Goal: Entertainment & Leisure: Consume media (video, audio)

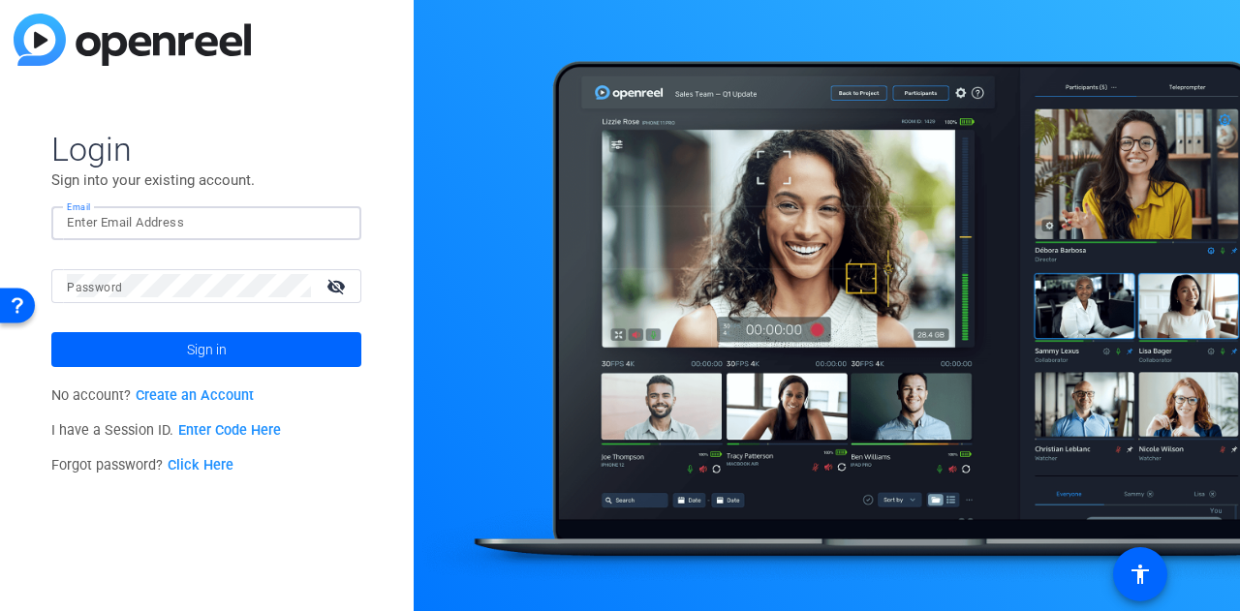
click at [219, 231] on input "Email" at bounding box center [206, 222] width 279 height 23
type input "[EMAIL_ADDRESS][DOMAIN_NAME]"
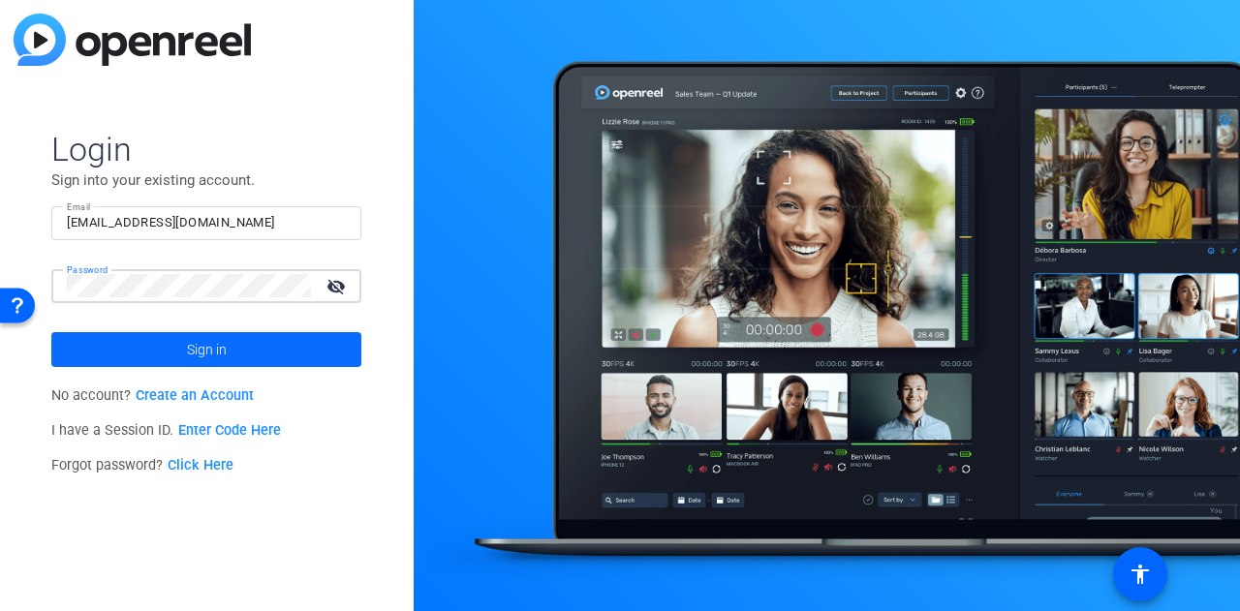
click at [306, 358] on span at bounding box center [206, 349] width 310 height 46
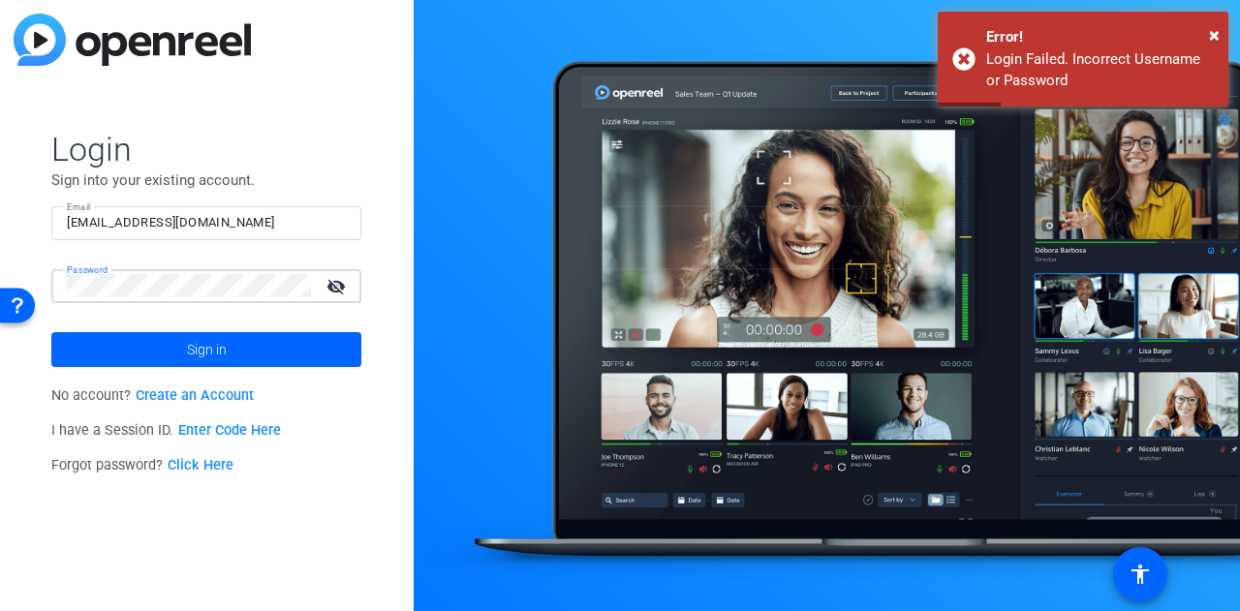
click at [348, 277] on mat-icon "visibility_off" at bounding box center [338, 286] width 46 height 28
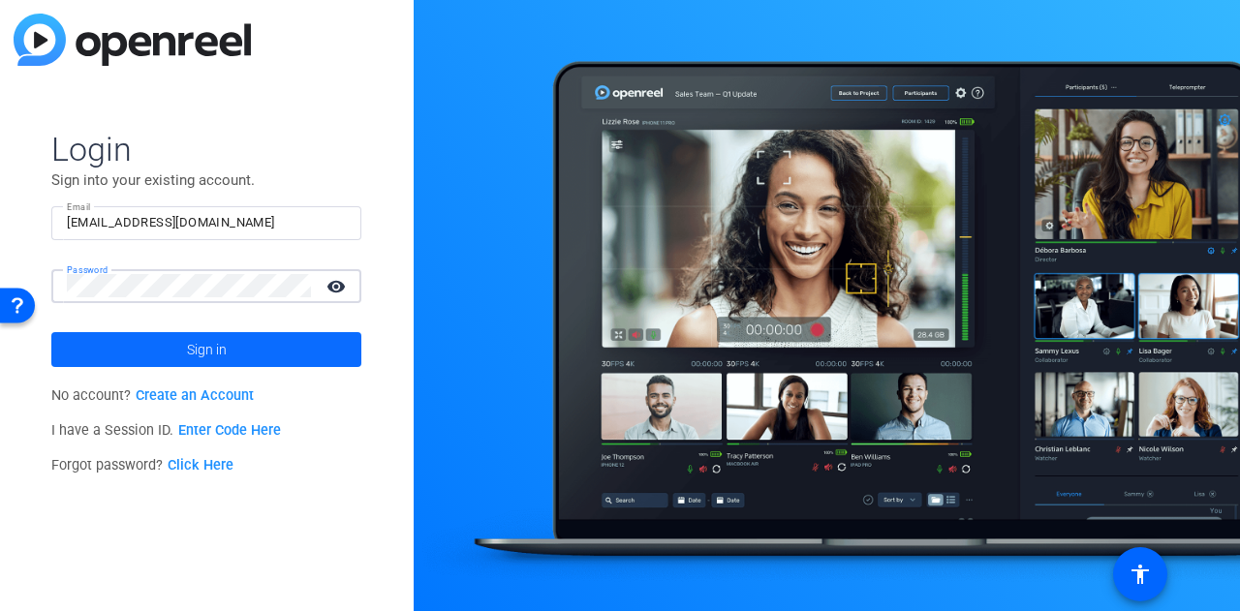
click at [293, 343] on span at bounding box center [206, 349] width 310 height 46
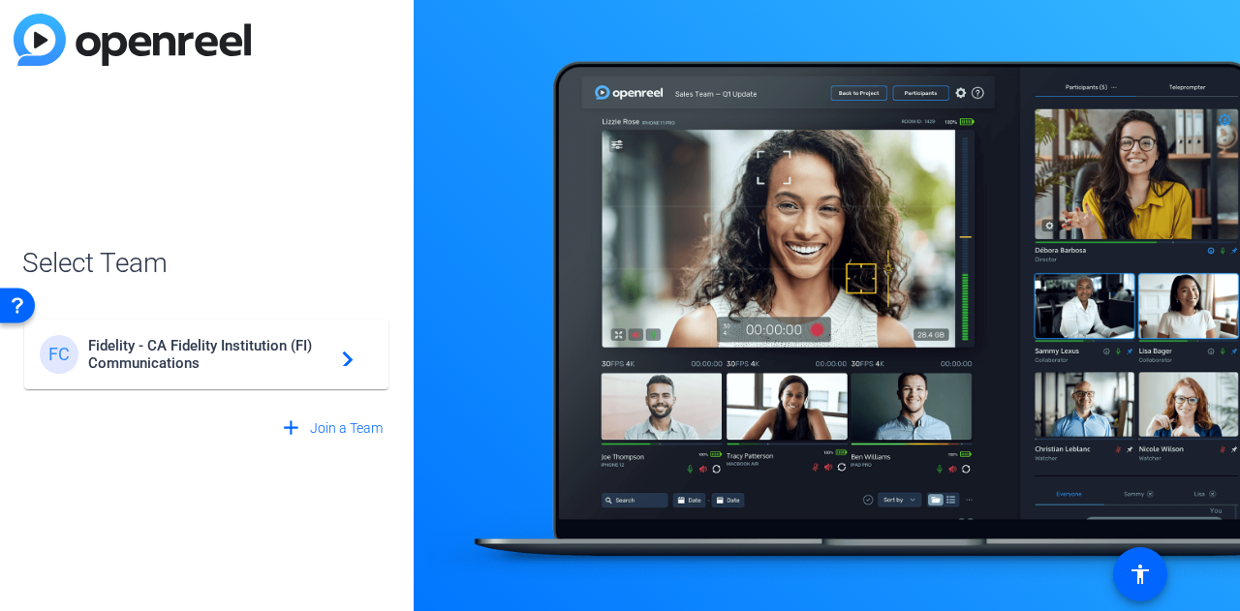
click at [271, 361] on span "Fidelity - CA Fidelity Institution (FI) Communications" at bounding box center [209, 354] width 242 height 35
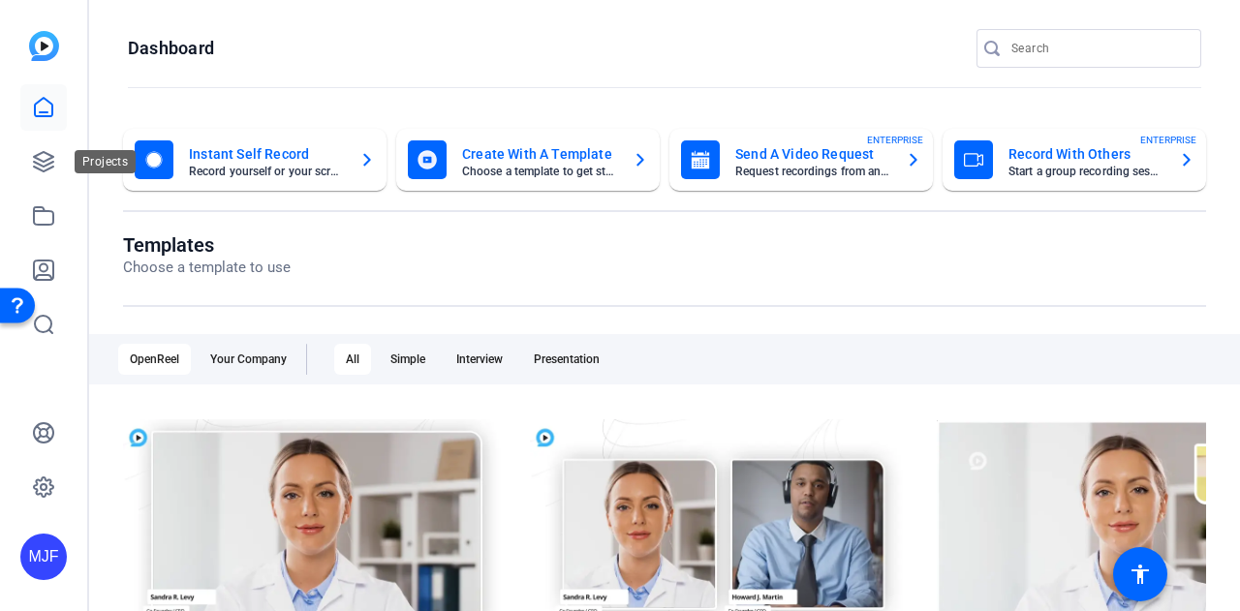
drag, startPoint x: 65, startPoint y: 158, endPoint x: 75, endPoint y: 167, distance: 13.0
click at [75, 167] on div "Projects" at bounding box center [105, 161] width 61 height 23
click at [22, 136] on div at bounding box center [43, 215] width 46 height 263
click at [41, 162] on icon at bounding box center [43, 161] width 23 height 23
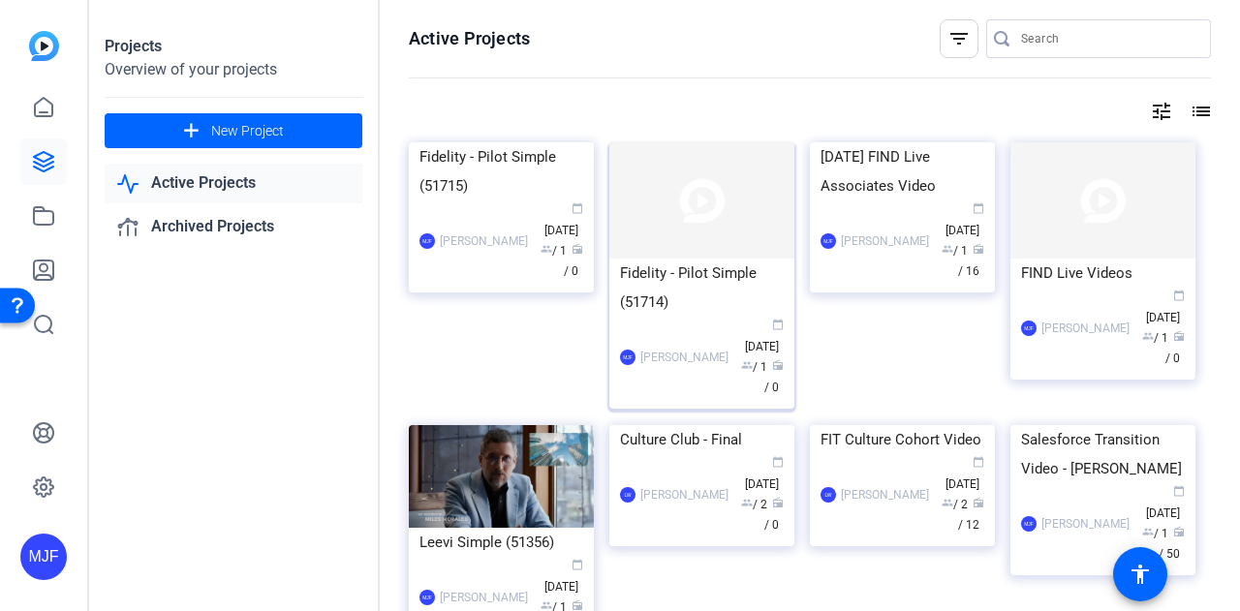
scroll to position [97, 0]
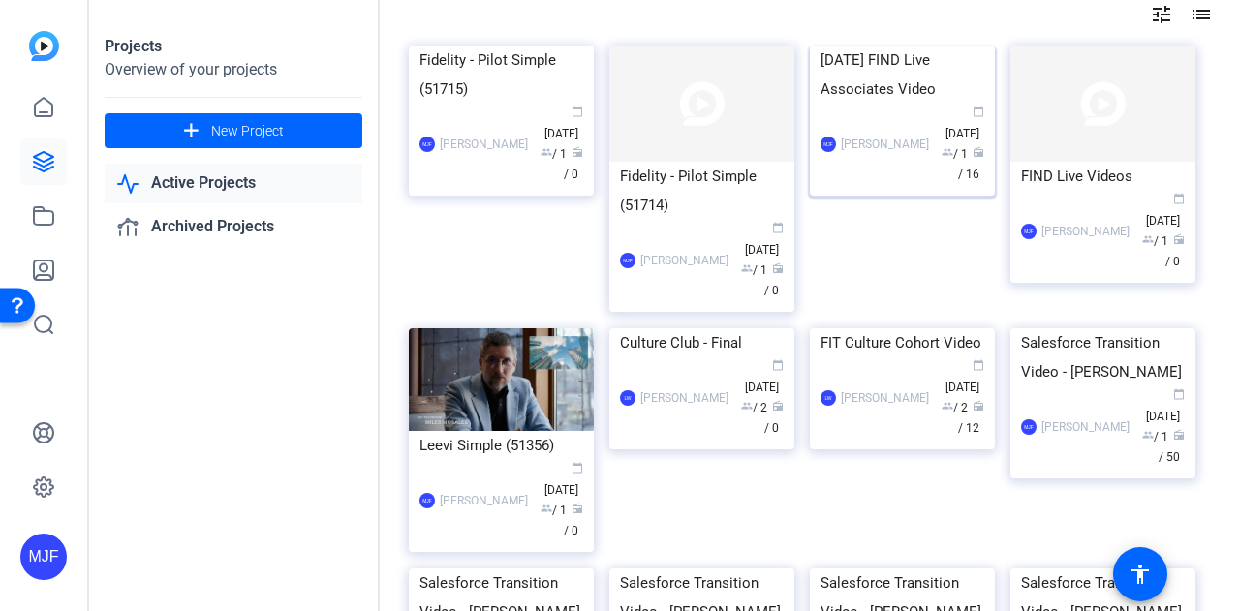
click at [882, 104] on div "[DATE] FIND Live Associates Video" at bounding box center [902, 75] width 164 height 58
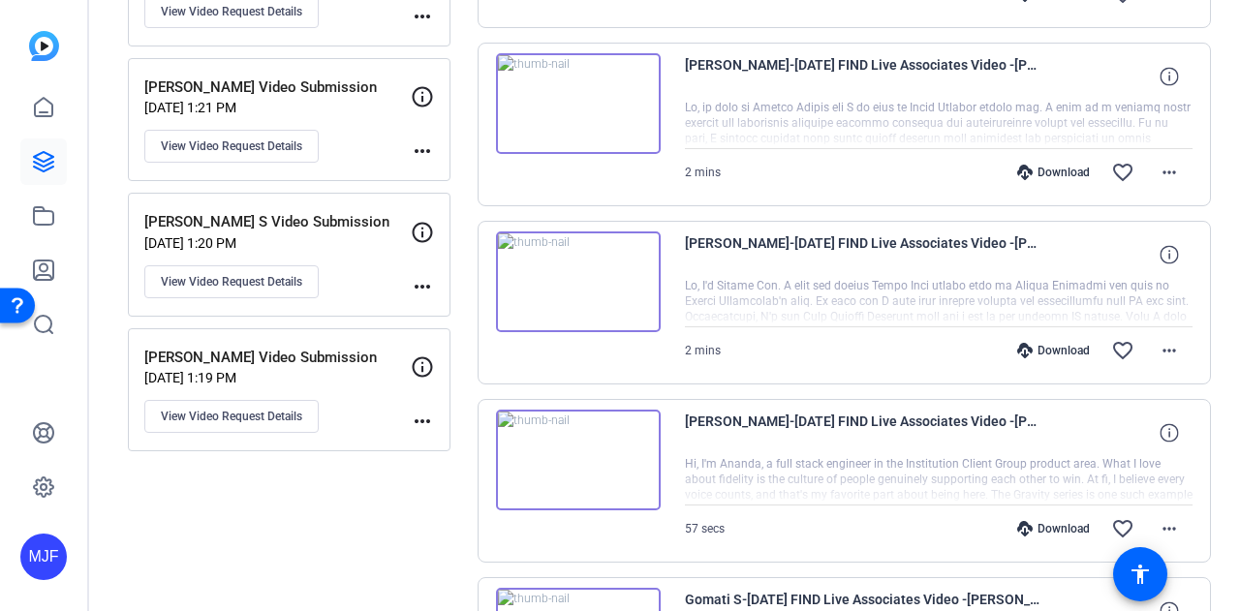
scroll to position [1693, 0]
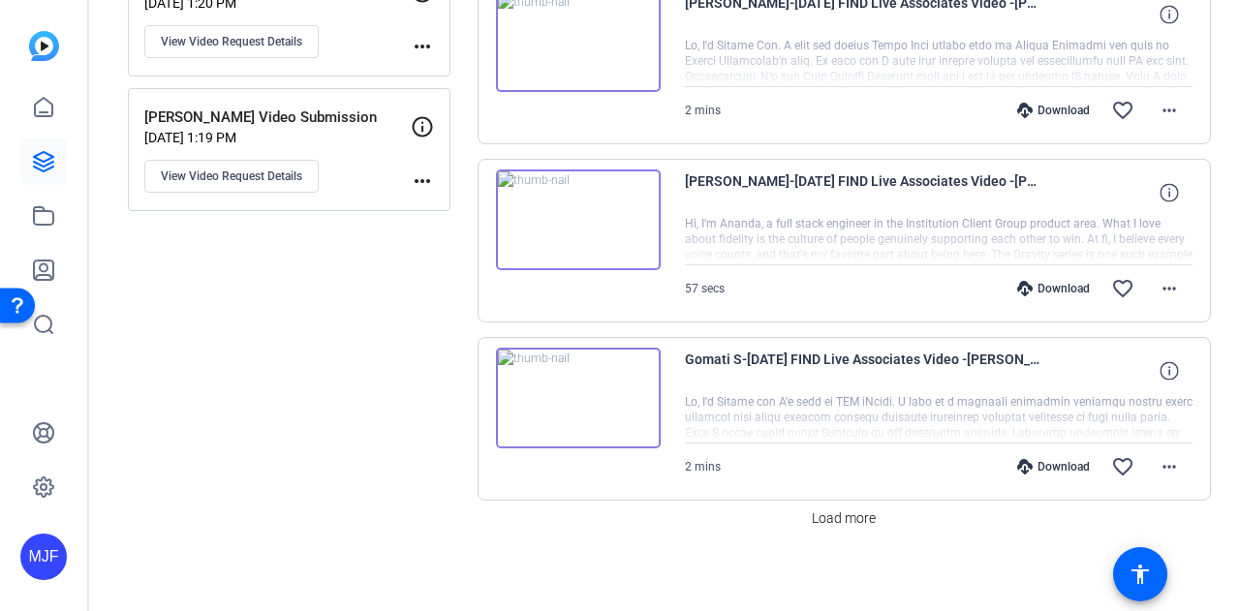
click at [599, 381] on img at bounding box center [578, 398] width 165 height 101
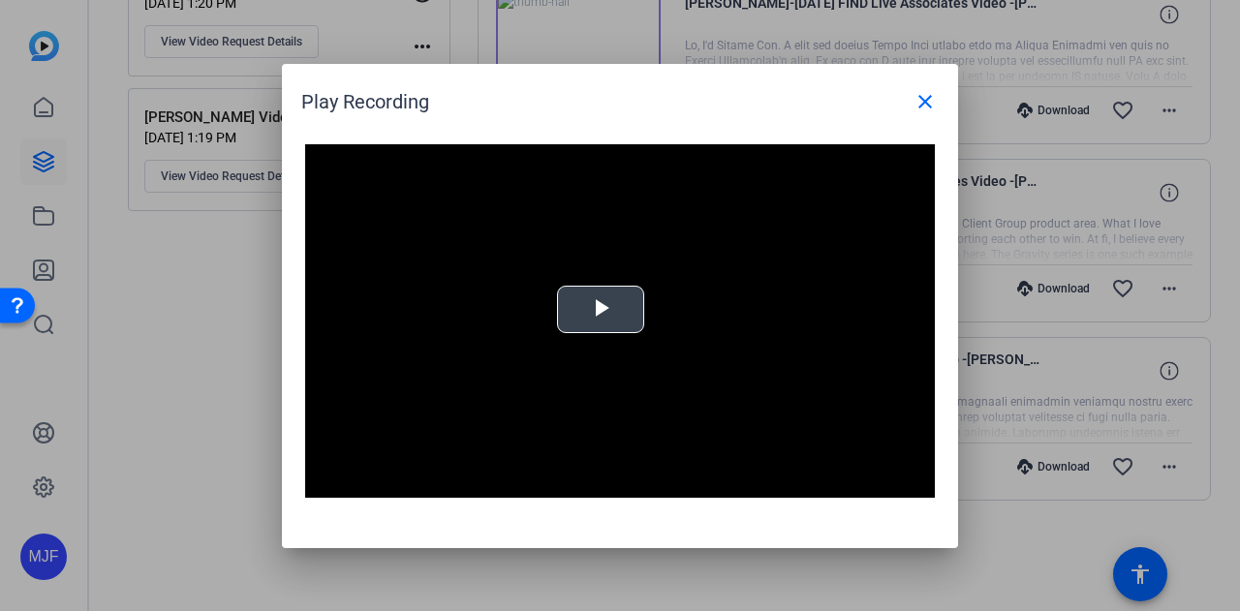
click at [600, 309] on span "Video Player" at bounding box center [600, 309] width 0 height 0
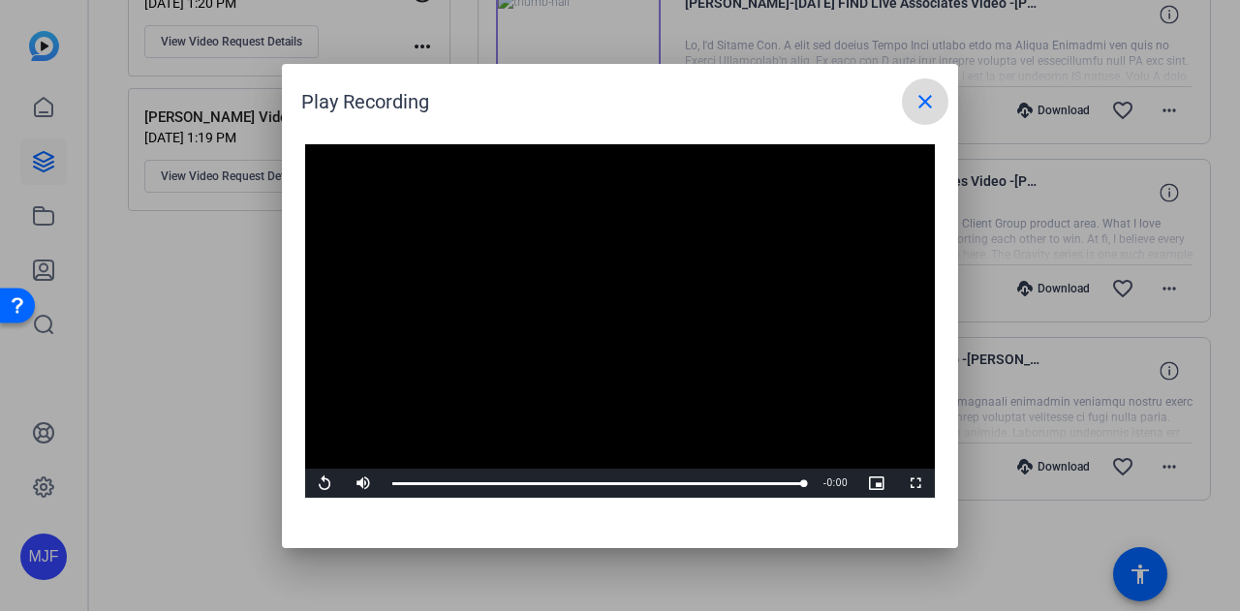
click at [905, 102] on span at bounding box center [925, 101] width 46 height 46
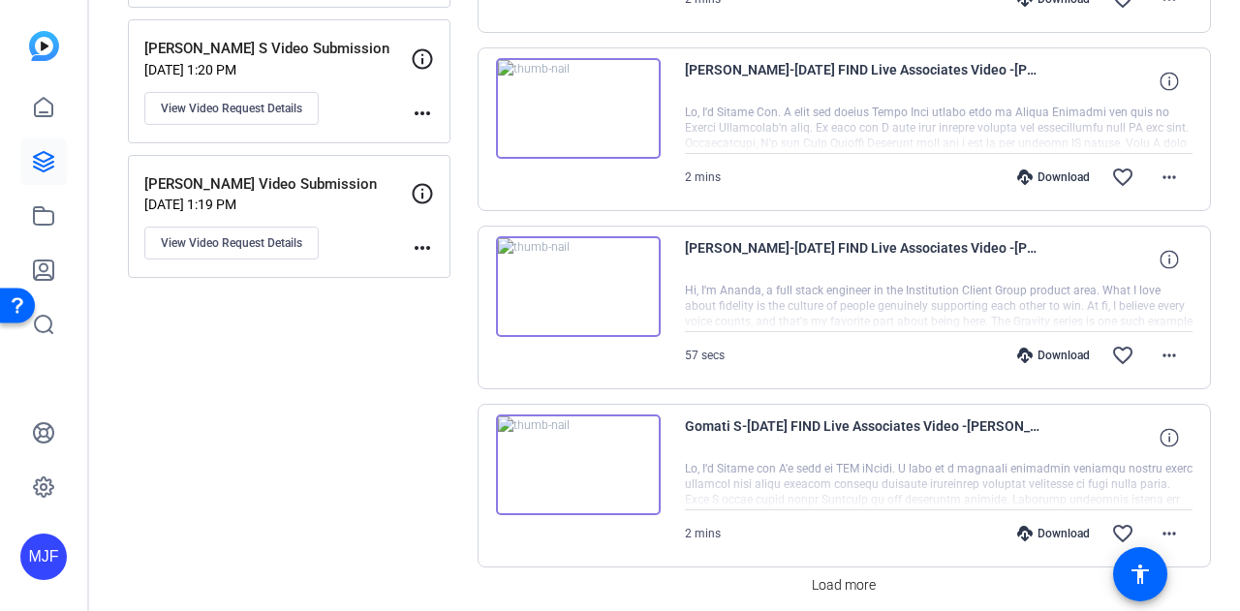
scroll to position [1596, 0]
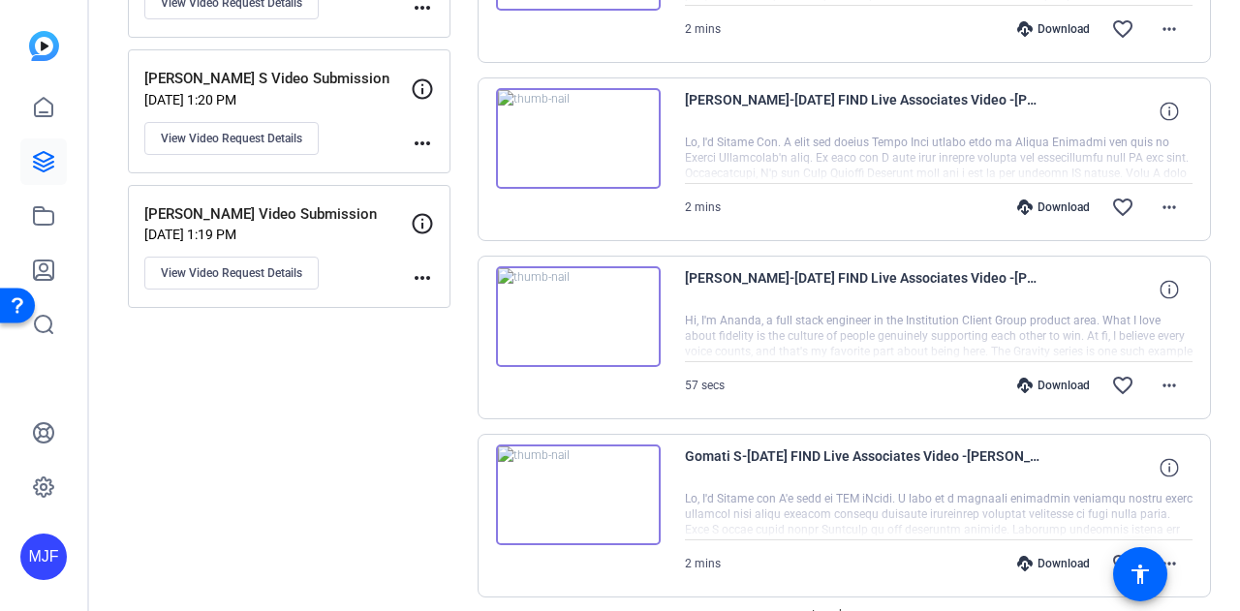
click at [562, 315] on img at bounding box center [578, 316] width 165 height 101
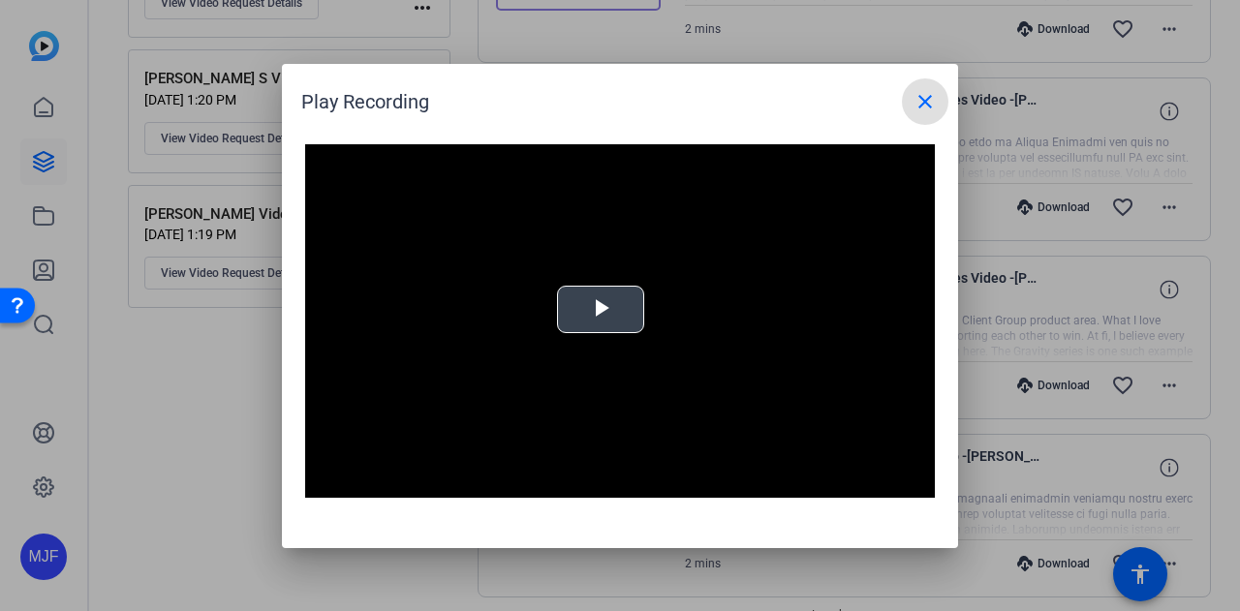
click at [672, 323] on video "Video Player" at bounding box center [620, 321] width 630 height 354
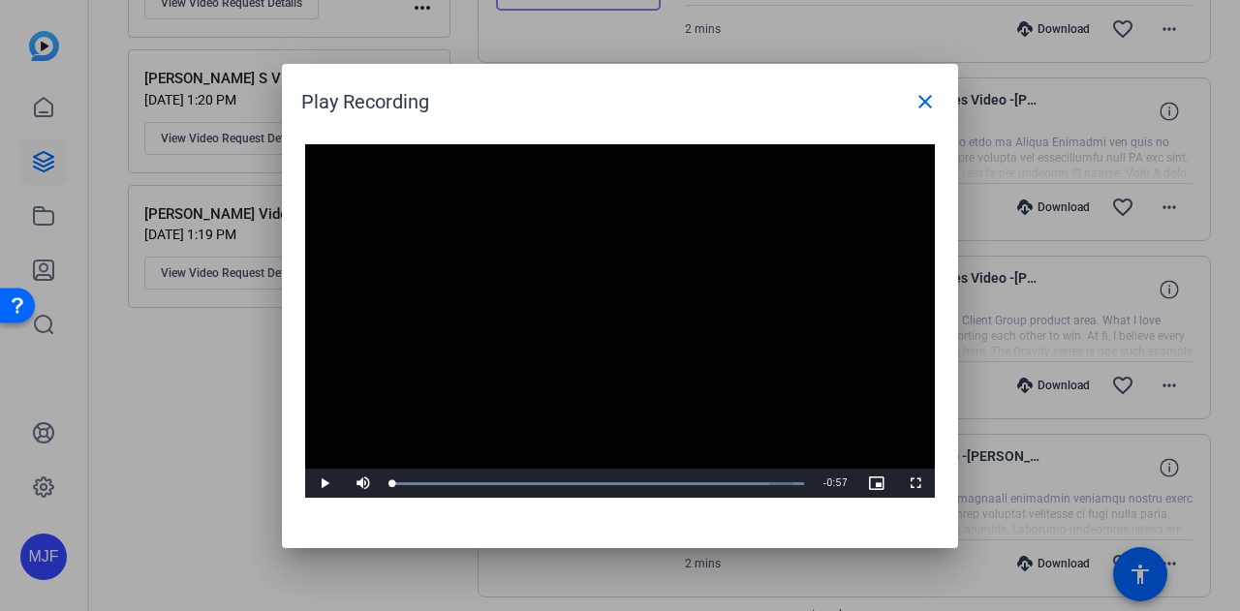
click at [633, 340] on video "Video Player" at bounding box center [620, 321] width 630 height 354
click at [924, 108] on mat-icon "close" at bounding box center [924, 101] width 23 height 23
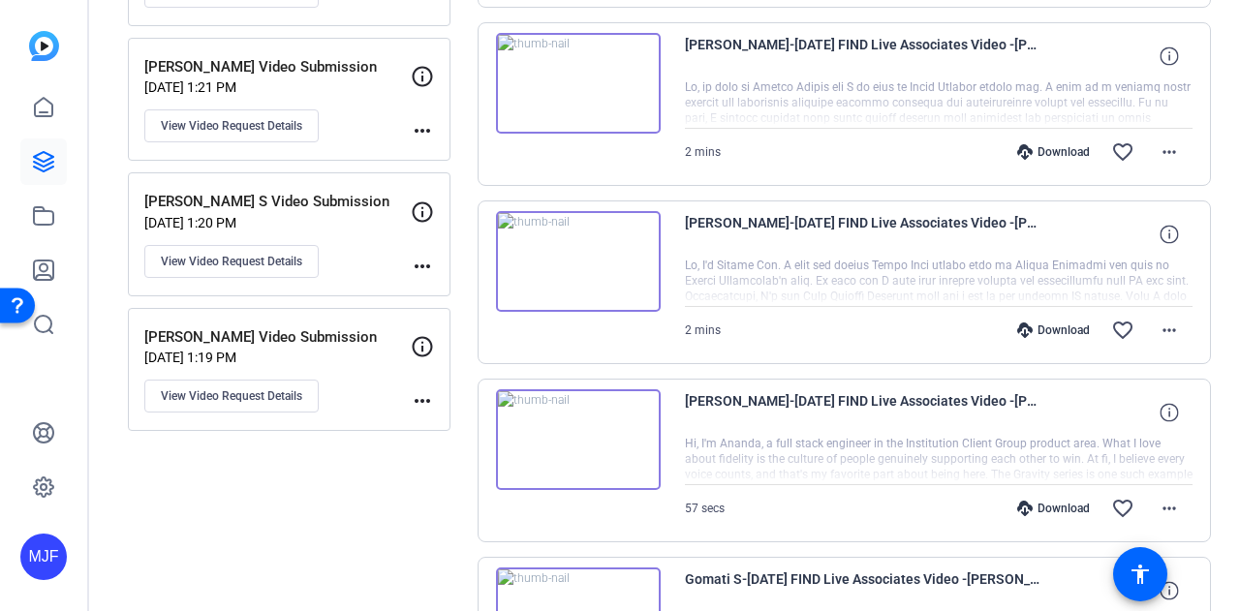
scroll to position [1402, 0]
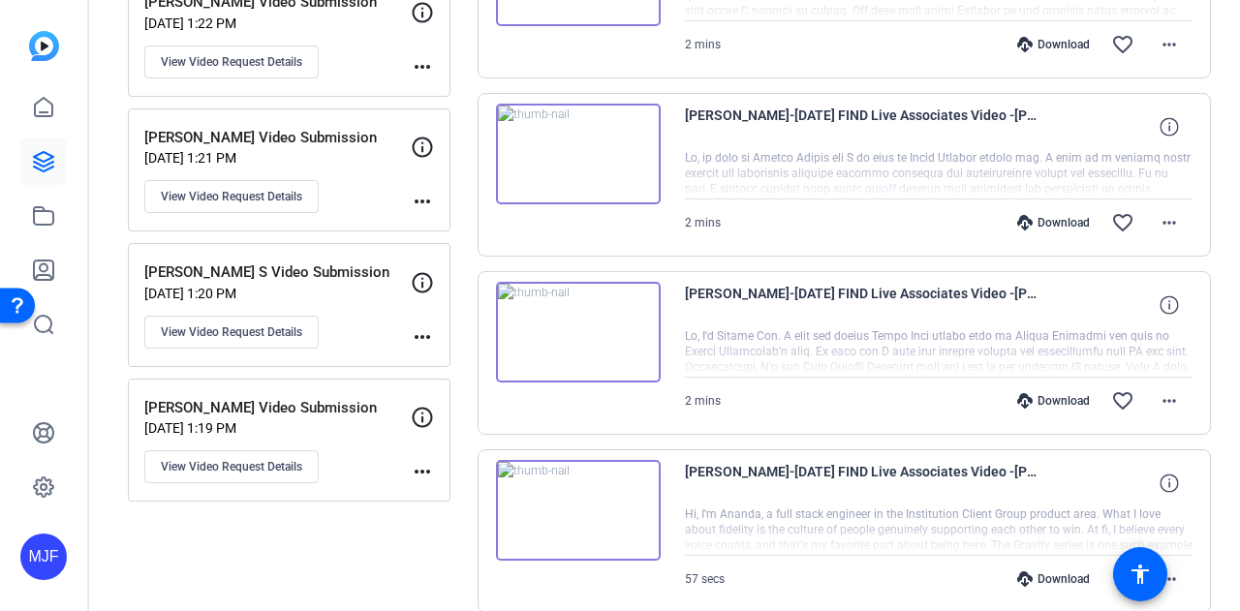
click at [583, 331] on img at bounding box center [578, 332] width 165 height 101
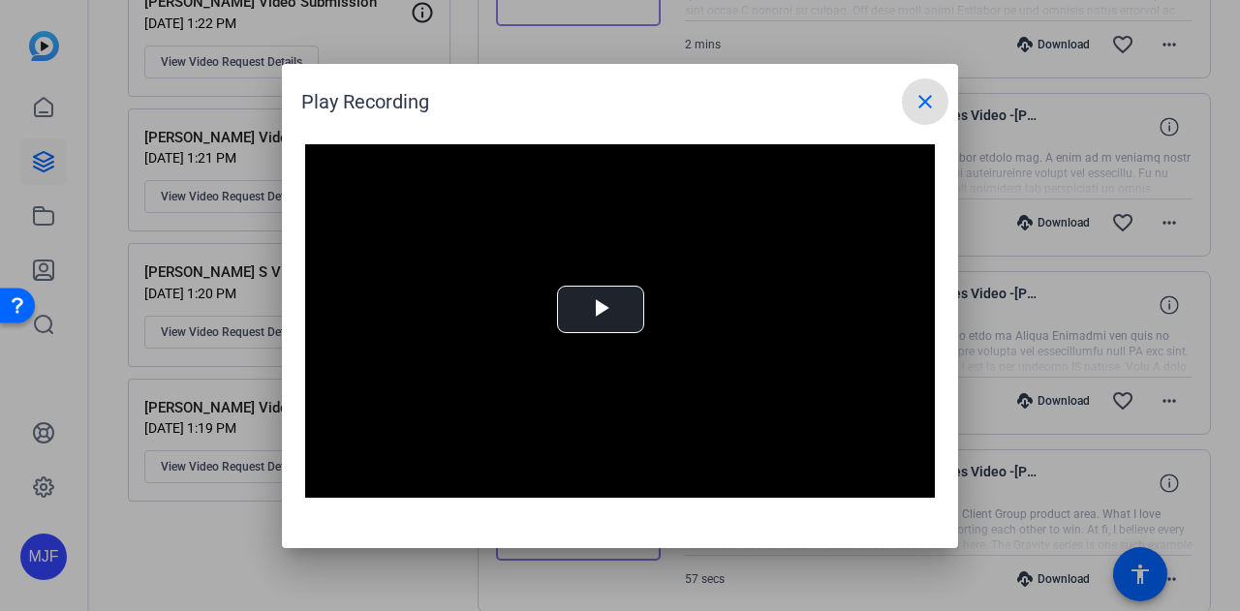
click at [933, 117] on span at bounding box center [925, 101] width 46 height 46
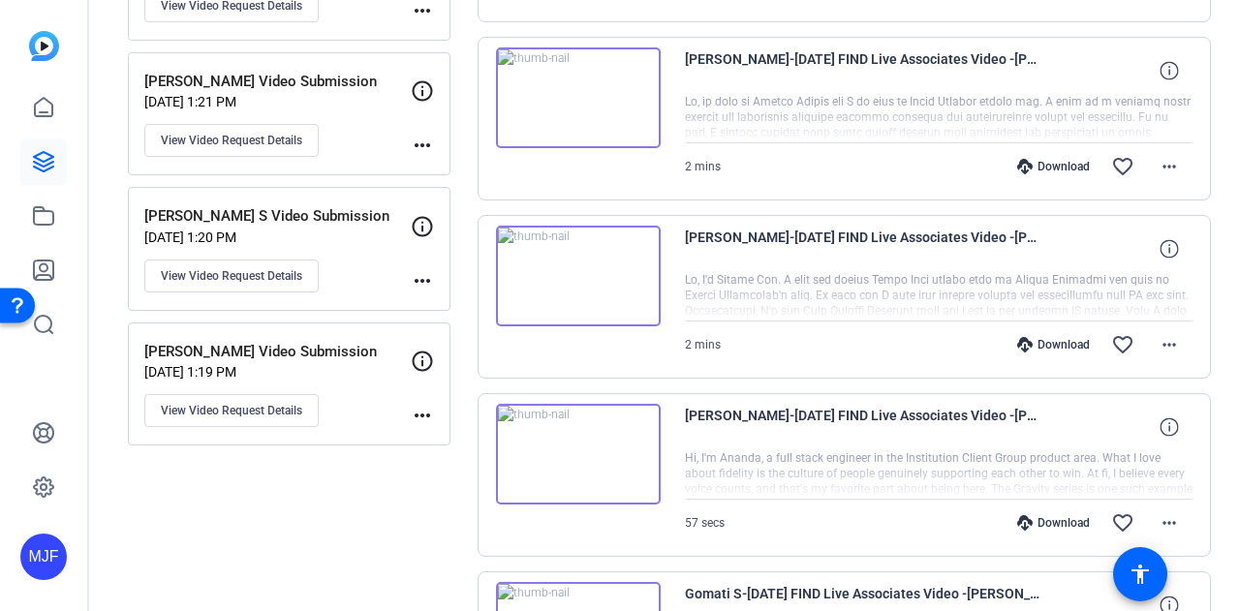
scroll to position [1499, 0]
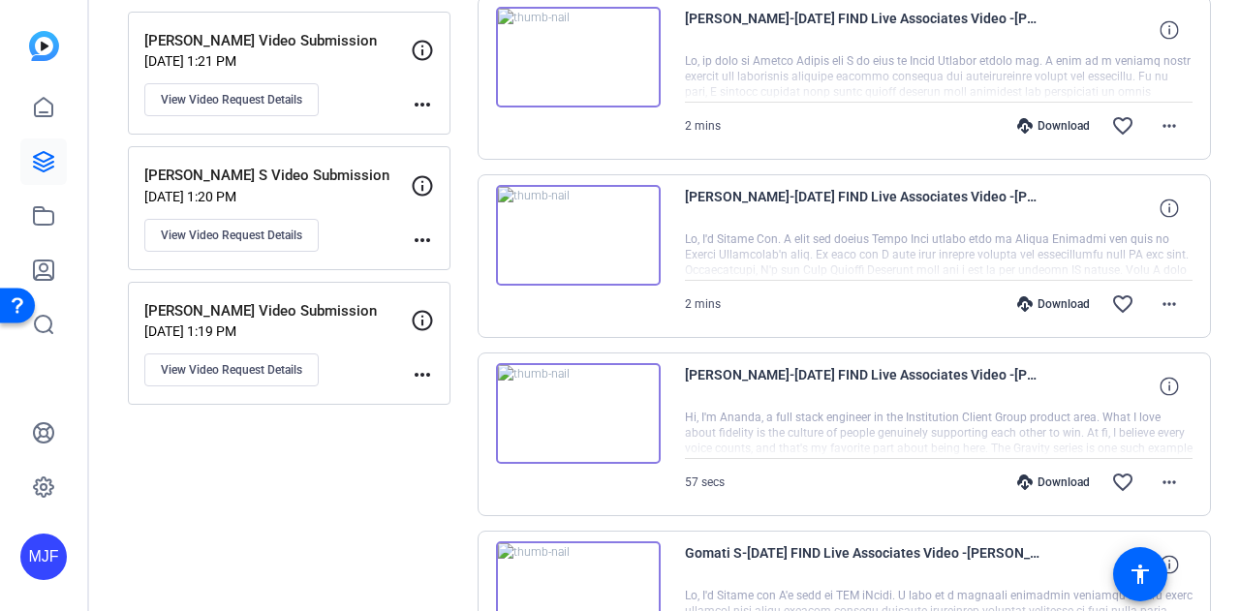
click at [560, 241] on img at bounding box center [578, 235] width 165 height 101
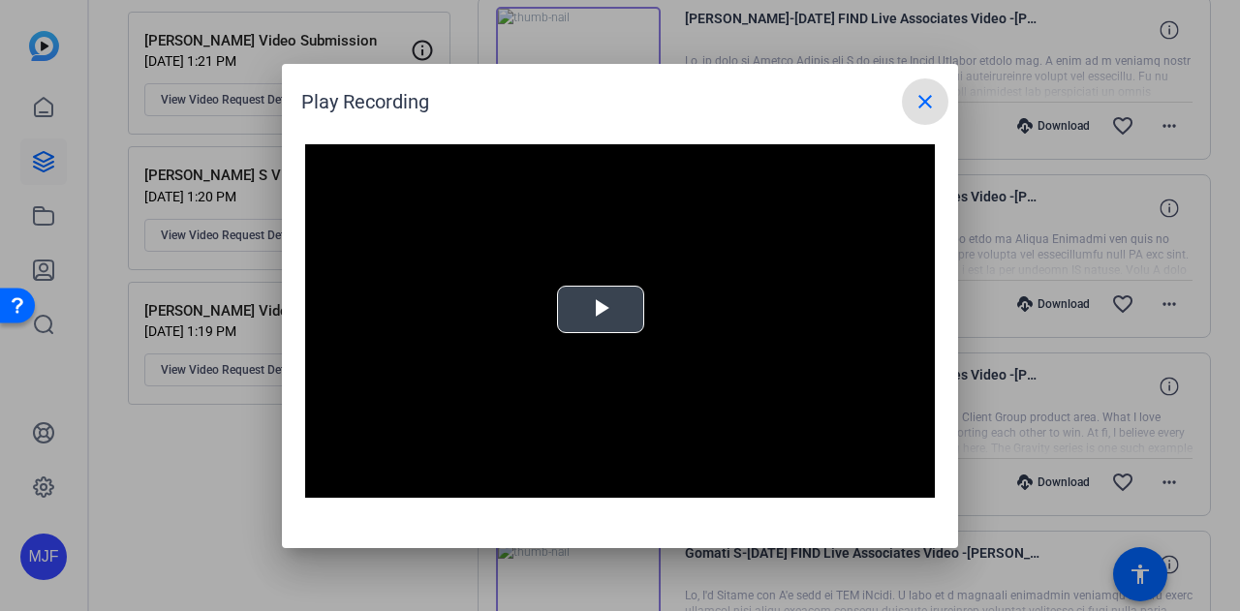
click at [600, 309] on span "Video Player" at bounding box center [600, 309] width 0 height 0
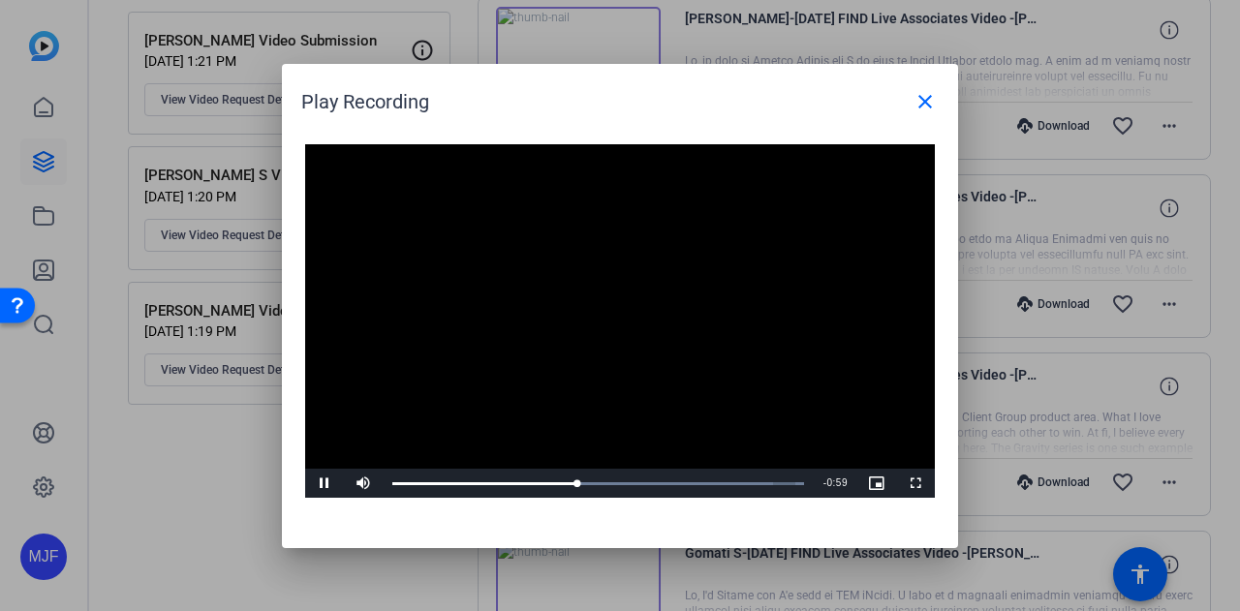
click at [781, 286] on video "Video Player" at bounding box center [620, 321] width 630 height 354
click at [910, 105] on span at bounding box center [925, 101] width 46 height 46
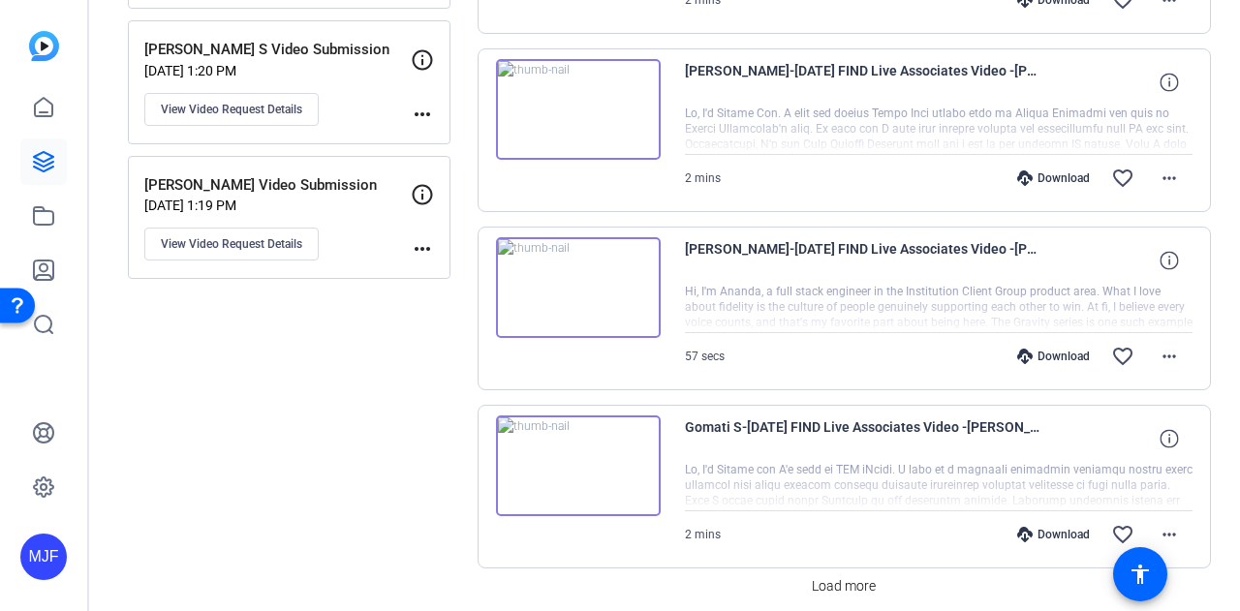
scroll to position [1693, 0]
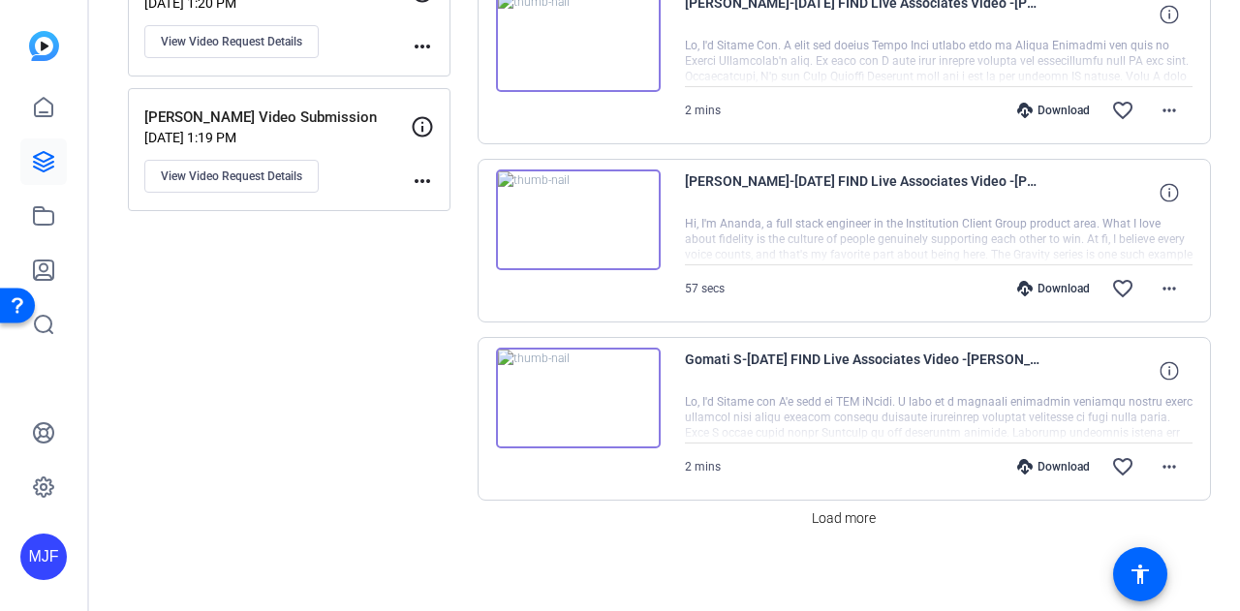
click at [535, 357] on img at bounding box center [578, 398] width 165 height 101
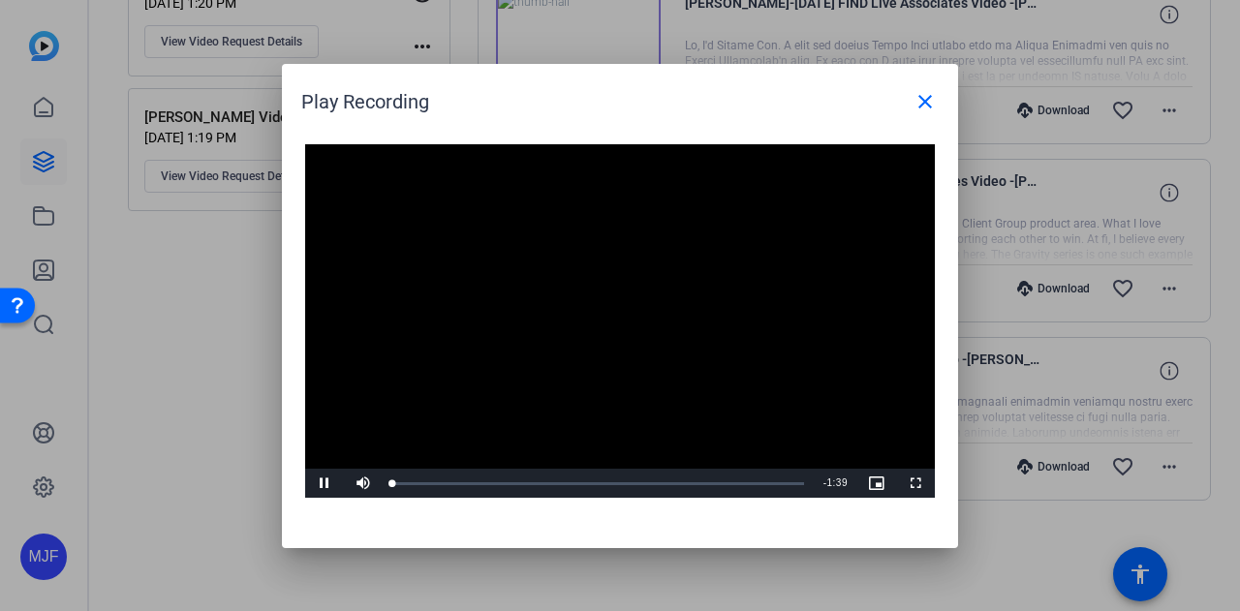
click at [947, 71] on h1 "Play Recording close" at bounding box center [620, 94] width 676 height 61
click at [935, 102] on mat-icon "close" at bounding box center [924, 101] width 23 height 23
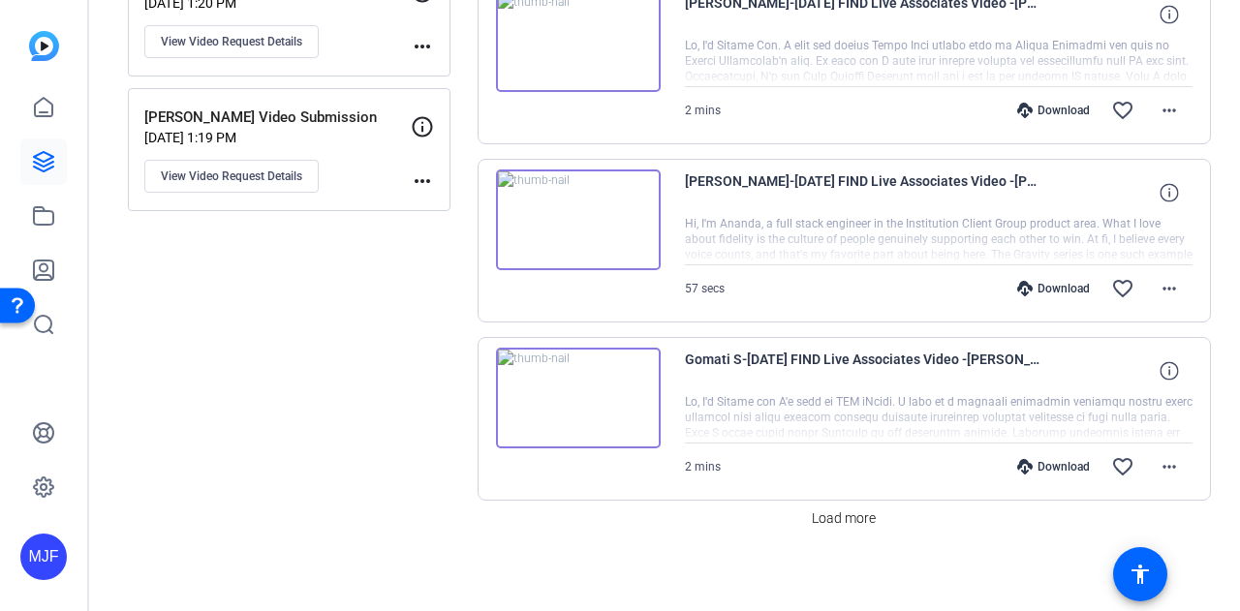
click at [571, 218] on img at bounding box center [578, 219] width 165 height 101
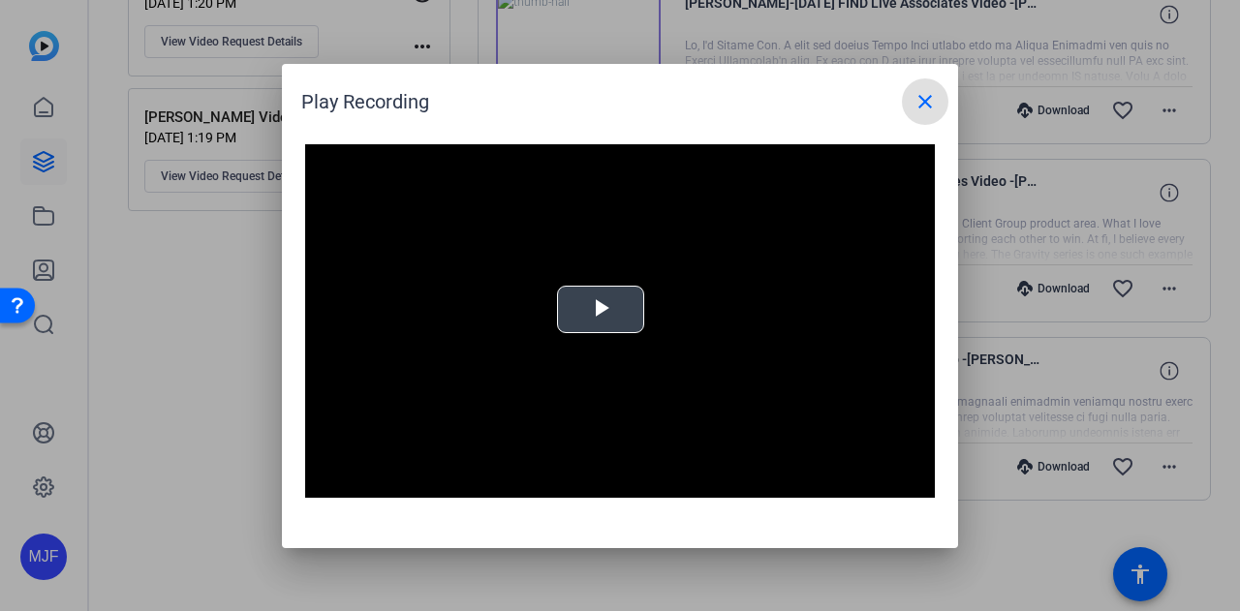
click at [600, 309] on span "Video Player" at bounding box center [600, 309] width 0 height 0
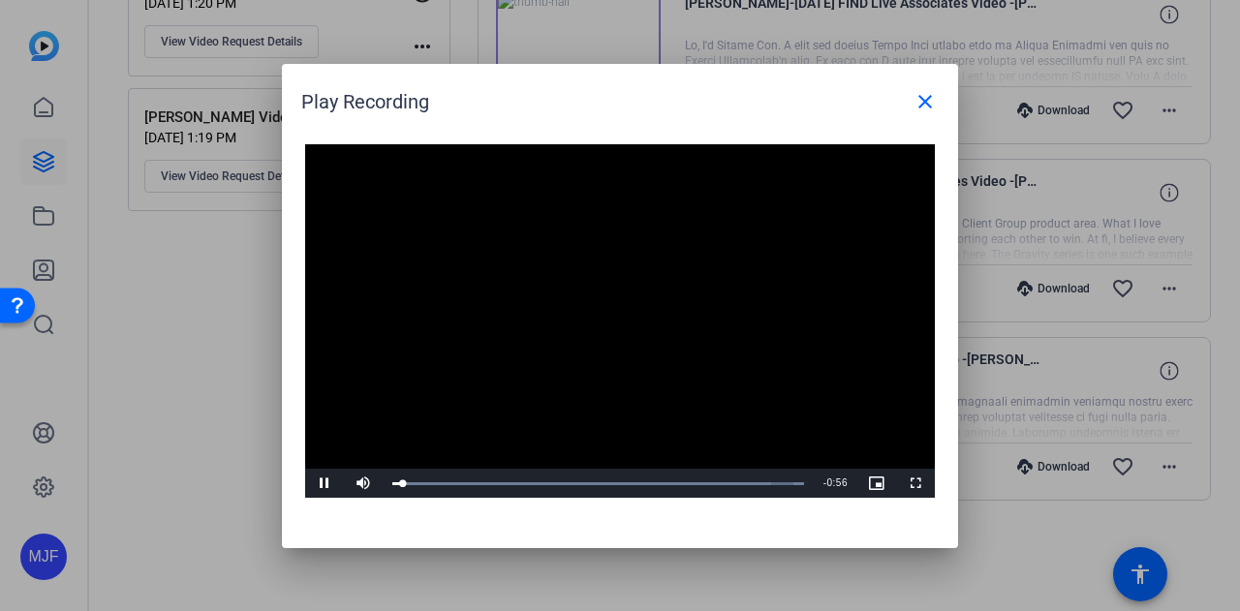
drag, startPoint x: 602, startPoint y: 98, endPoint x: 537, endPoint y: 146, distance: 81.7
click at [0, 0] on openreel-play-recording-popup "Play Recording close Video Player is loading. Play Video Pause Mute Current Tim…" at bounding box center [0, 0] width 0 height 0
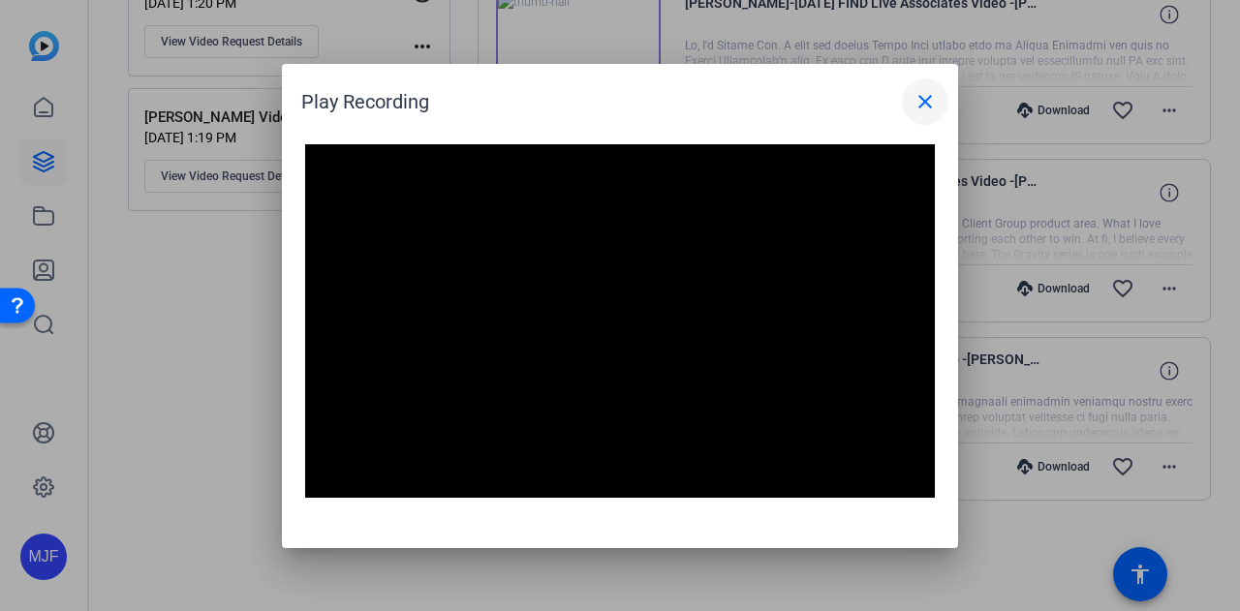
click at [912, 97] on span at bounding box center [925, 101] width 46 height 46
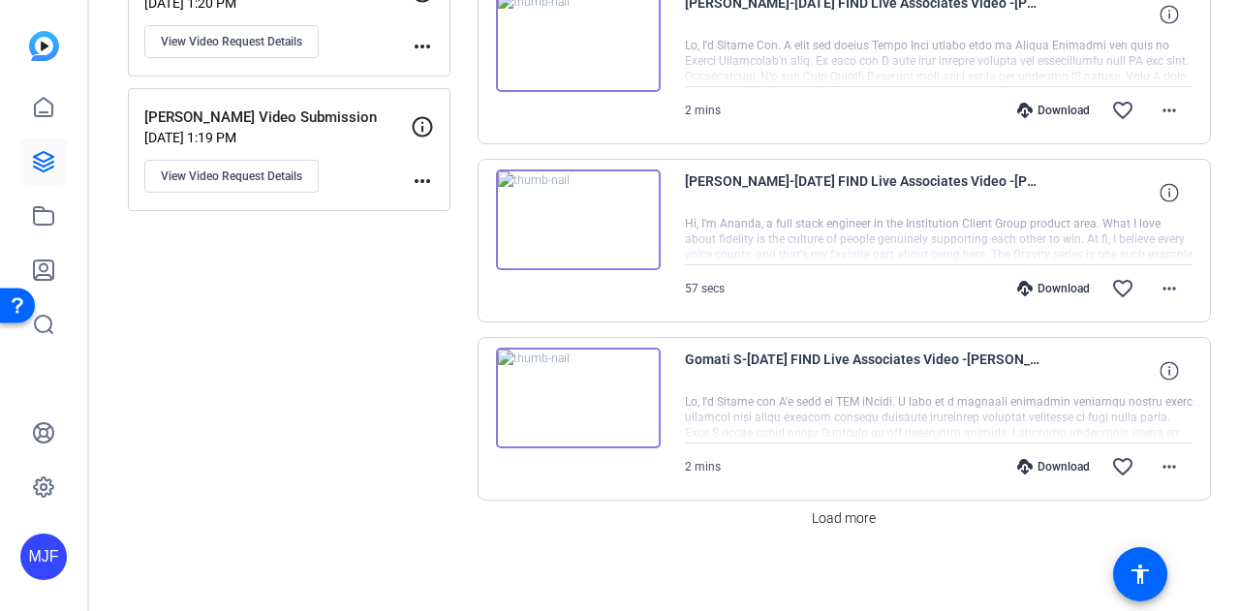
click at [600, 205] on img at bounding box center [578, 219] width 165 height 101
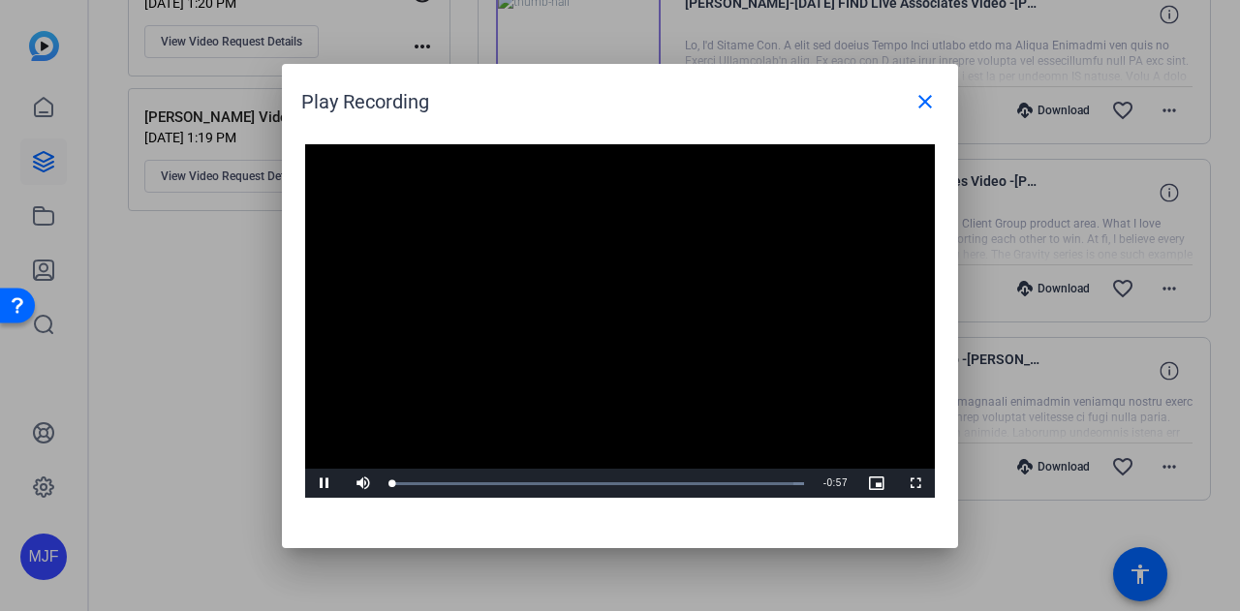
click at [624, 306] on div "Video Player is loading. Play Video Pause Mute Current Time 0:00 / Duration 0:5…" at bounding box center [620, 321] width 630 height 354
click at [538, 303] on video "Video Player" at bounding box center [620, 321] width 630 height 354
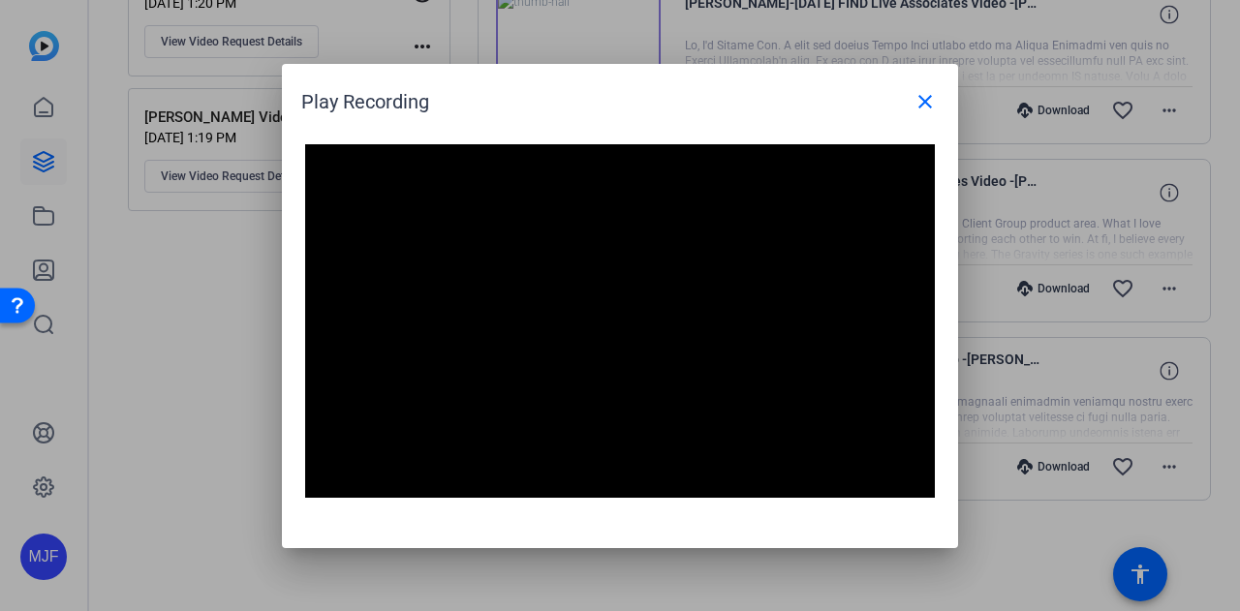
click at [666, 403] on video "Video Player" at bounding box center [620, 321] width 630 height 354
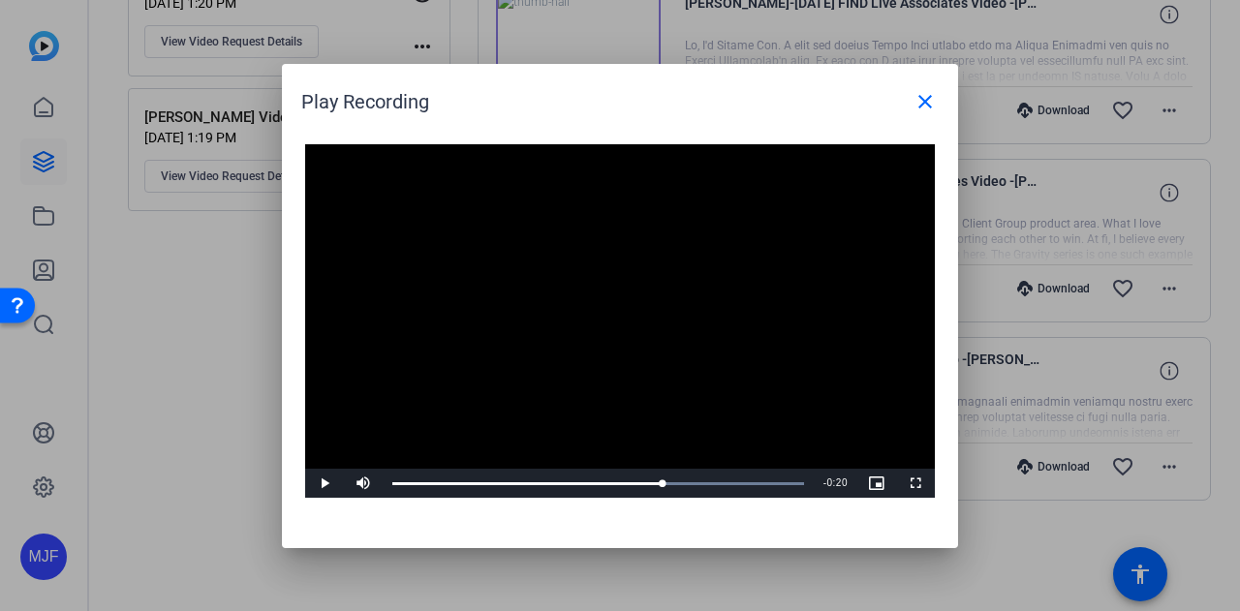
click at [667, 403] on video "Video Player" at bounding box center [620, 321] width 630 height 354
click at [654, 365] on video "Video Player" at bounding box center [620, 321] width 630 height 354
click at [654, 364] on video "Video Player" at bounding box center [620, 321] width 630 height 354
click at [936, 102] on mat-icon "close" at bounding box center [924, 101] width 23 height 23
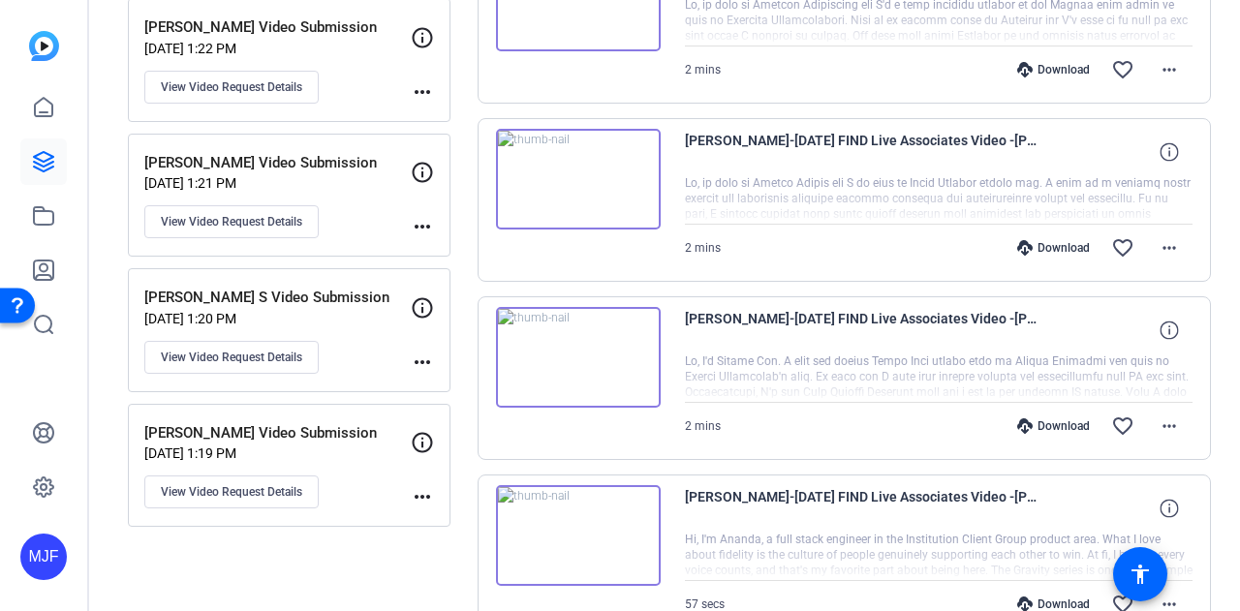
scroll to position [1402, 0]
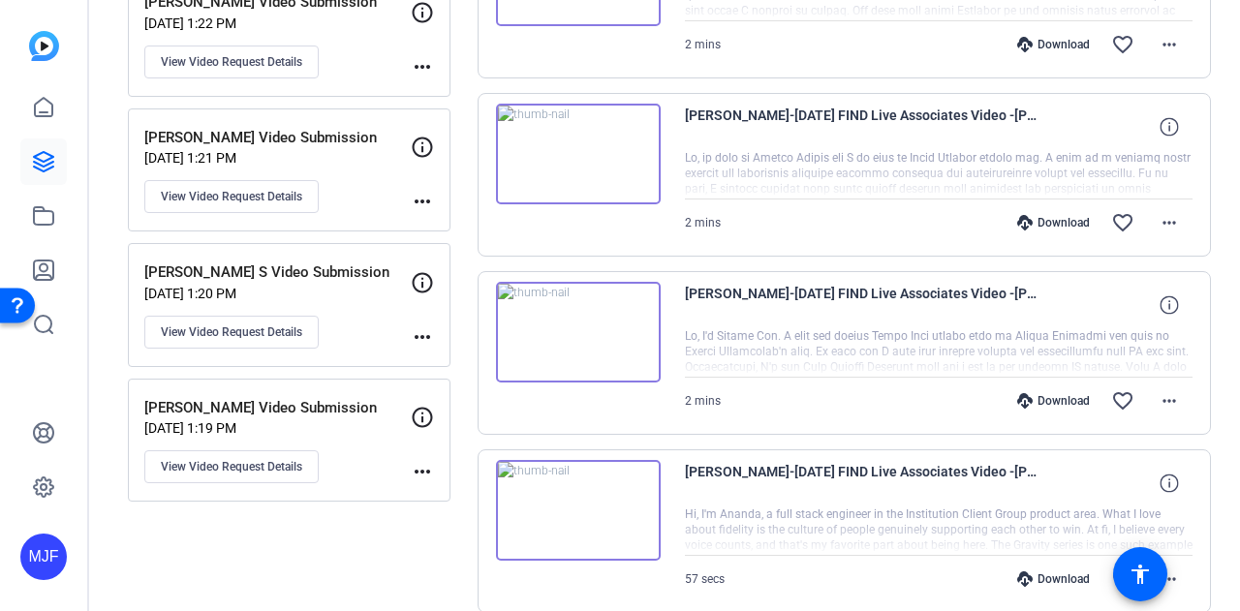
click at [581, 314] on img at bounding box center [578, 332] width 165 height 101
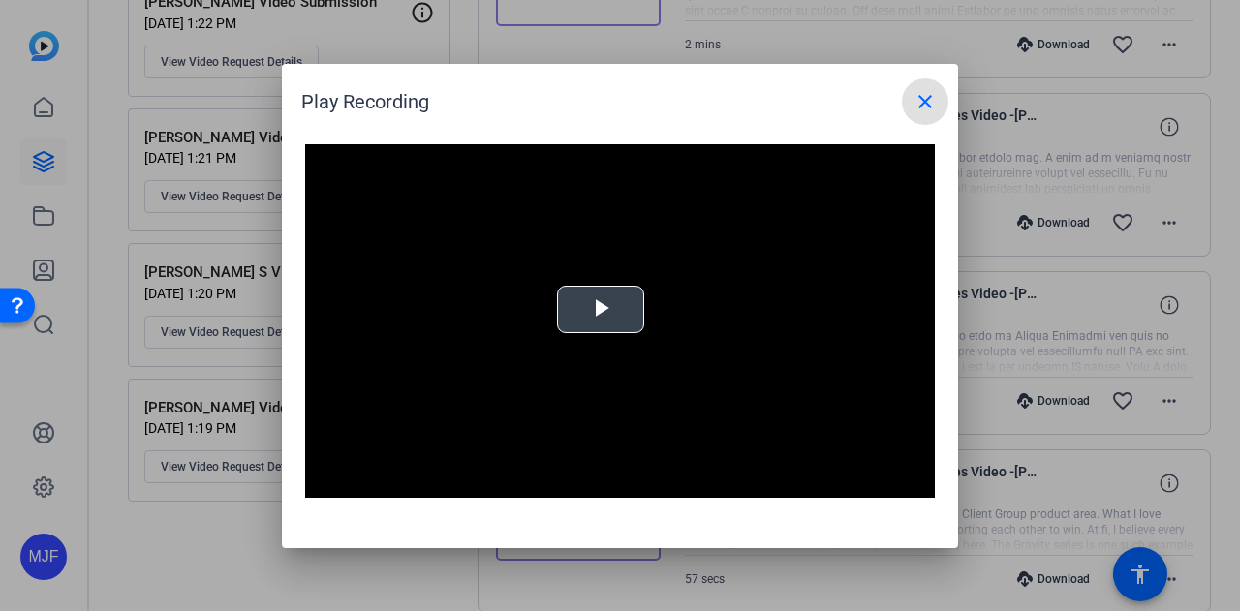
click at [600, 309] on span "Video Player" at bounding box center [600, 309] width 0 height 0
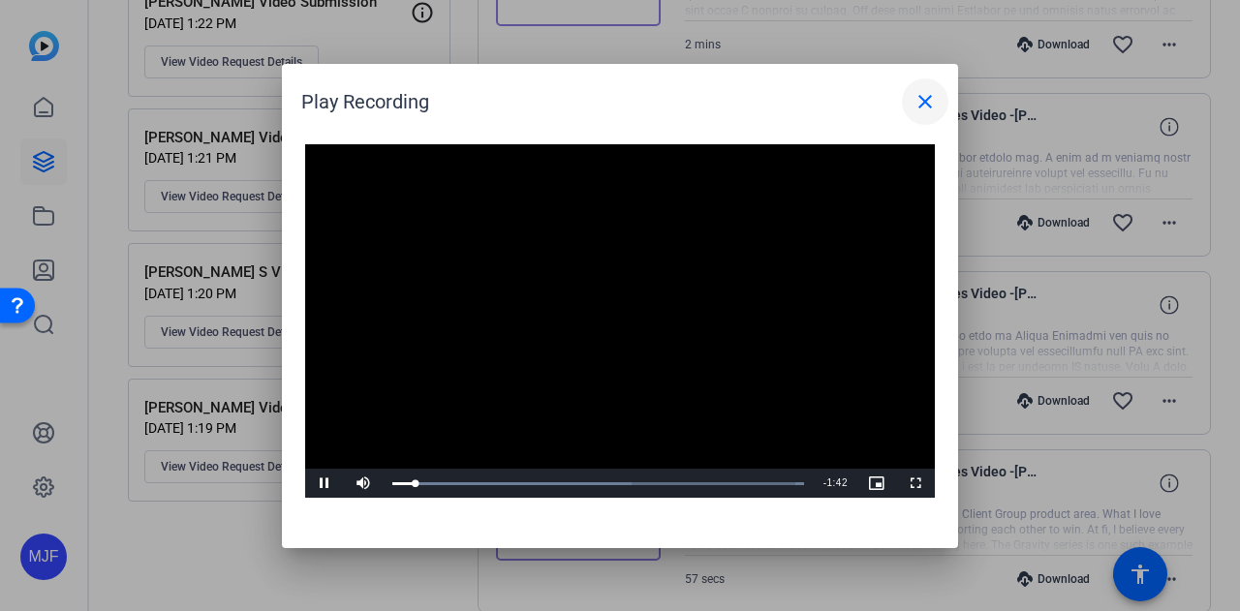
click at [922, 99] on mat-icon "close" at bounding box center [924, 101] width 23 height 23
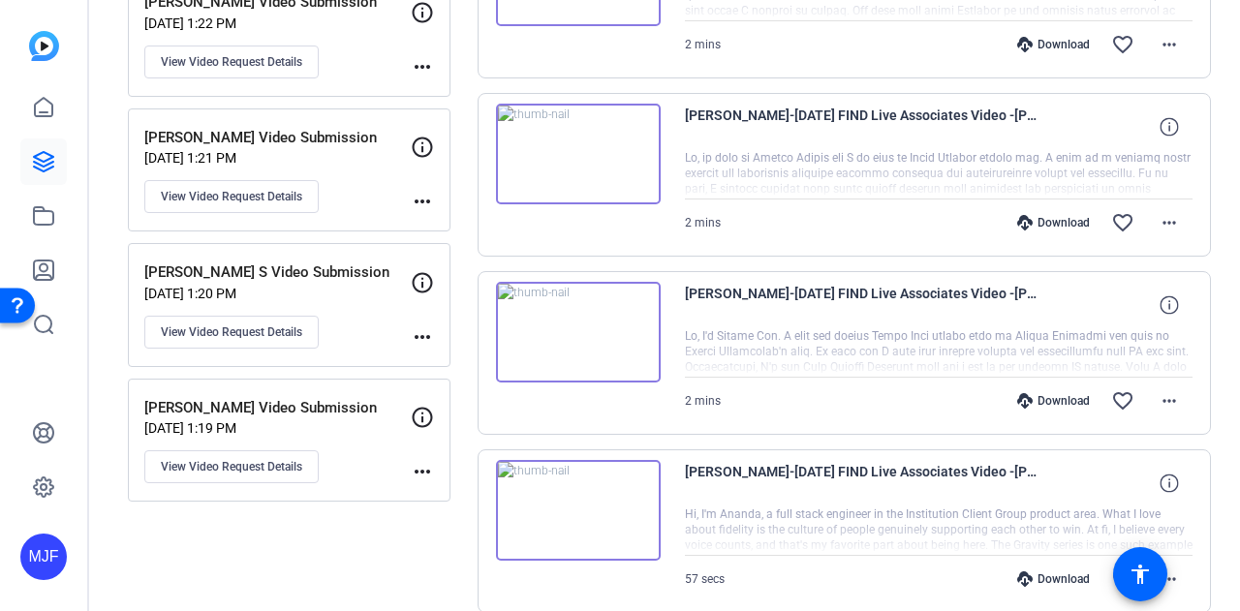
click at [597, 314] on img at bounding box center [578, 332] width 165 height 101
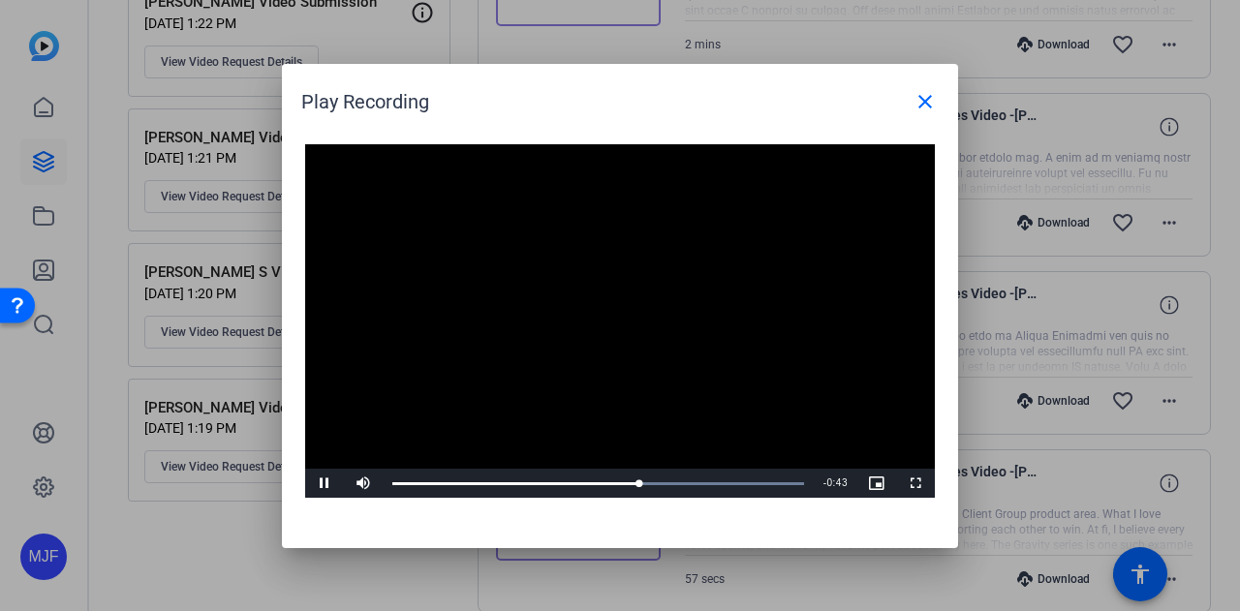
click at [443, 418] on video "Video Player" at bounding box center [620, 321] width 630 height 354
click at [722, 299] on video "Video Player" at bounding box center [620, 321] width 630 height 354
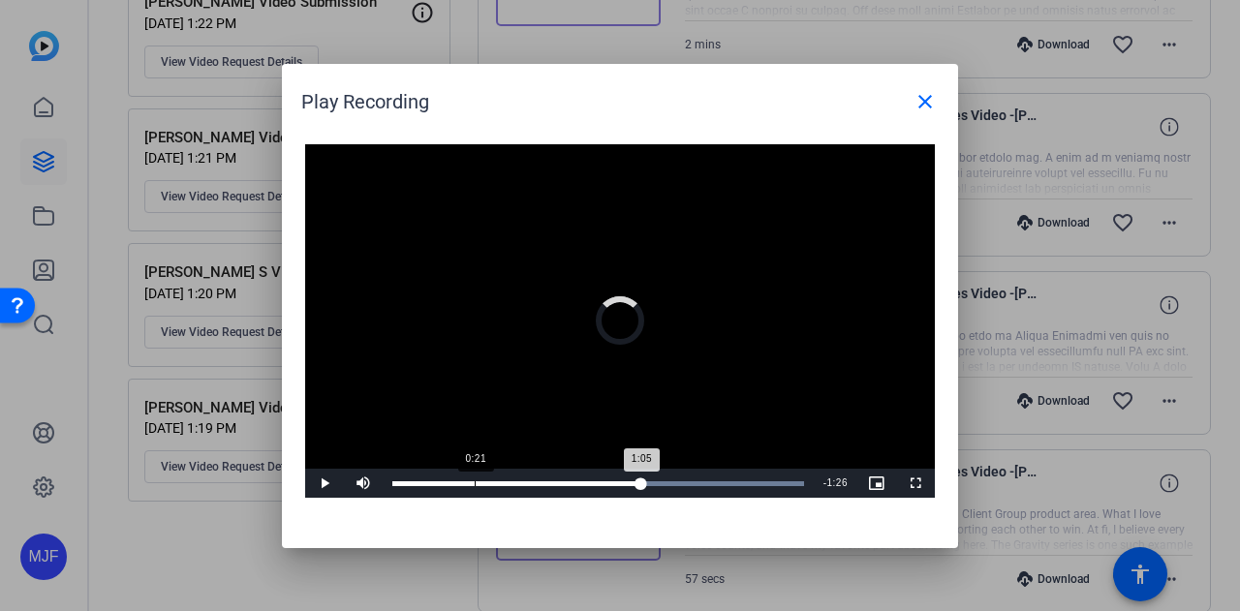
click at [475, 481] on div "Loaded : 100.00% 0:21 1:05" at bounding box center [598, 483] width 412 height 5
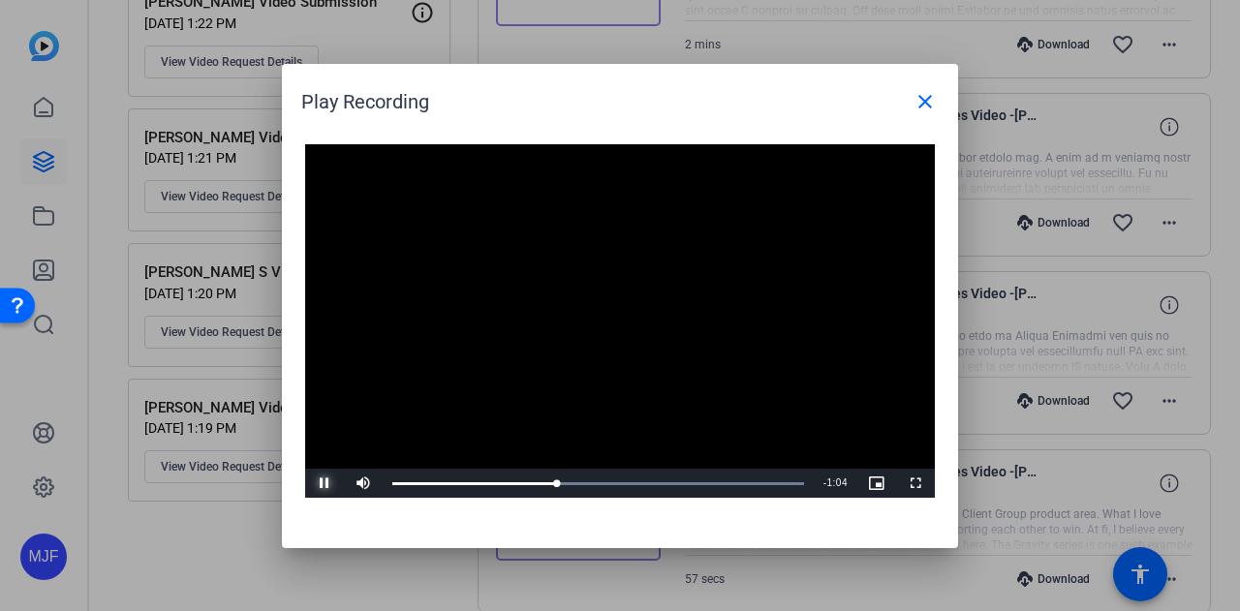
click at [324, 483] on span "Video Player" at bounding box center [324, 483] width 39 height 0
click at [500, 388] on video "Video Player" at bounding box center [620, 321] width 630 height 354
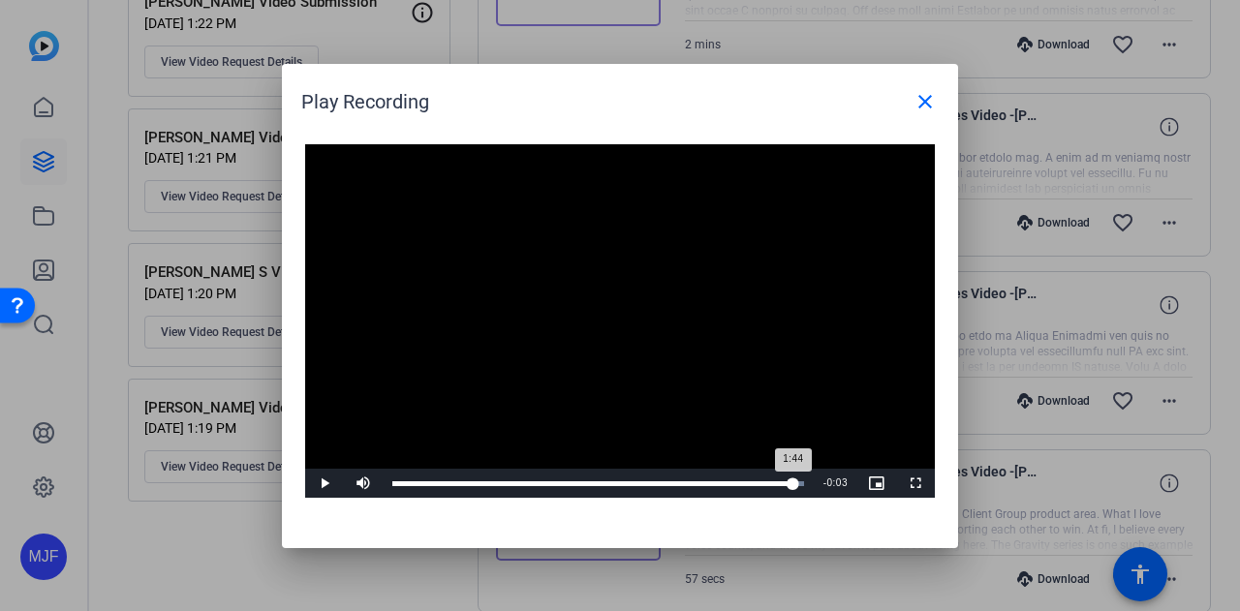
click at [792, 483] on div "Loaded : 100.00% 1:44 1:44" at bounding box center [598, 483] width 412 height 5
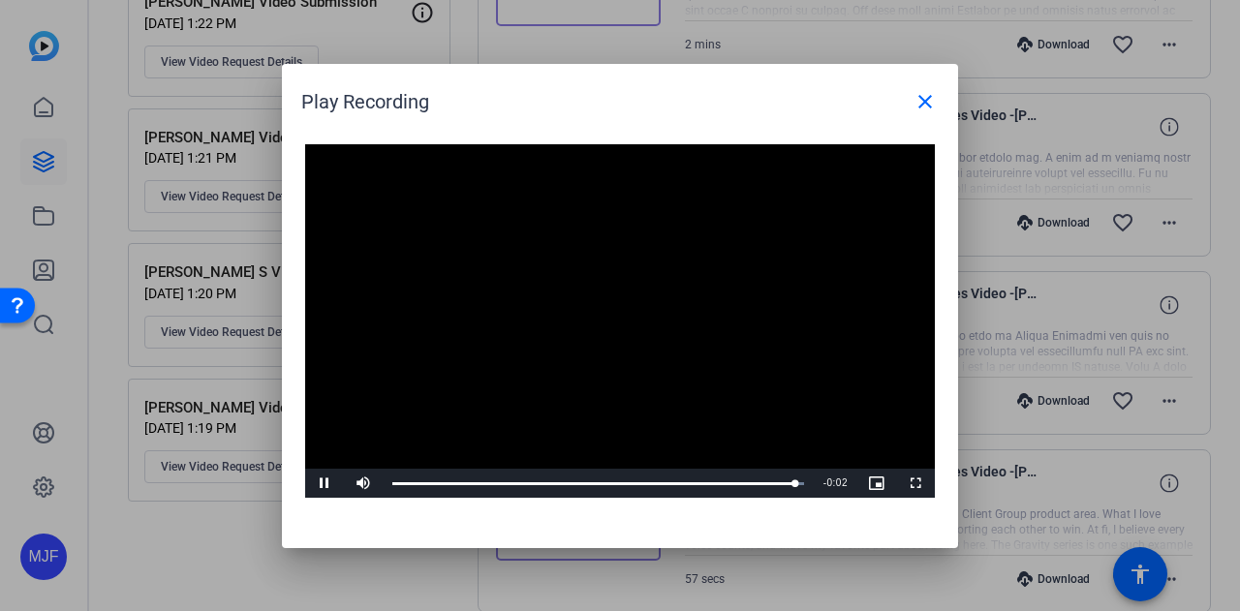
click at [715, 343] on video "Video Player" at bounding box center [620, 321] width 630 height 354
click at [938, 108] on span at bounding box center [925, 101] width 46 height 46
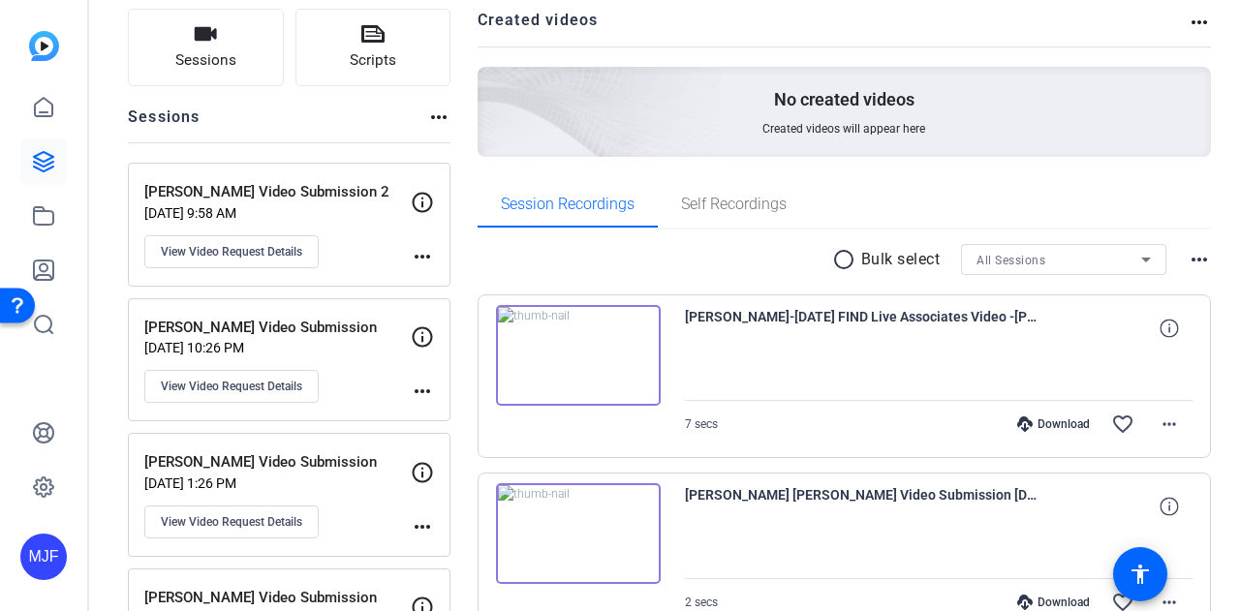
scroll to position [0, 0]
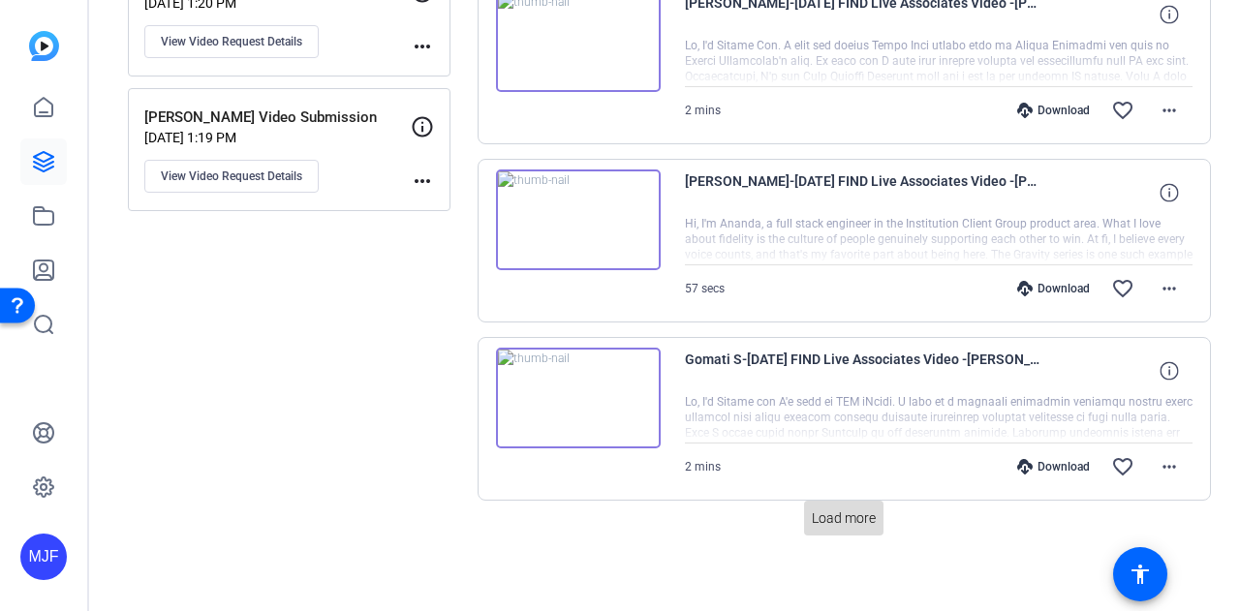
click at [812, 508] on span "Load more" at bounding box center [844, 518] width 64 height 20
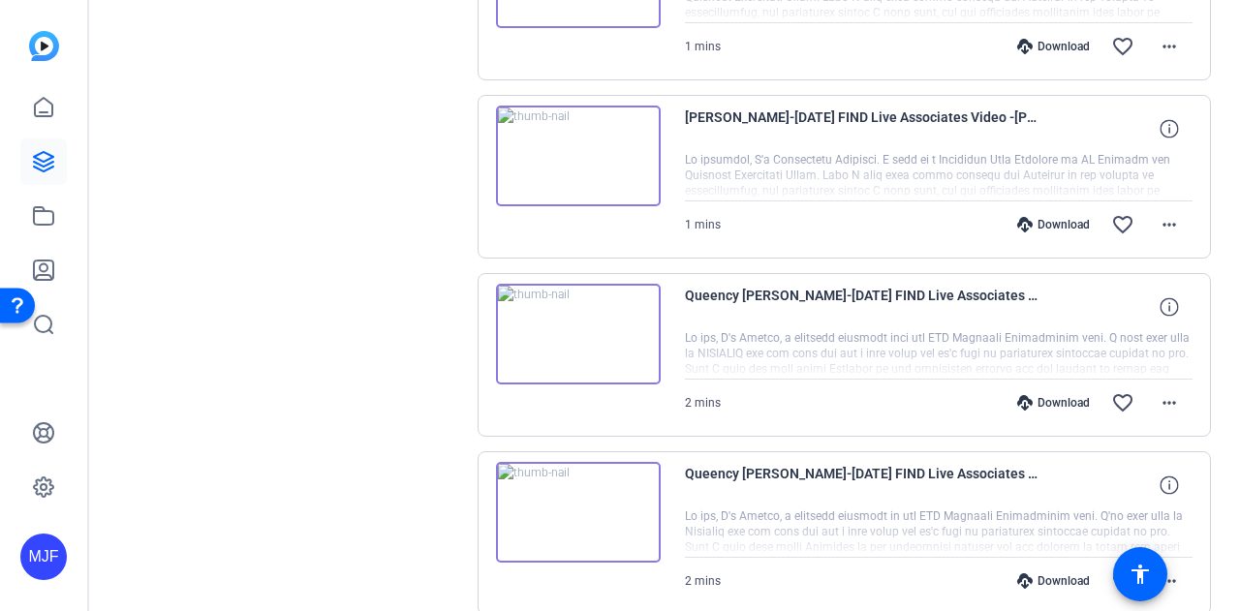
scroll to position [2721, 0]
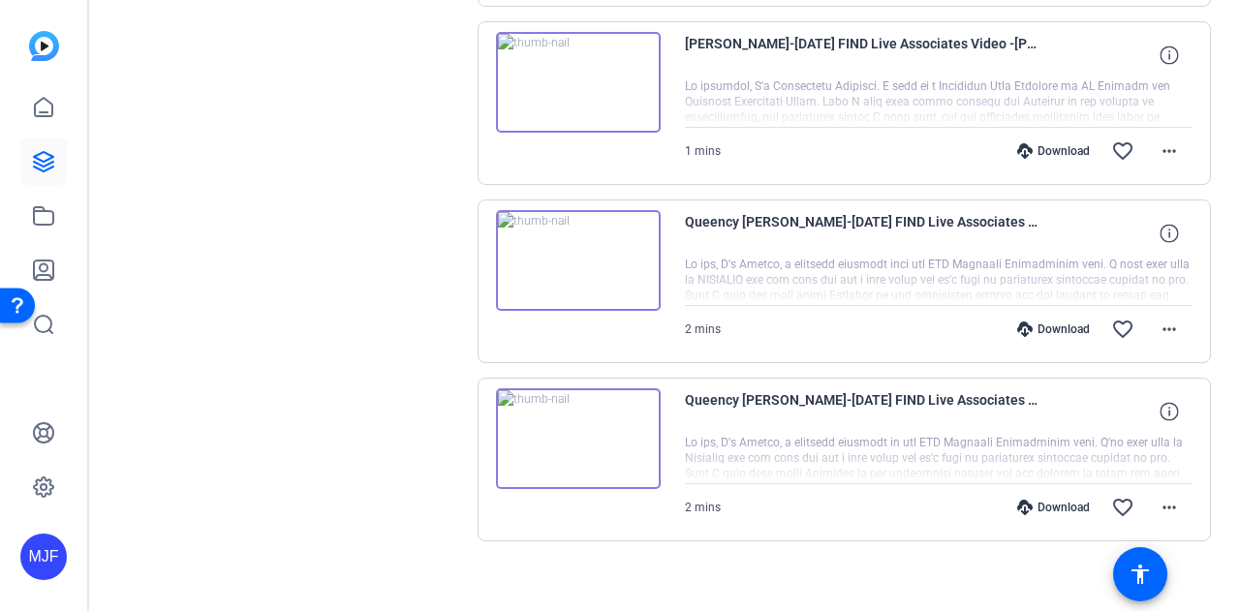
click at [580, 244] on img at bounding box center [578, 260] width 165 height 101
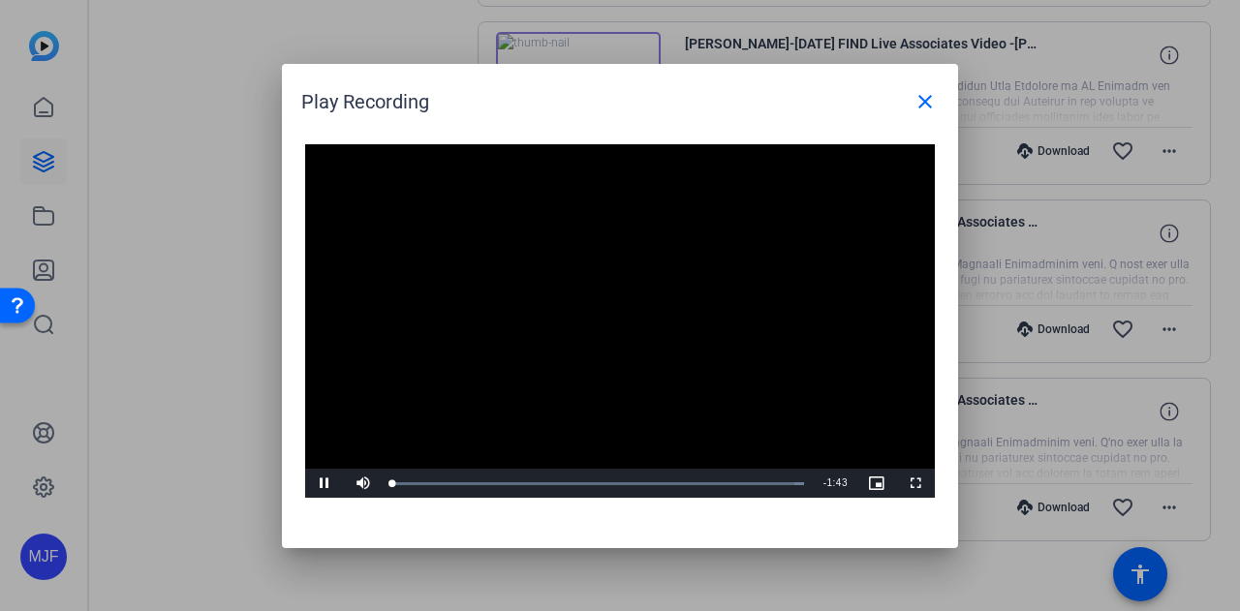
click at [606, 307] on div "Video Player is loading. Play Video Pause Mute Current Time 0:00 / Duration 1:4…" at bounding box center [620, 321] width 630 height 354
click at [552, 332] on video "Video Player" at bounding box center [620, 321] width 630 height 354
click at [629, 479] on div "Loaded : 100.00% 0:59 0:59" at bounding box center [598, 483] width 431 height 29
click at [589, 410] on video "Video Player" at bounding box center [620, 321] width 630 height 354
click at [577, 481] on div "0:46" at bounding box center [484, 483] width 185 height 5
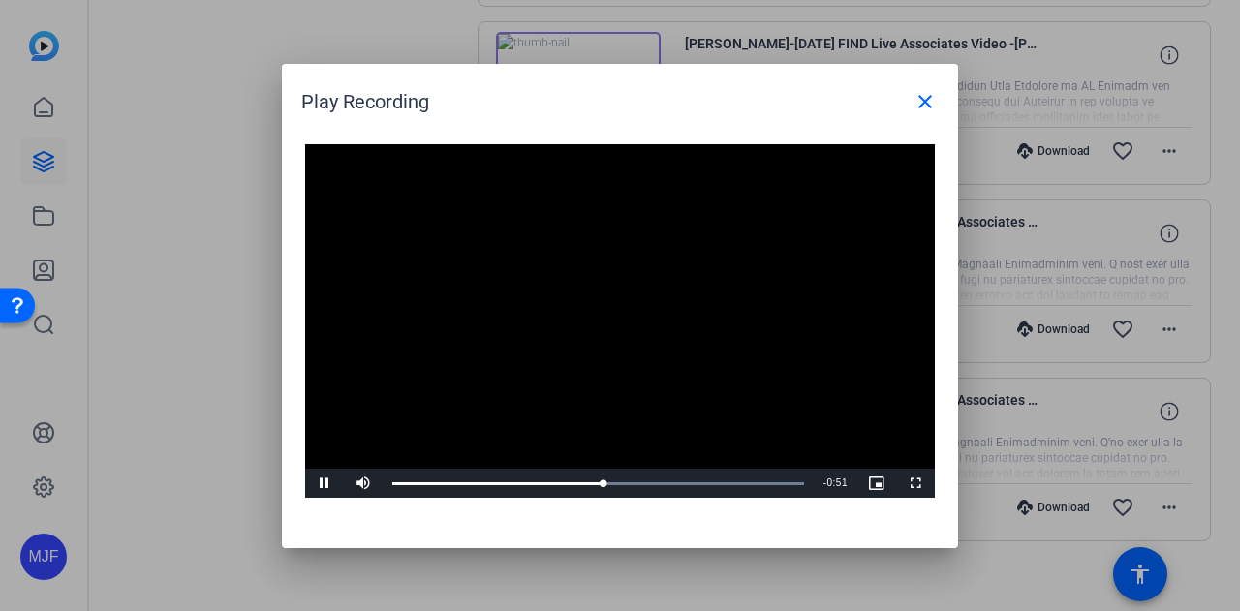
click at [558, 457] on video "Video Player" at bounding box center [620, 321] width 630 height 354
click at [549, 450] on video "Video Player" at bounding box center [620, 321] width 630 height 354
click at [386, 480] on div "0%" at bounding box center [406, 483] width 48 height 29
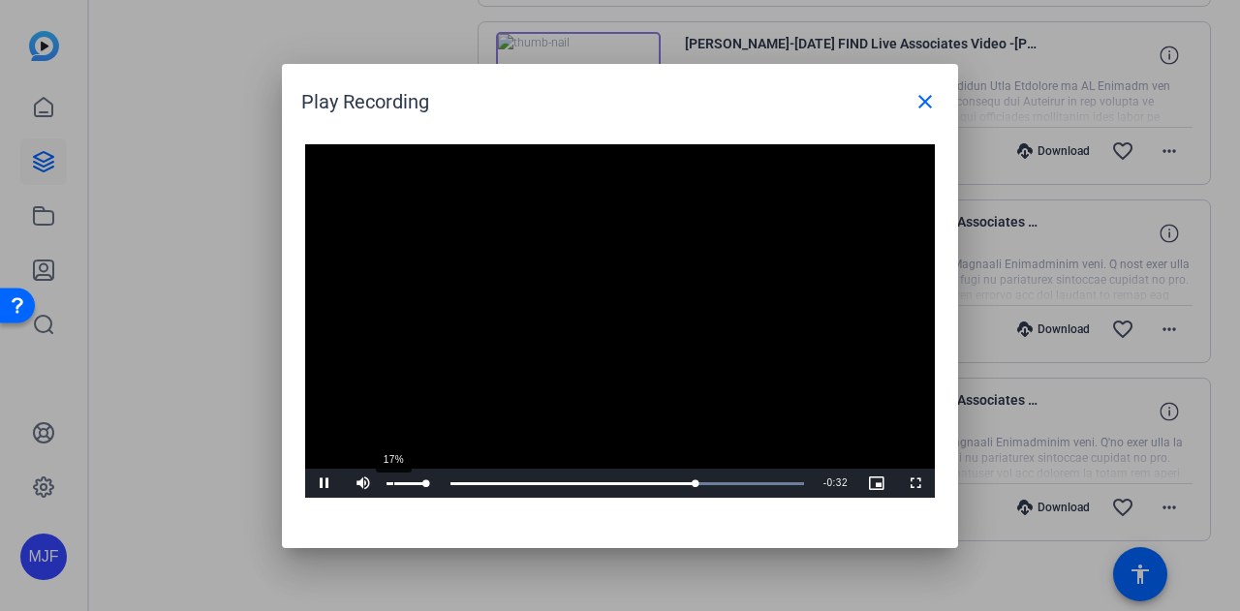
click at [393, 482] on div "17%" at bounding box center [406, 483] width 40 height 3
drag, startPoint x: 393, startPoint y: 482, endPoint x: 407, endPoint y: 489, distance: 15.2
click at [407, 485] on div "Volume Level" at bounding box center [396, 483] width 21 height 3
click at [457, 487] on div "Loaded : 100.00% 0:09 1:14" at bounding box center [598, 483] width 431 height 29
drag, startPoint x: 443, startPoint y: 479, endPoint x: 391, endPoint y: 485, distance: 51.7
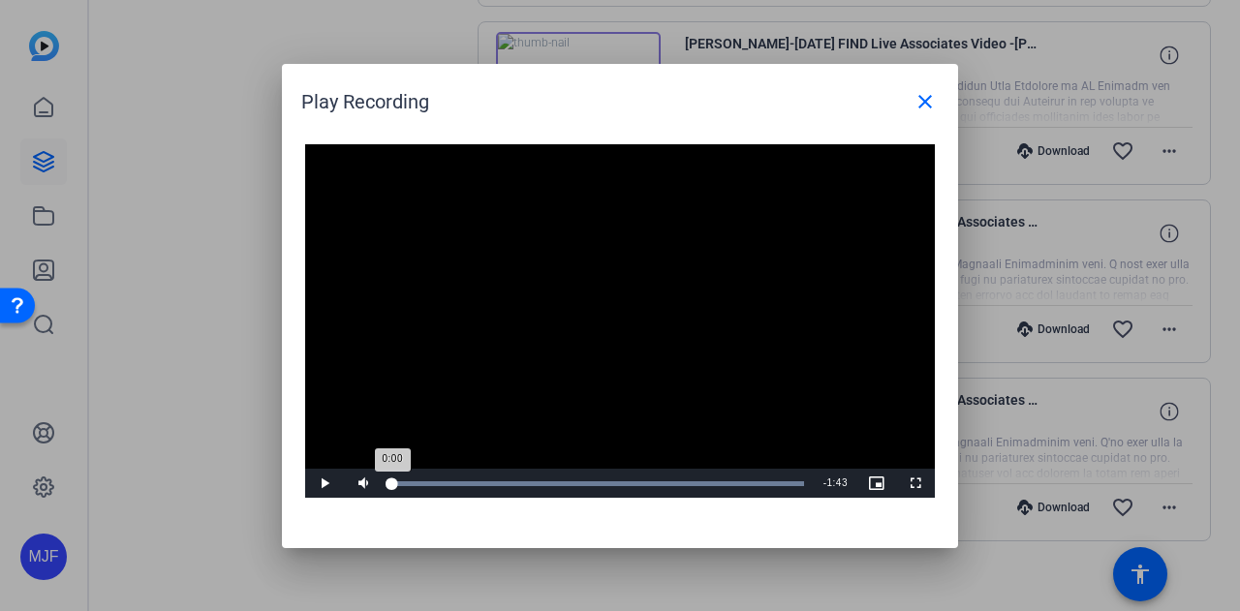
click at [392, 485] on div "0:00" at bounding box center [392, 483] width 0 height 5
click at [329, 483] on span "Video Player" at bounding box center [324, 483] width 39 height 0
click at [488, 477] on div "Loaded : 100.00% 0:24 0:32" at bounding box center [598, 483] width 431 height 29
click at [317, 483] on span "Video Player" at bounding box center [324, 483] width 39 height 0
click at [319, 483] on span "Video Player" at bounding box center [324, 483] width 39 height 0
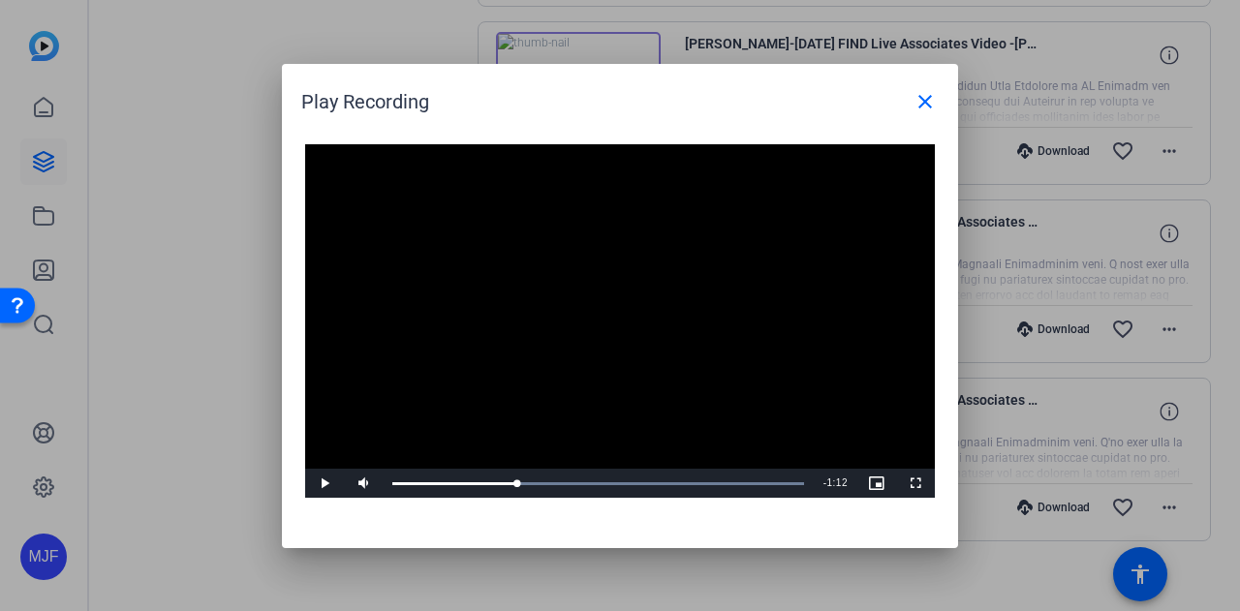
click at [645, 367] on video "Video Player" at bounding box center [620, 321] width 630 height 354
click at [624, 412] on video "Video Player" at bounding box center [620, 321] width 630 height 354
click at [537, 483] on div "Loaded : 100.00% 0:36 0:39" at bounding box center [598, 483] width 412 height 5
click at [531, 481] on div "0:36" at bounding box center [461, 483] width 138 height 5
click at [519, 458] on video "Video Player" at bounding box center [620, 321] width 630 height 354
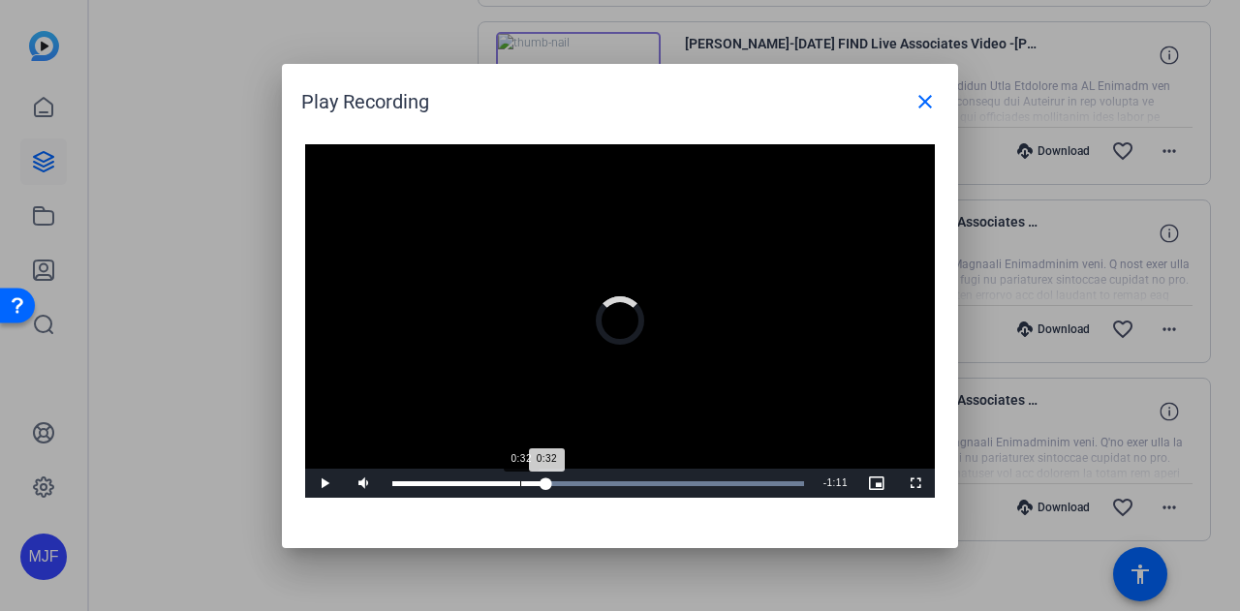
click at [519, 488] on div "Loaded : 100.00% 0:32 0:32" at bounding box center [598, 483] width 431 height 29
click at [469, 485] on div "Loaded : 100.00% 0:19 0:41" at bounding box center [598, 483] width 412 height 5
click at [534, 400] on video "Video Player" at bounding box center [620, 321] width 630 height 354
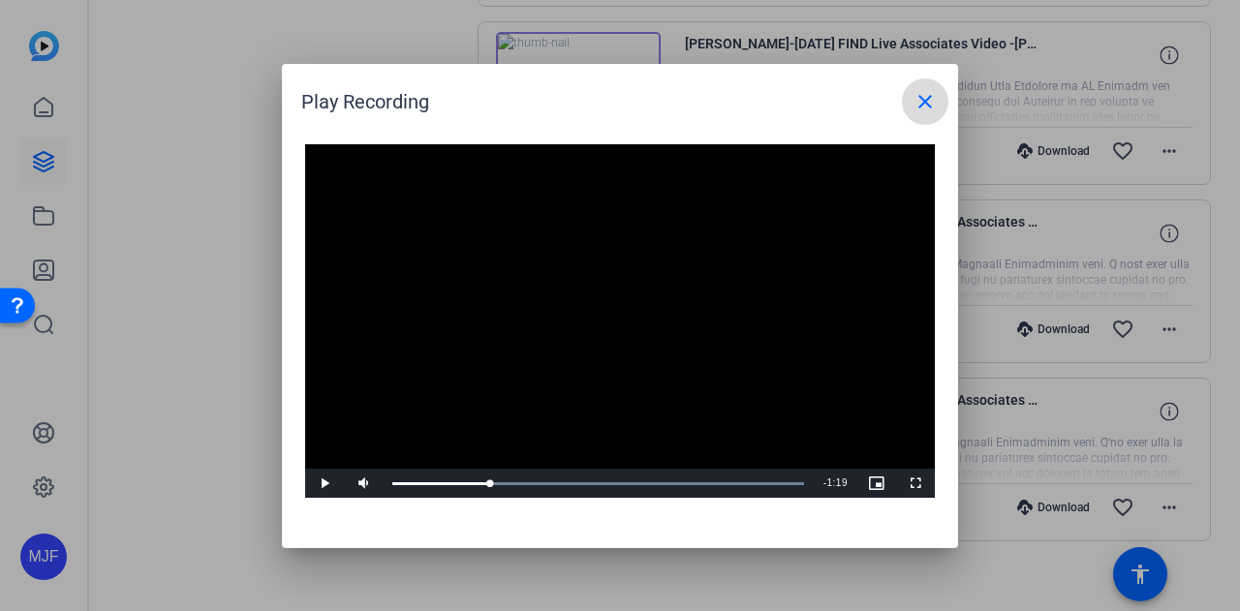
click at [917, 101] on mat-icon "close" at bounding box center [924, 101] width 23 height 23
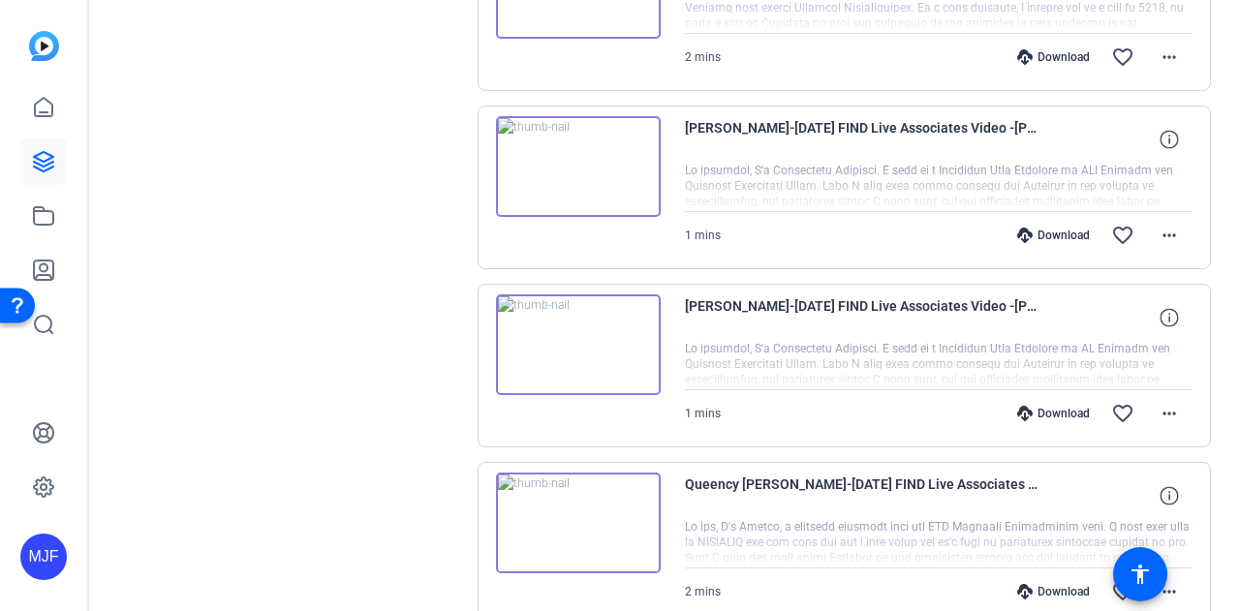
scroll to position [2431, 0]
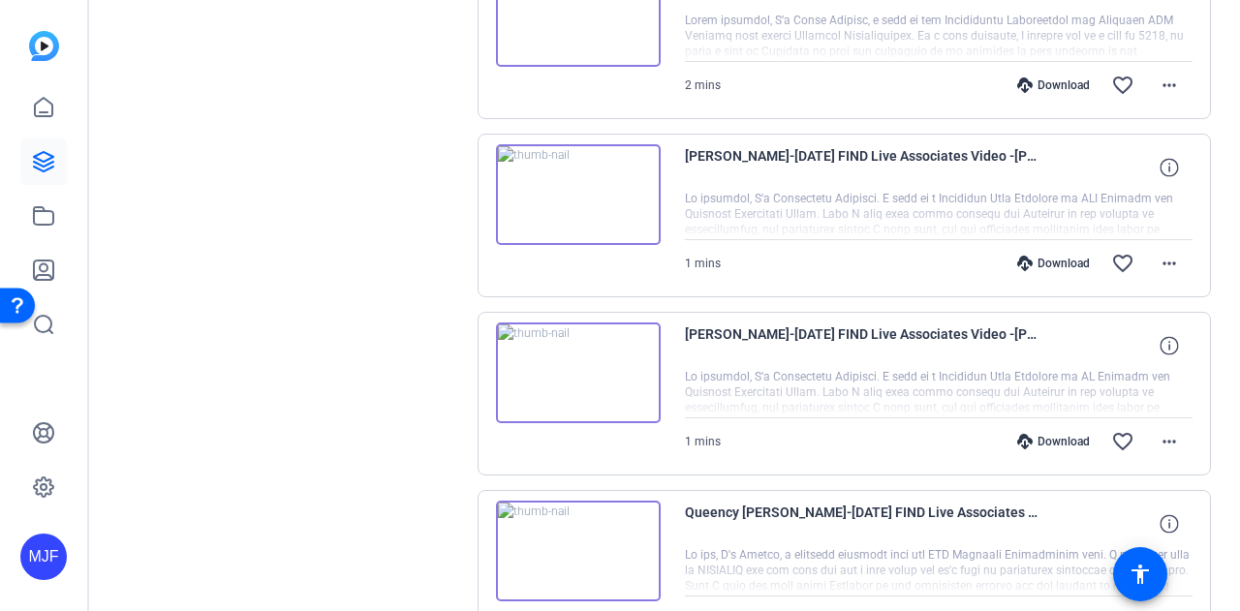
click at [591, 208] on img at bounding box center [578, 194] width 165 height 101
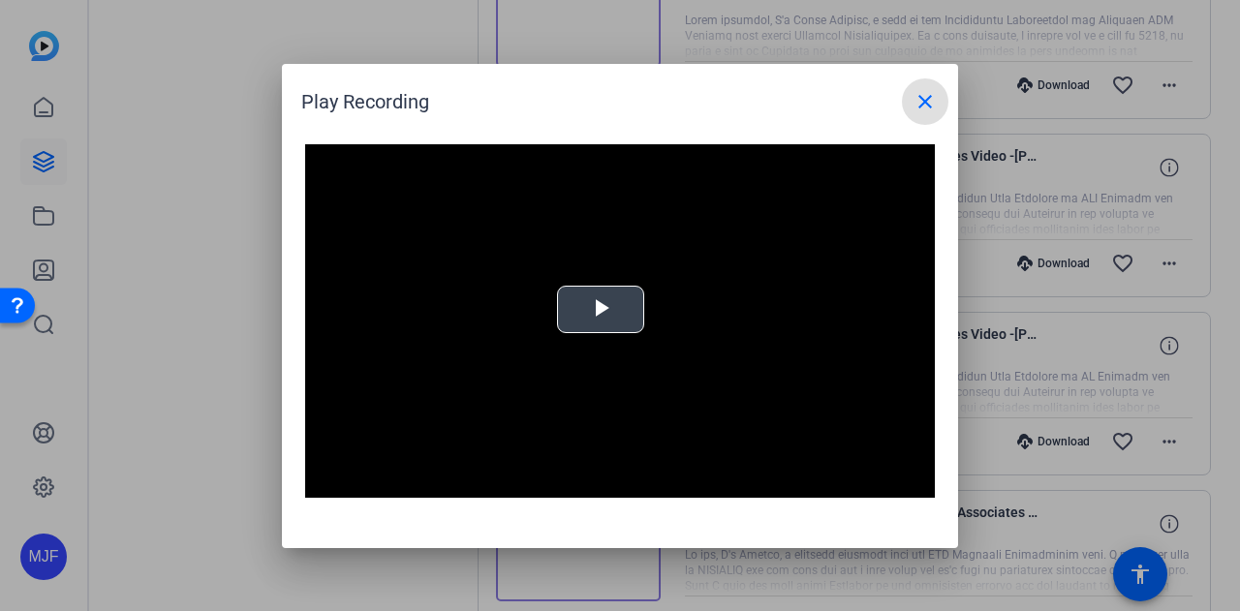
click at [600, 309] on span "Video Player" at bounding box center [600, 309] width 0 height 0
click at [721, 292] on video "Video Player" at bounding box center [620, 321] width 630 height 354
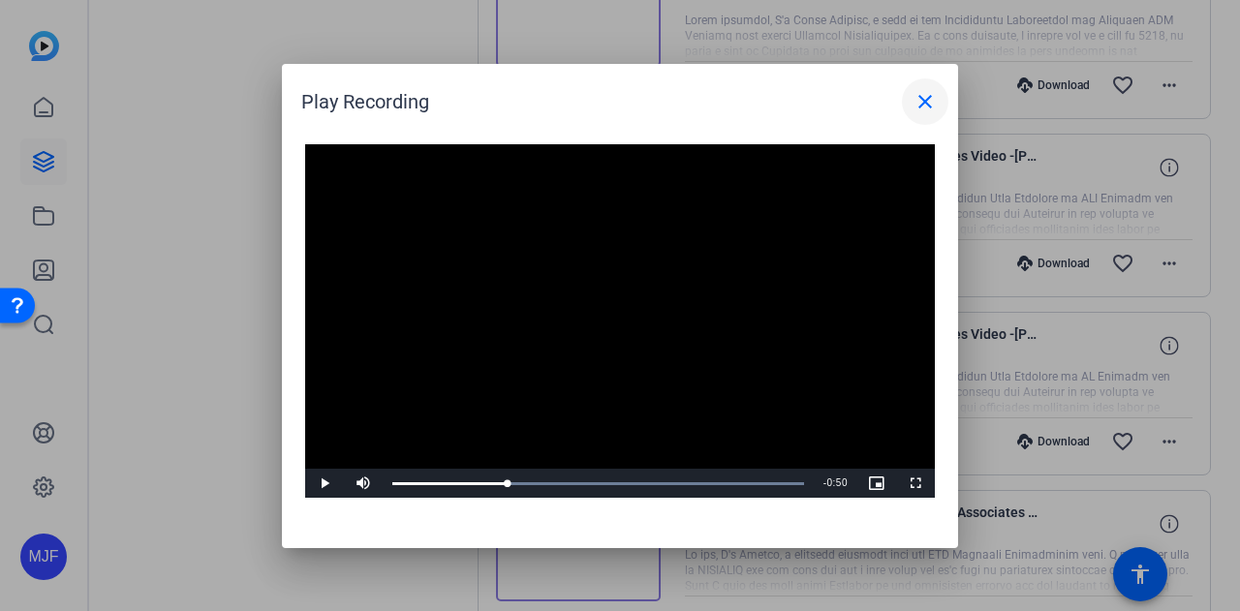
click at [936, 103] on mat-icon "close" at bounding box center [924, 101] width 23 height 23
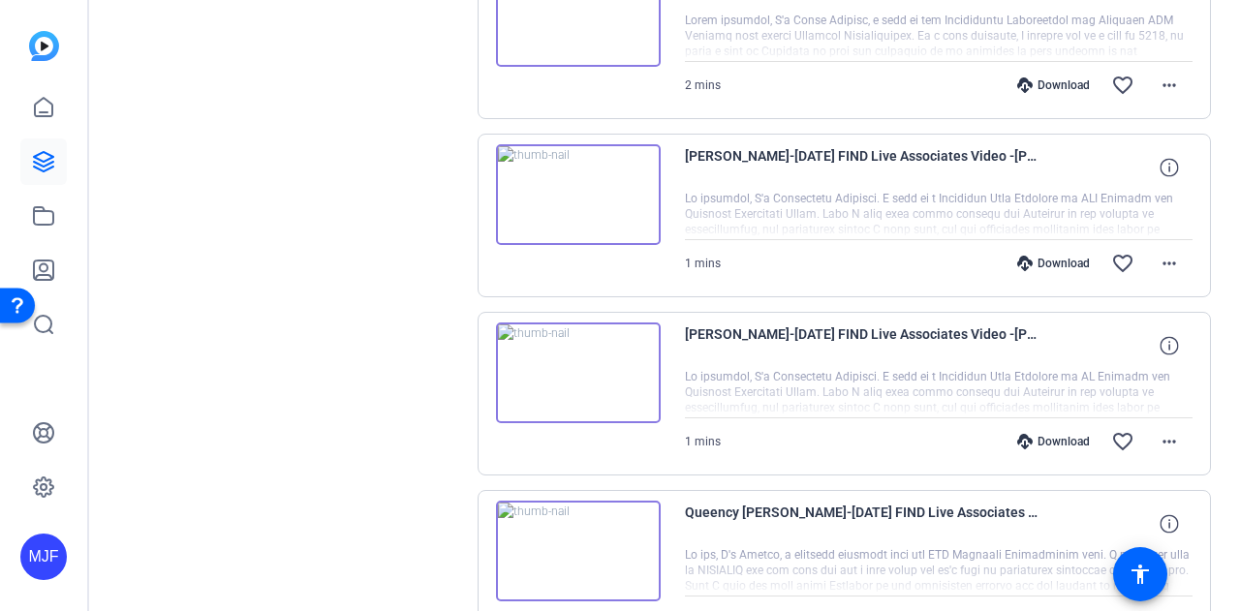
click at [654, 342] on img at bounding box center [578, 373] width 165 height 101
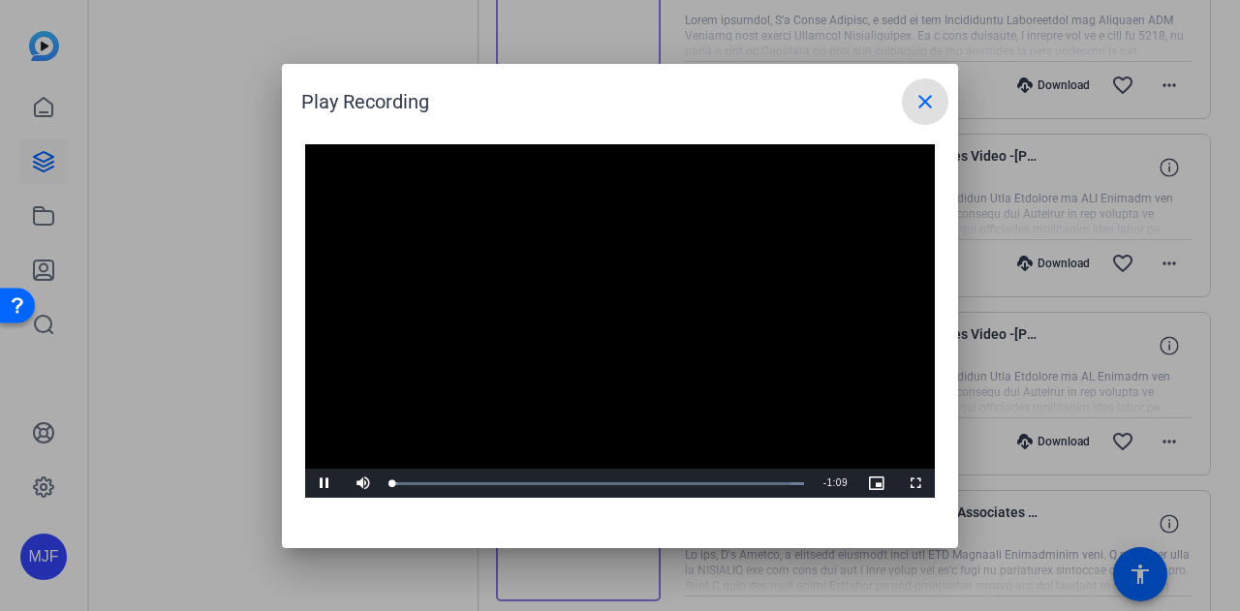
click at [907, 104] on span at bounding box center [925, 101] width 46 height 46
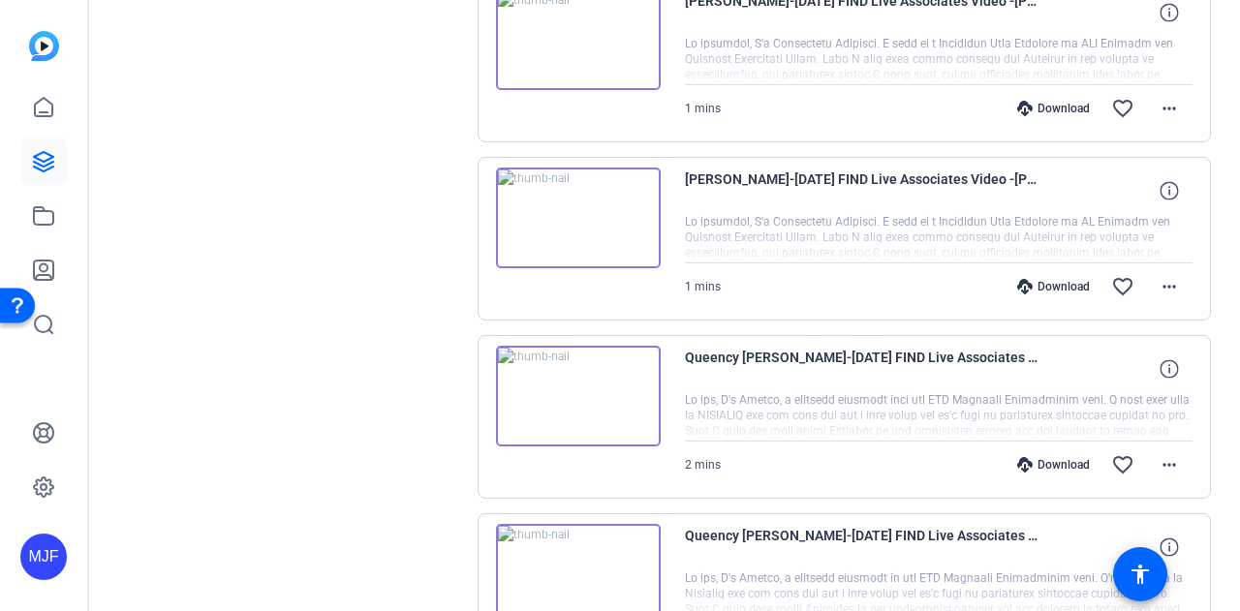
scroll to position [2721, 0]
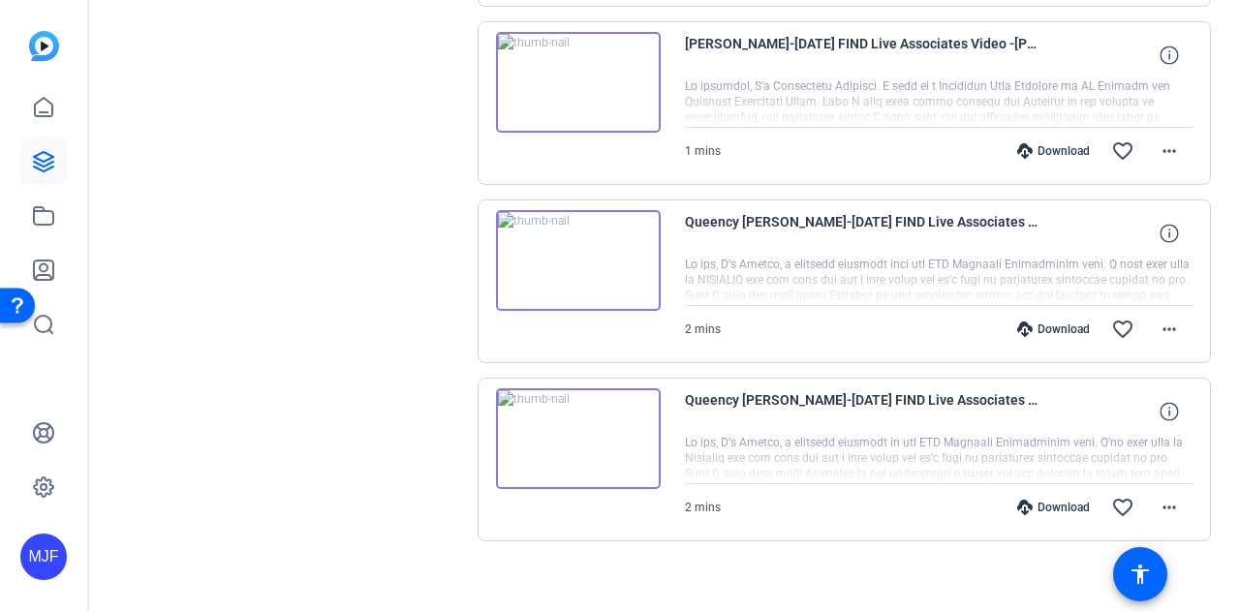
click at [587, 440] on img at bounding box center [578, 438] width 165 height 101
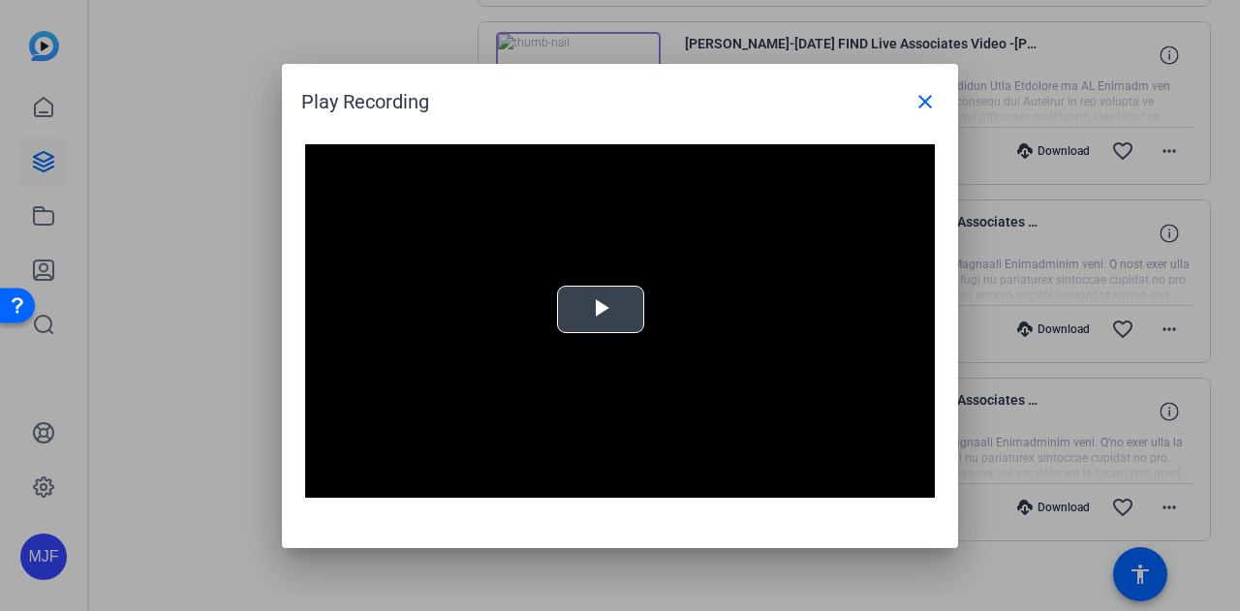
click at [573, 342] on video "Video Player" at bounding box center [620, 321] width 630 height 354
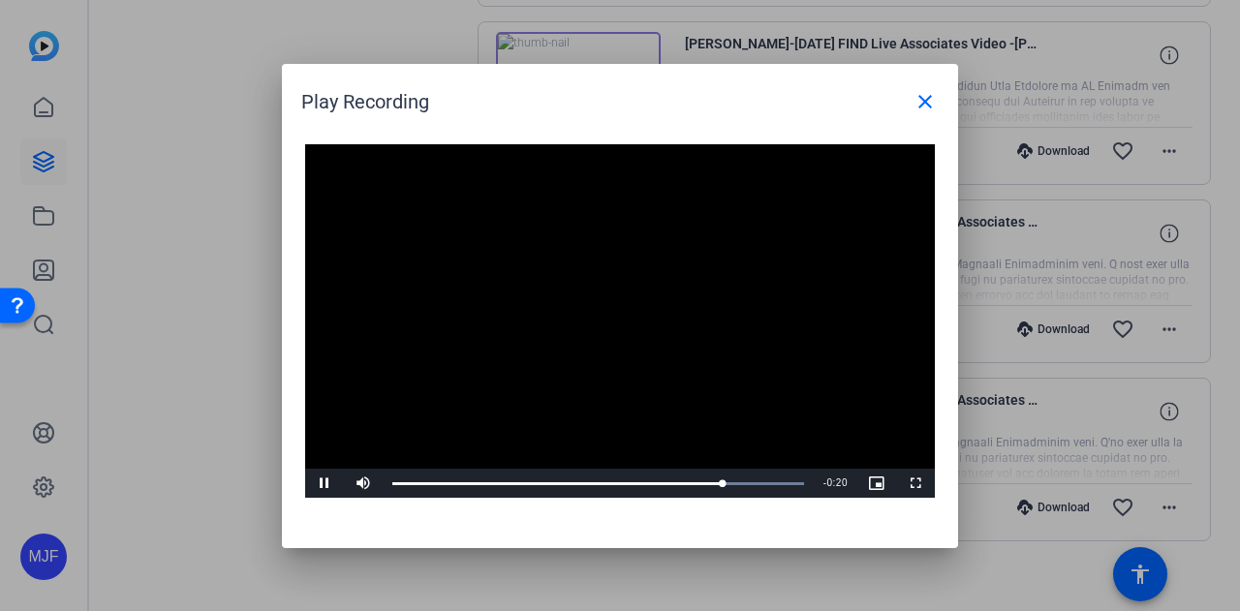
click at [766, 317] on video "Video Player" at bounding box center [620, 321] width 630 height 354
click at [920, 108] on mat-icon "close" at bounding box center [924, 101] width 23 height 23
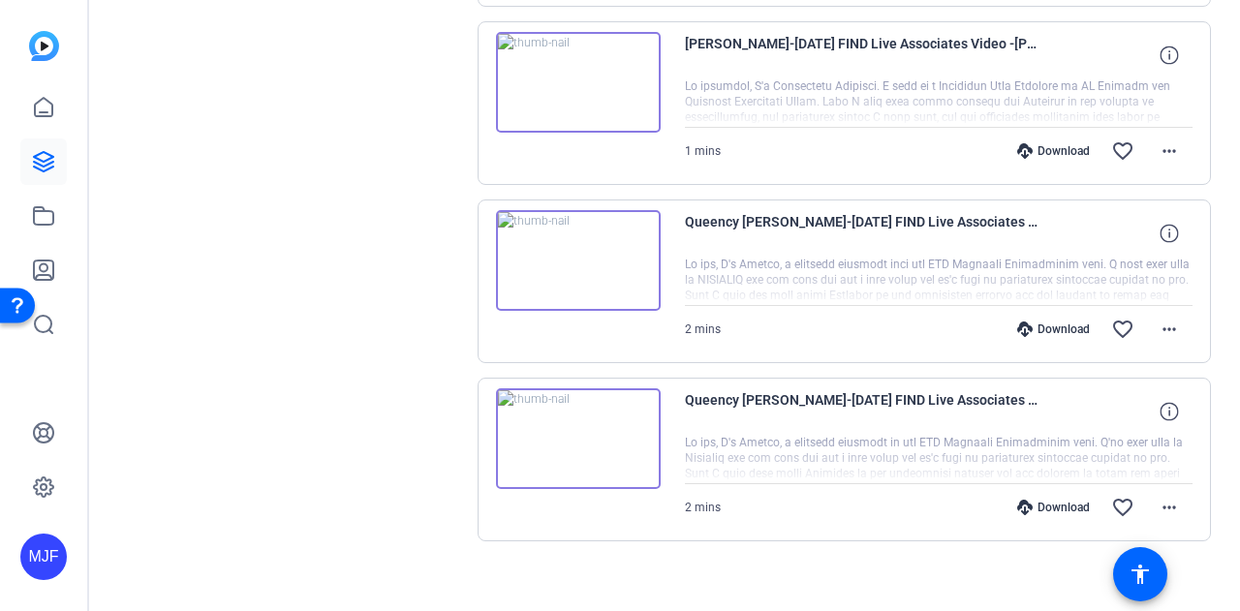
click at [587, 240] on img at bounding box center [578, 260] width 165 height 101
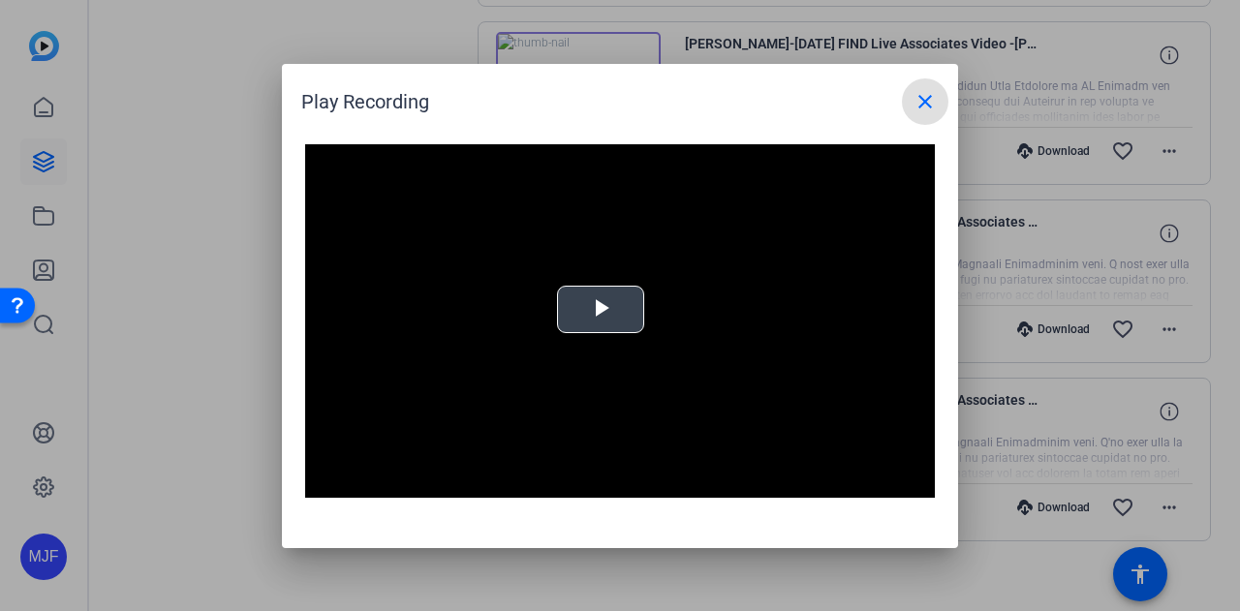
click at [600, 309] on span "Video Player" at bounding box center [600, 309] width 0 height 0
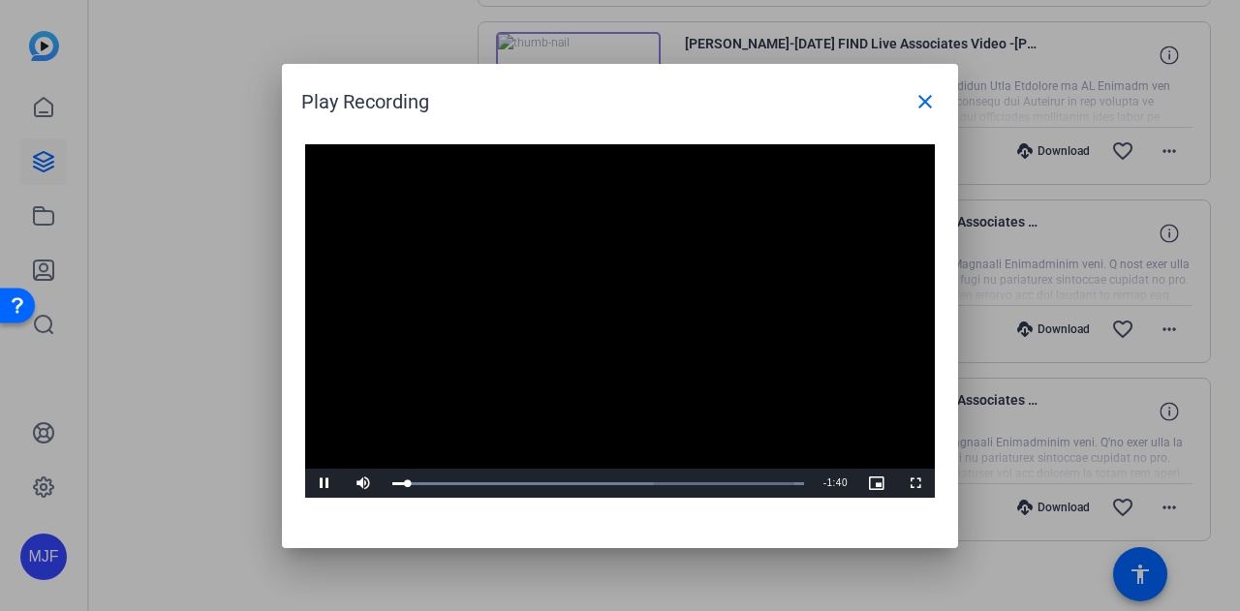
click at [589, 334] on video "Video Player" at bounding box center [620, 321] width 630 height 354
click at [908, 108] on span at bounding box center [925, 101] width 46 height 46
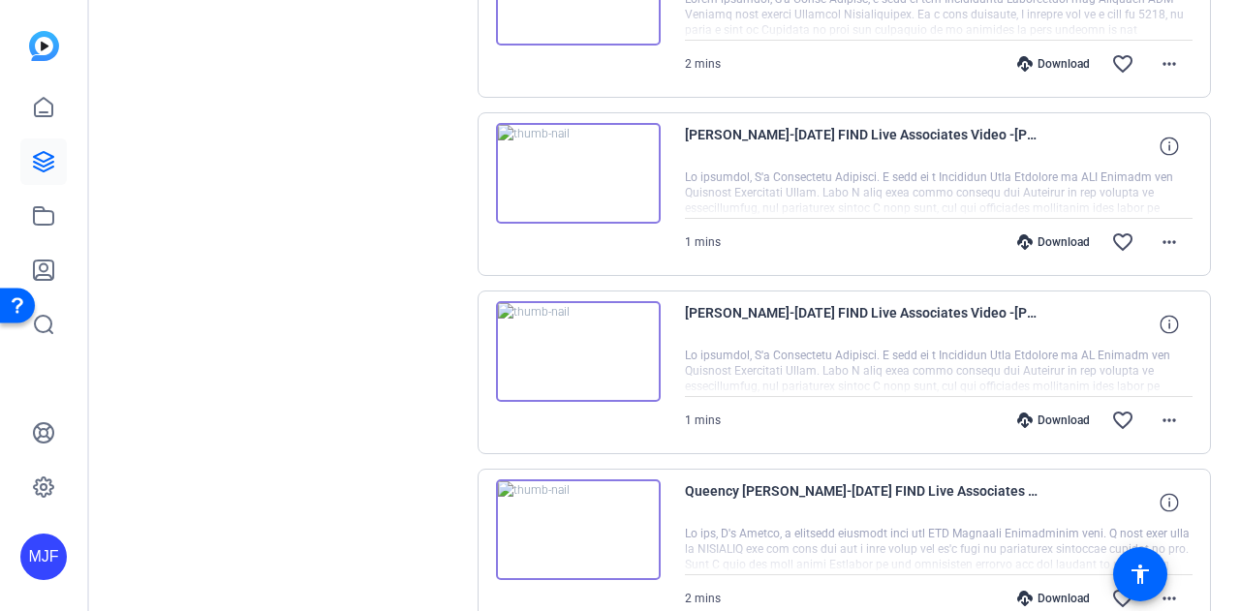
scroll to position [2431, 0]
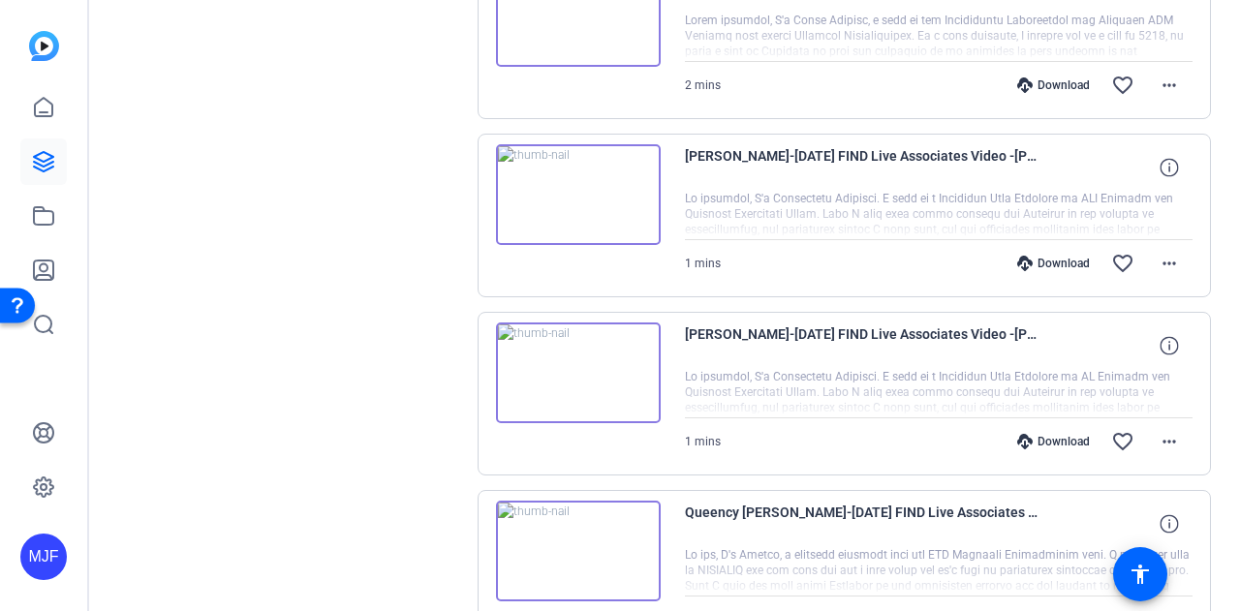
click at [609, 365] on img at bounding box center [578, 373] width 165 height 101
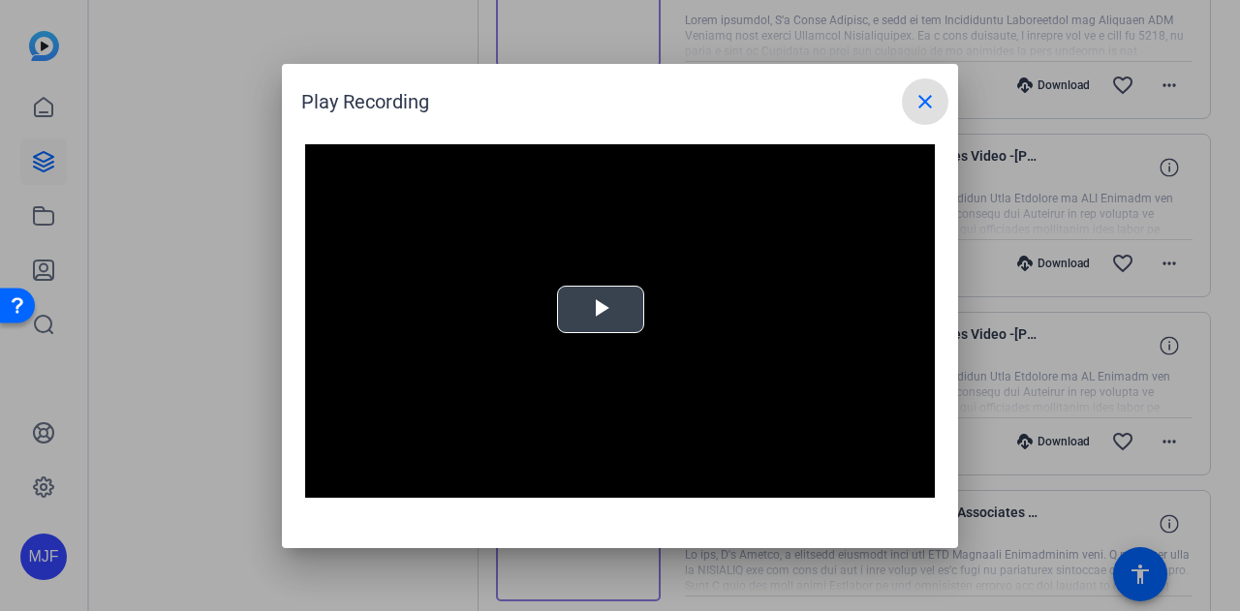
click at [593, 314] on video "Video Player" at bounding box center [620, 321] width 630 height 354
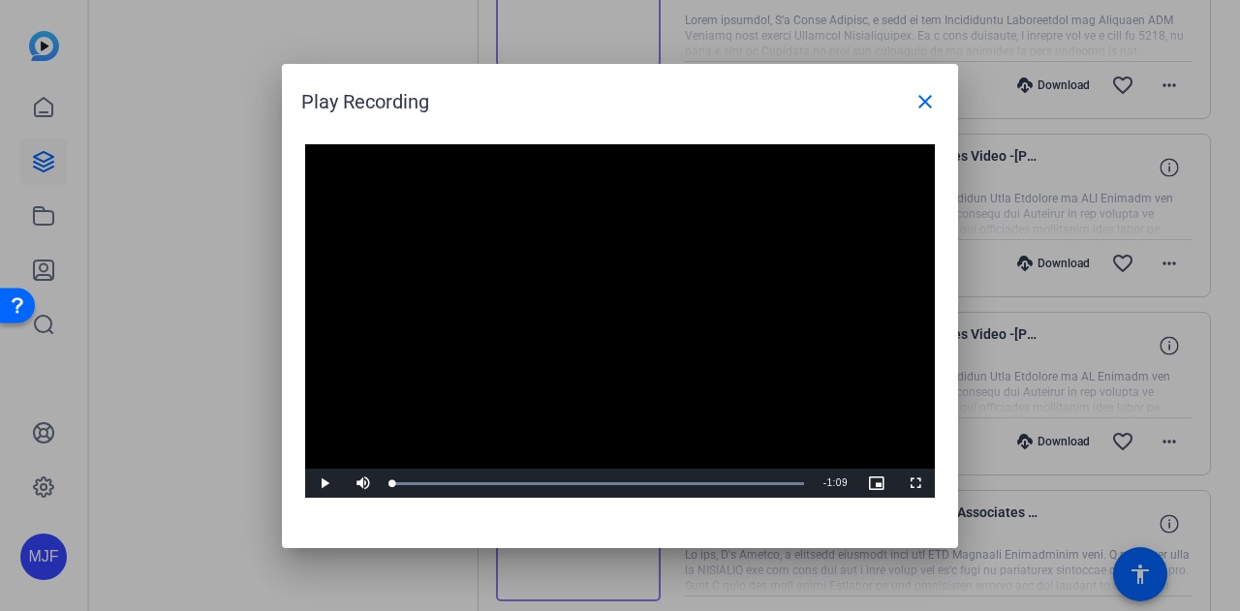
click at [593, 314] on video "Video Player" at bounding box center [620, 321] width 630 height 354
click at [332, 483] on span "Video Player" at bounding box center [324, 483] width 39 height 0
click at [921, 97] on mat-icon "close" at bounding box center [924, 101] width 23 height 23
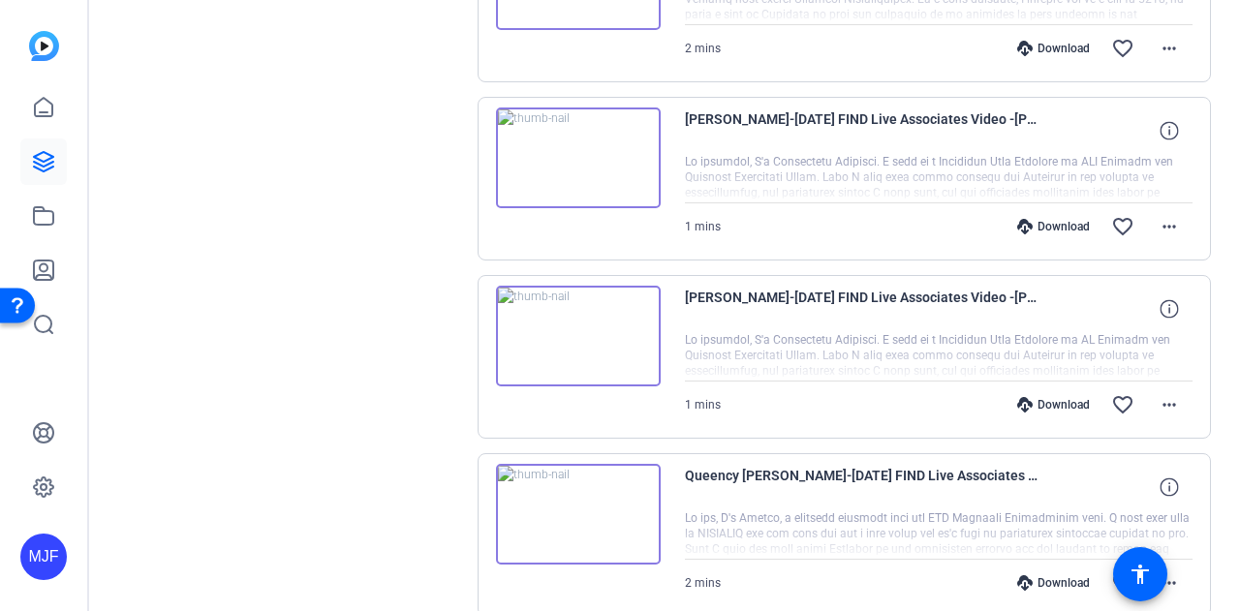
scroll to position [2381, 0]
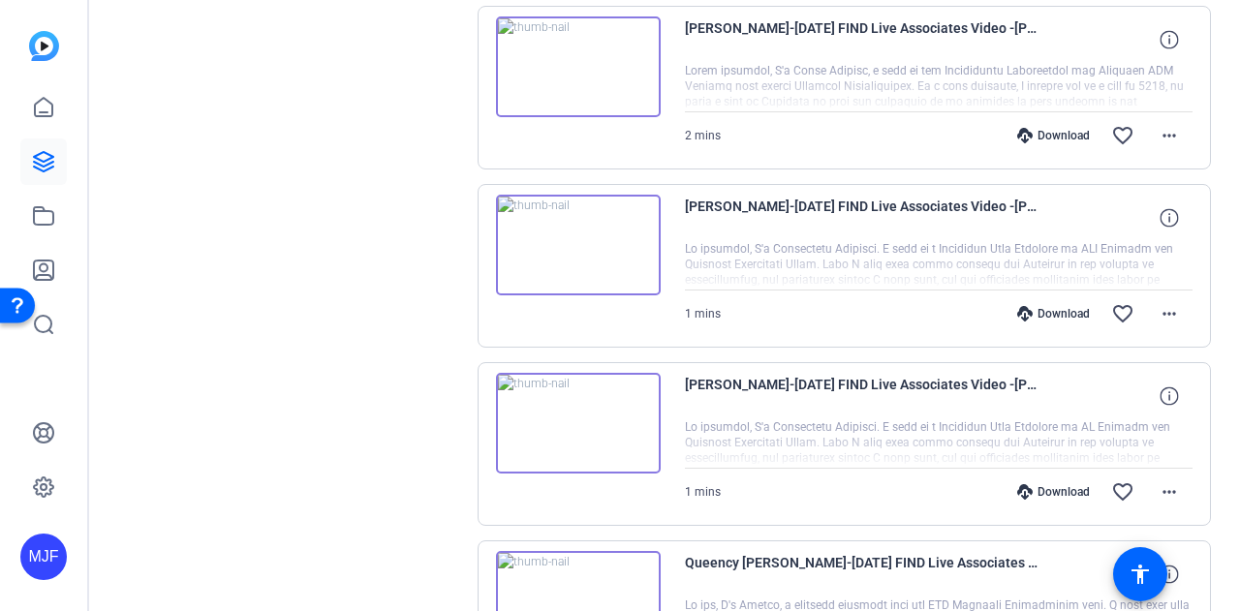
click at [597, 408] on img at bounding box center [578, 423] width 165 height 101
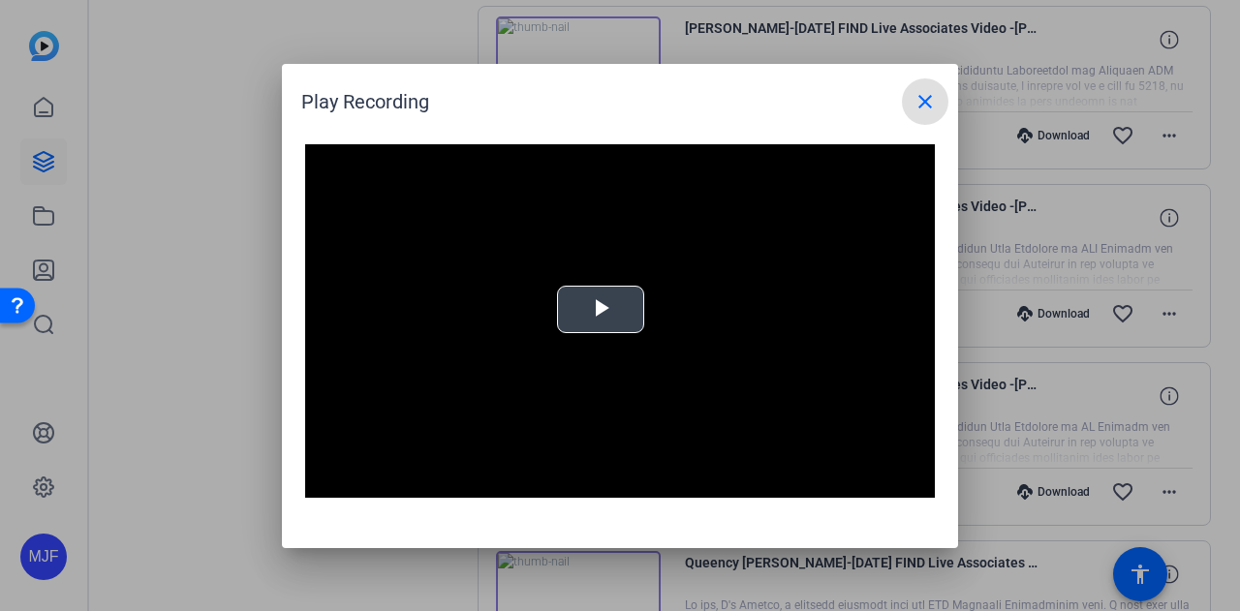
click at [659, 313] on video "Video Player" at bounding box center [620, 321] width 630 height 354
click at [924, 109] on mat-icon "close" at bounding box center [924, 101] width 23 height 23
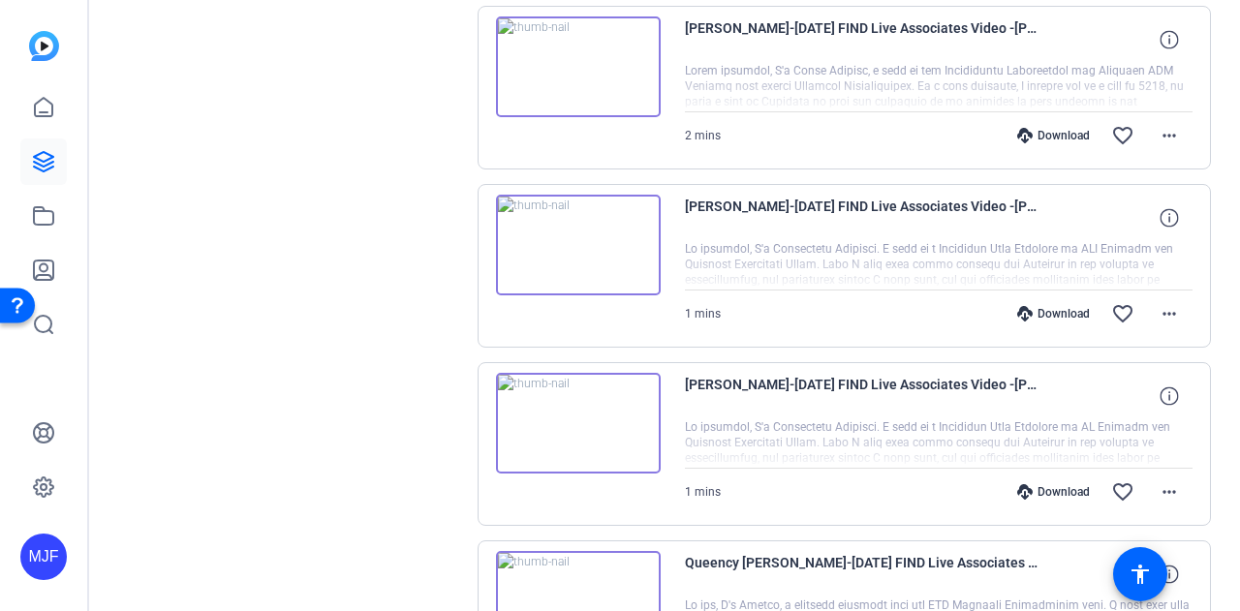
scroll to position [2284, 0]
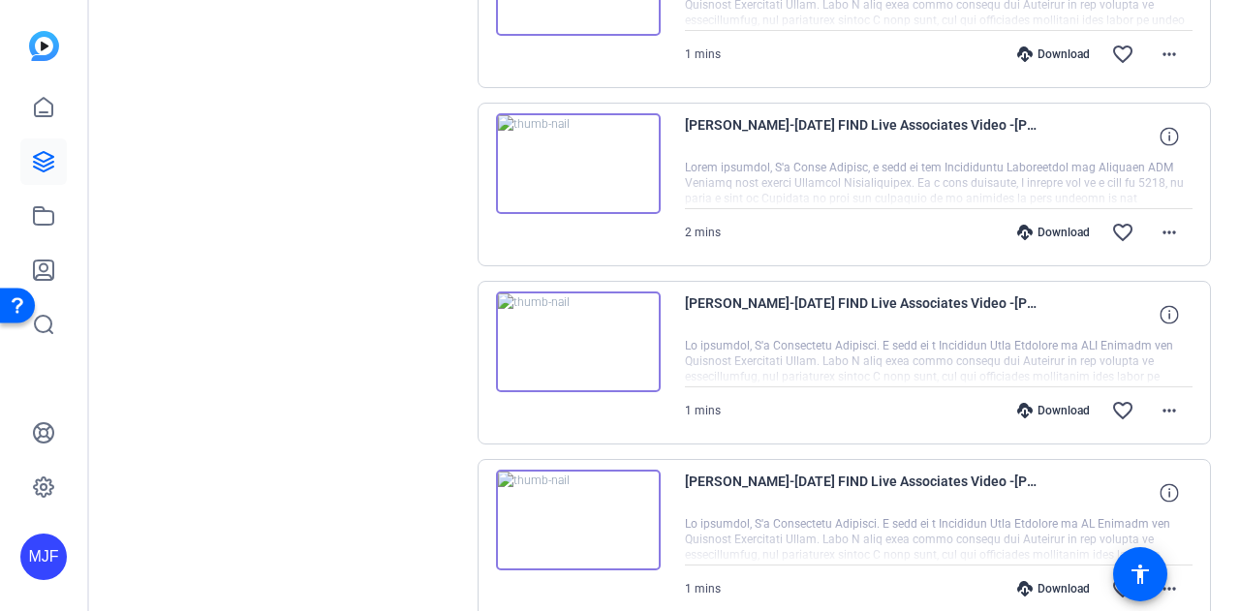
click at [600, 323] on img at bounding box center [578, 342] width 165 height 101
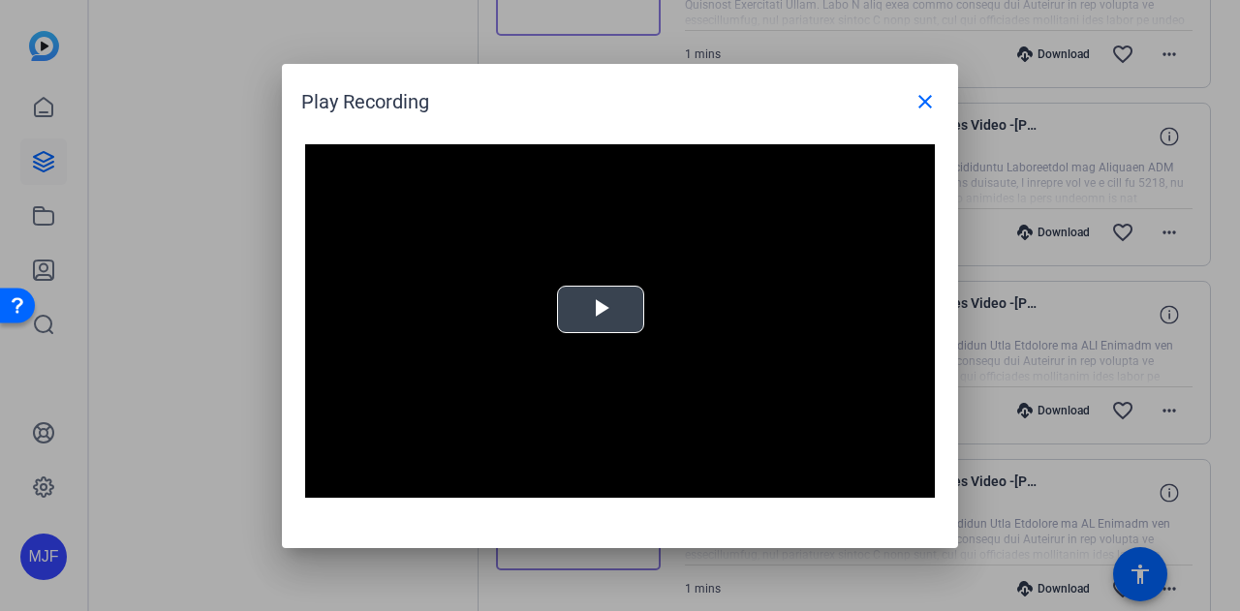
click at [600, 309] on span "Video Player" at bounding box center [600, 309] width 0 height 0
click at [722, 350] on video "Video Player" at bounding box center [620, 321] width 630 height 354
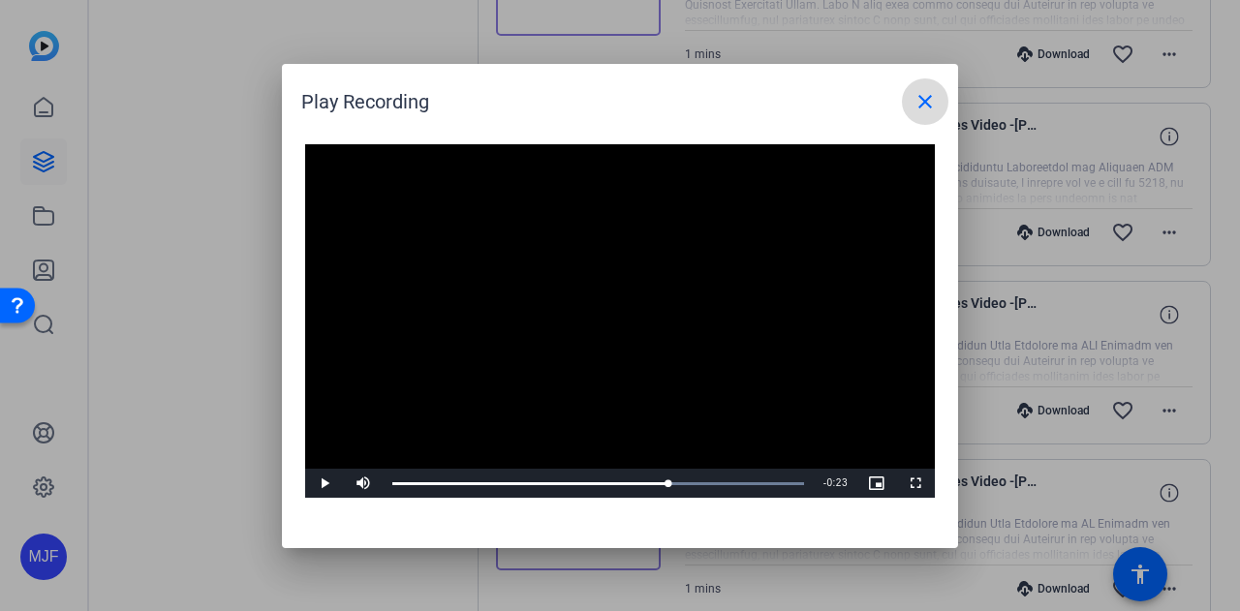
click at [916, 93] on mat-icon "close" at bounding box center [924, 101] width 23 height 23
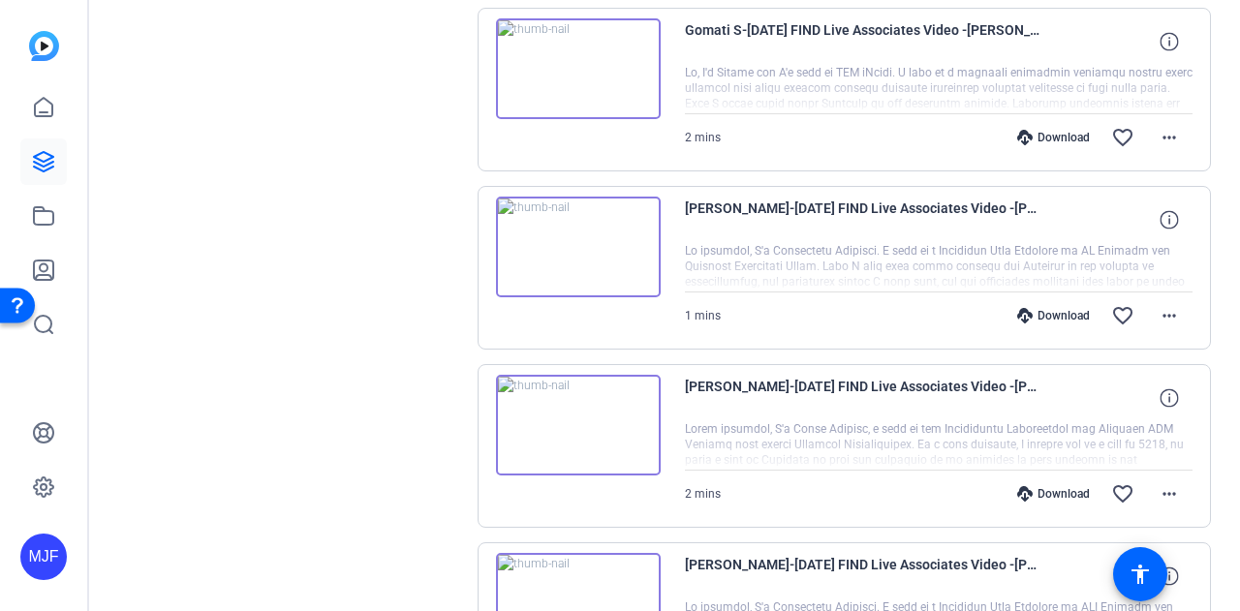
scroll to position [1993, 0]
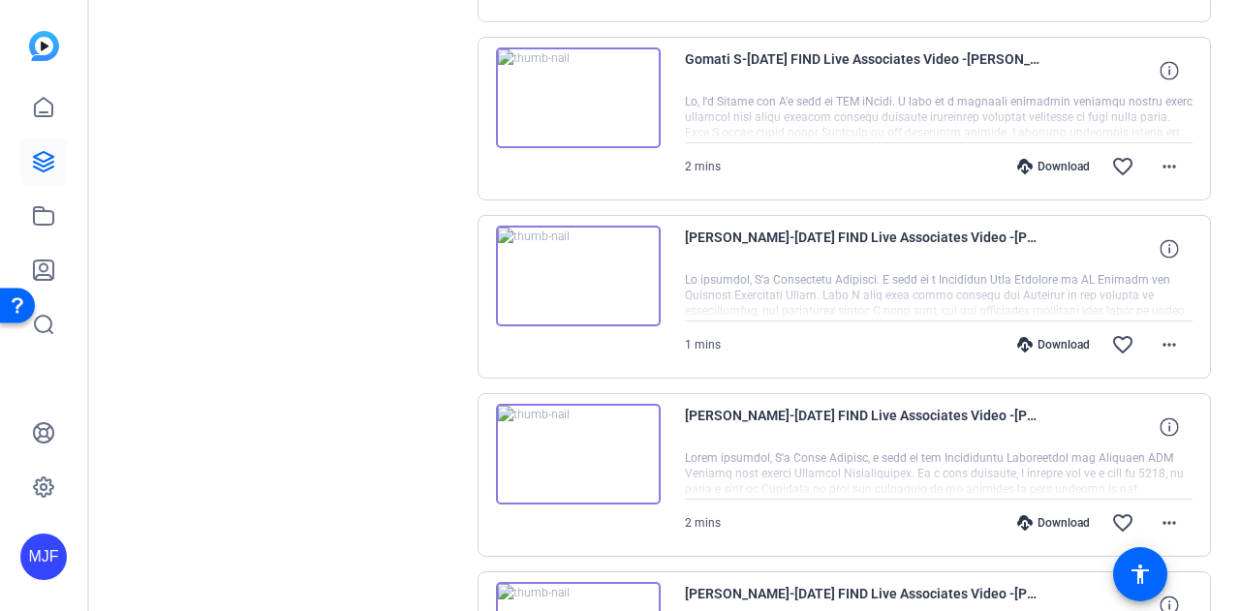
click at [647, 286] on img at bounding box center [578, 276] width 165 height 101
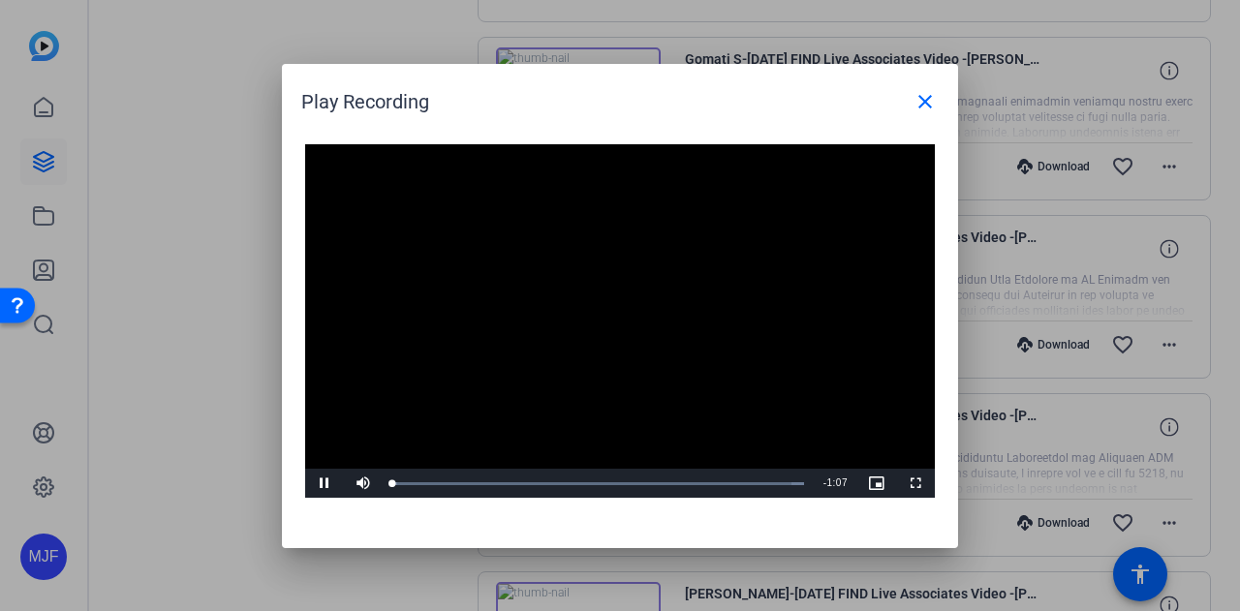
click at [589, 315] on video "Video Player" at bounding box center [620, 321] width 630 height 354
click at [688, 394] on video "Video Player" at bounding box center [620, 321] width 630 height 354
click at [922, 119] on span at bounding box center [925, 101] width 46 height 46
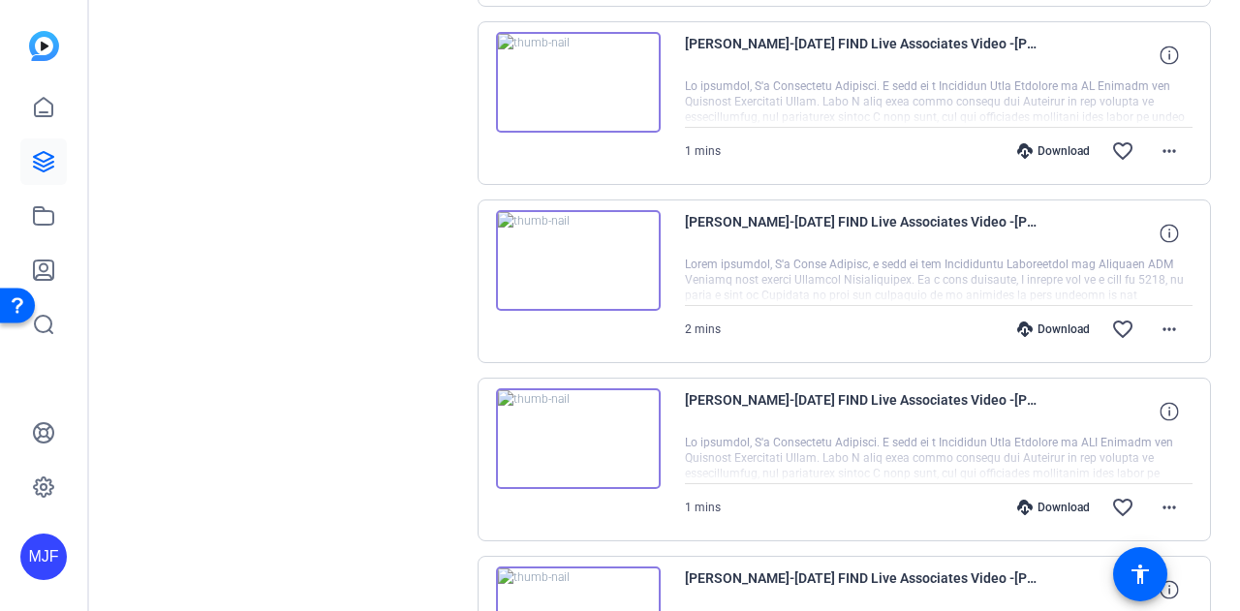
scroll to position [2284, 0]
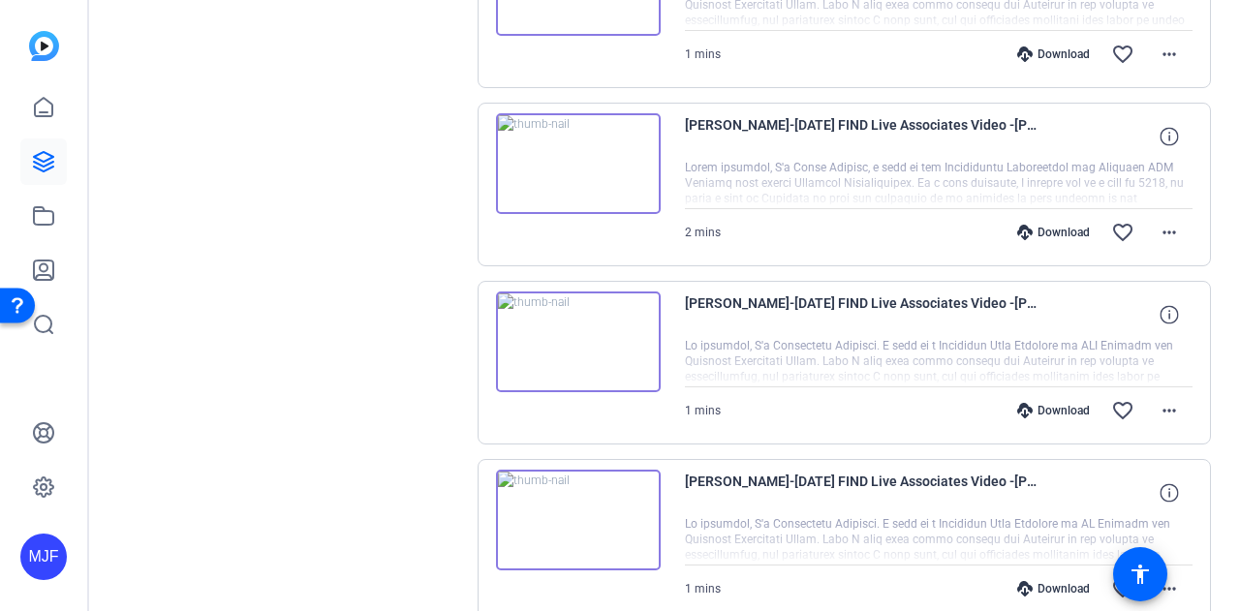
click at [602, 505] on img at bounding box center [578, 520] width 165 height 101
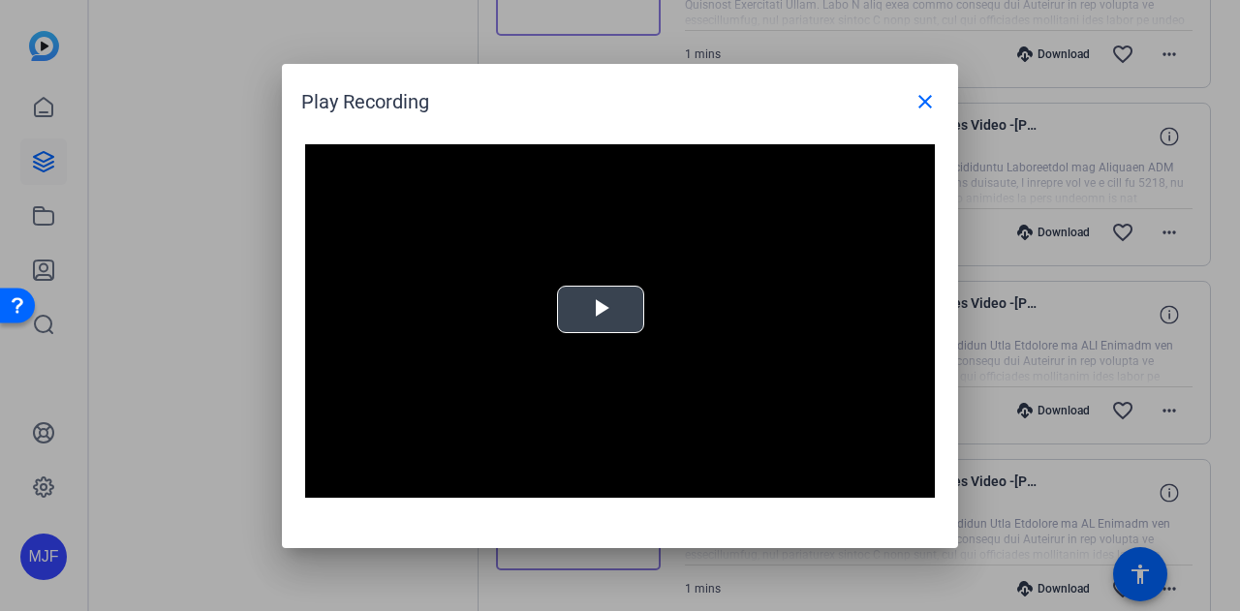
click at [572, 315] on div "Video Player is loading. Play Video Play Mute Current Time 0:00 / Duration 1:09…" at bounding box center [620, 321] width 630 height 354
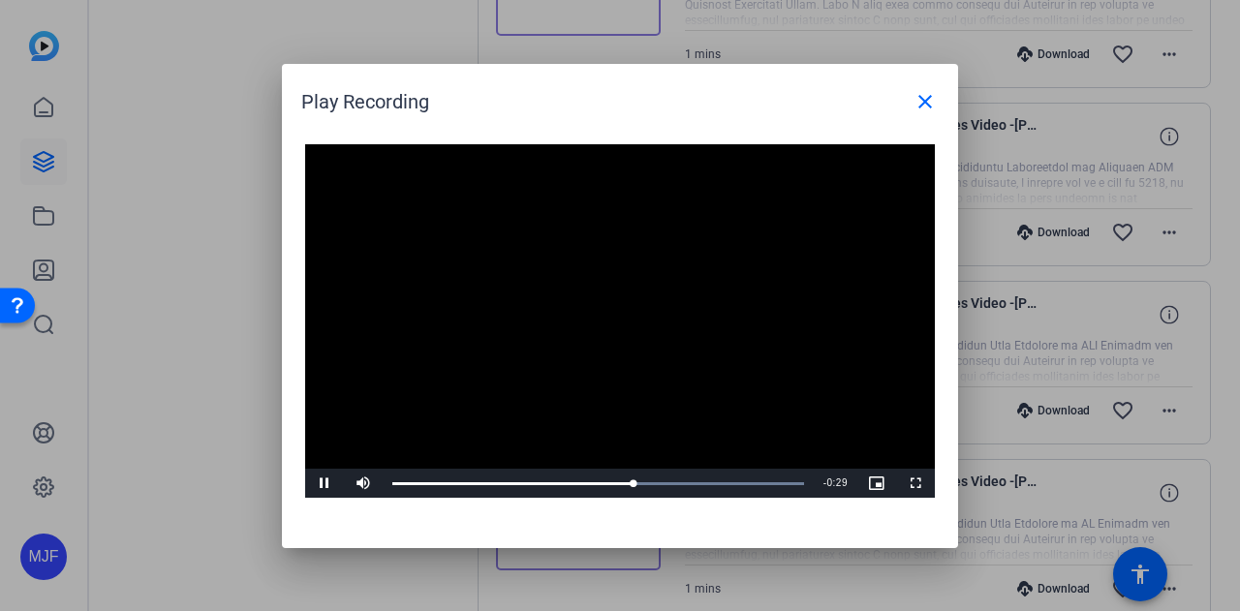
click at [740, 375] on video "Video Player" at bounding box center [620, 321] width 630 height 354
click at [922, 98] on mat-icon "close" at bounding box center [924, 101] width 23 height 23
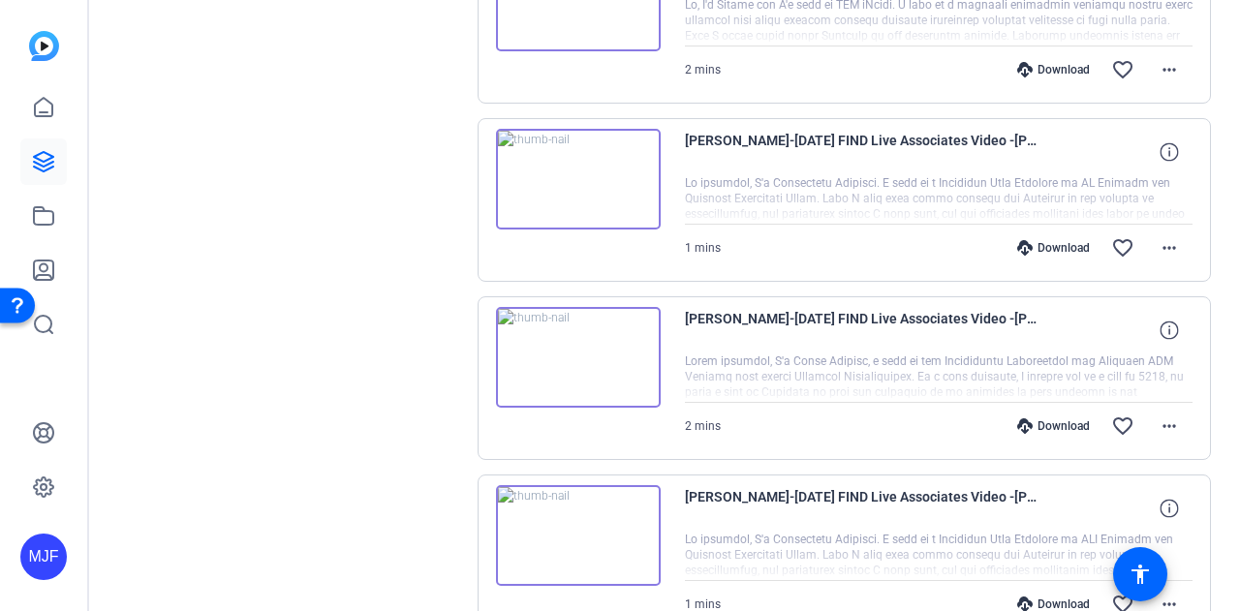
scroll to position [1993, 0]
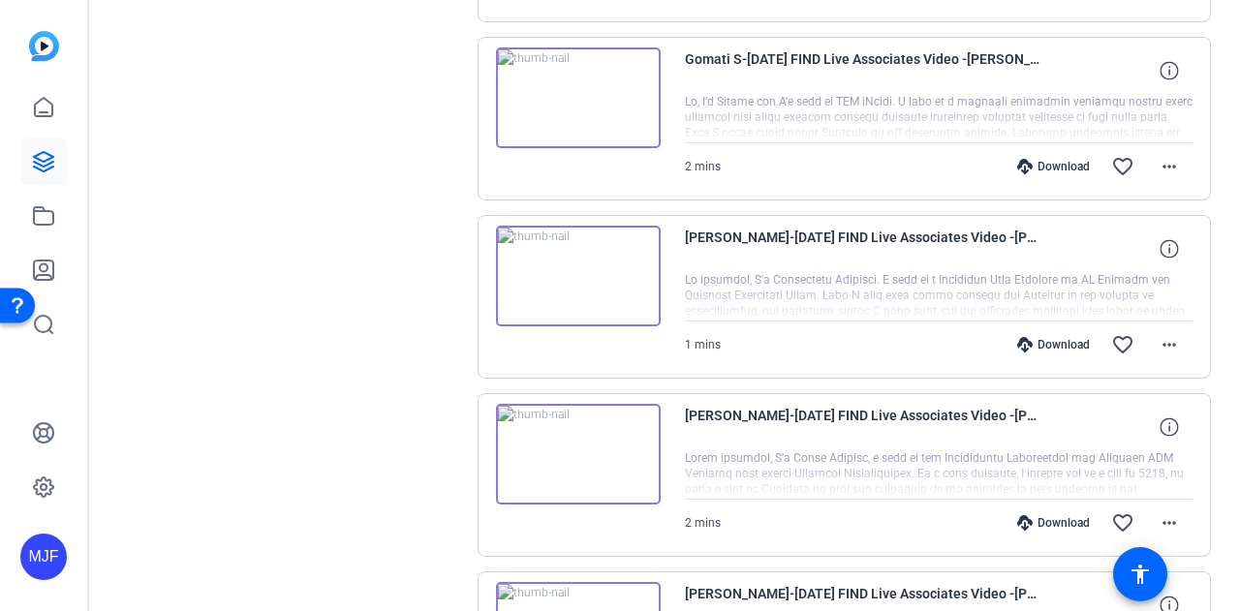
click at [602, 437] on img at bounding box center [578, 454] width 165 height 101
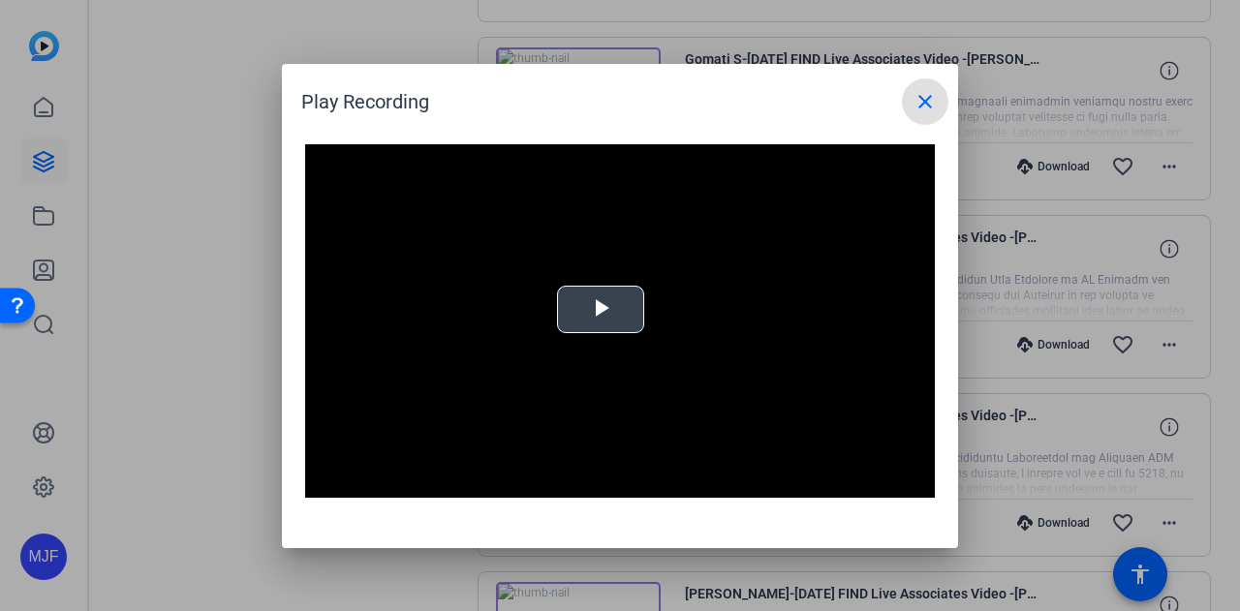
click at [600, 309] on span "Video Player" at bounding box center [600, 309] width 0 height 0
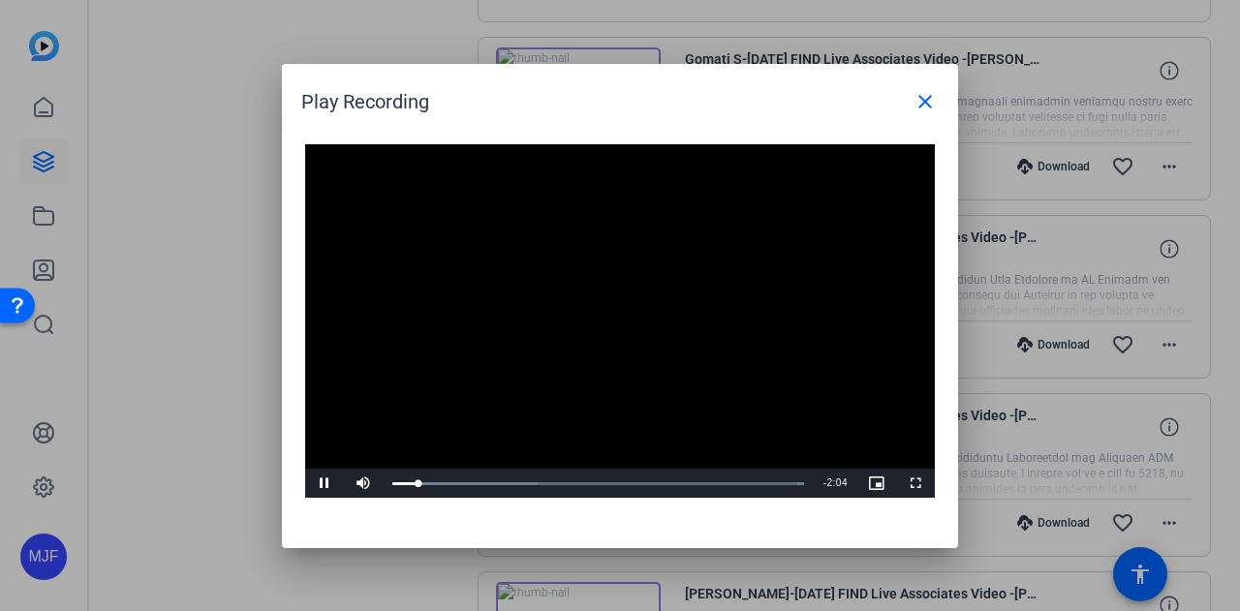
click at [660, 214] on video "Video Player" at bounding box center [620, 321] width 630 height 354
click at [918, 104] on mat-icon "close" at bounding box center [924, 101] width 23 height 23
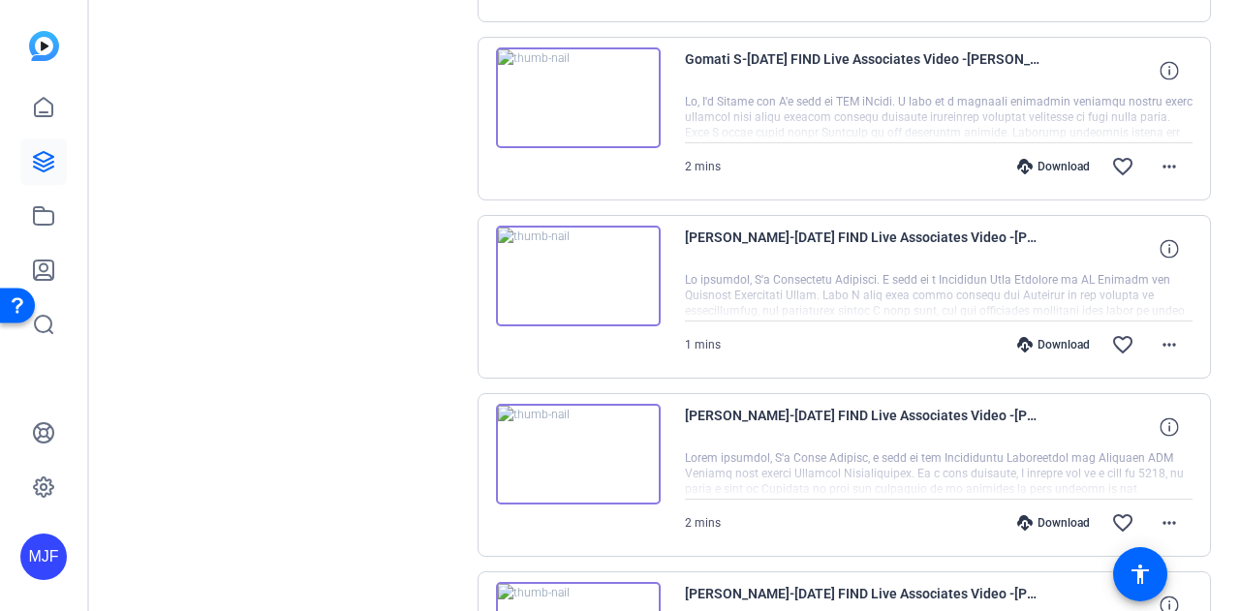
click at [570, 415] on img at bounding box center [578, 454] width 165 height 101
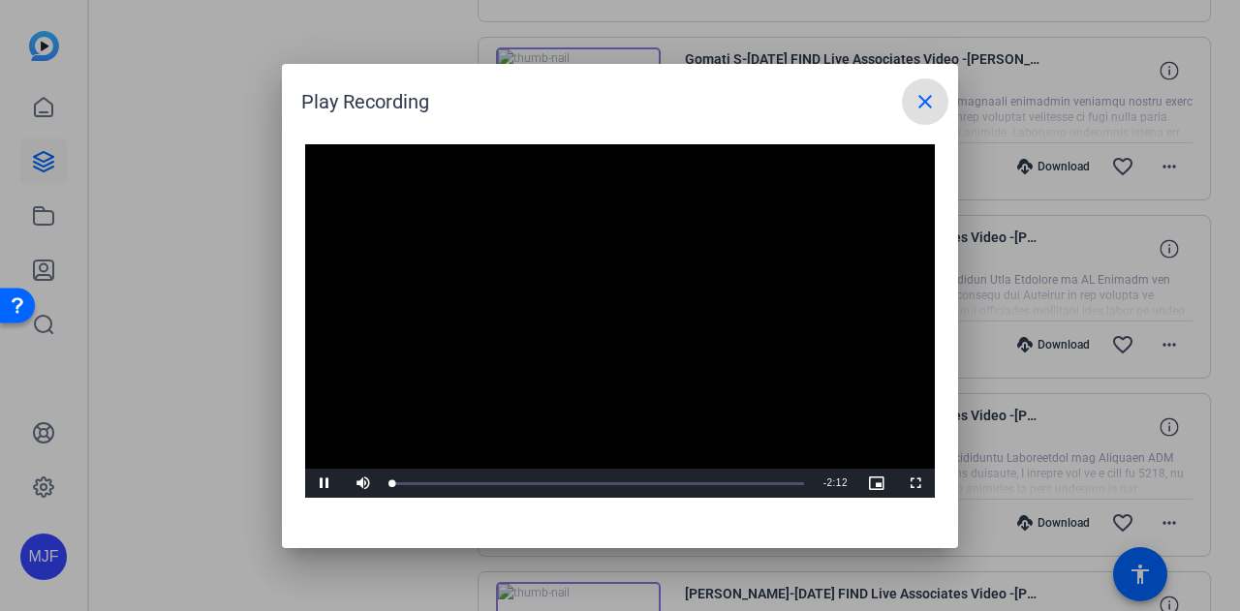
click at [590, 309] on video "Video Player" at bounding box center [620, 321] width 630 height 354
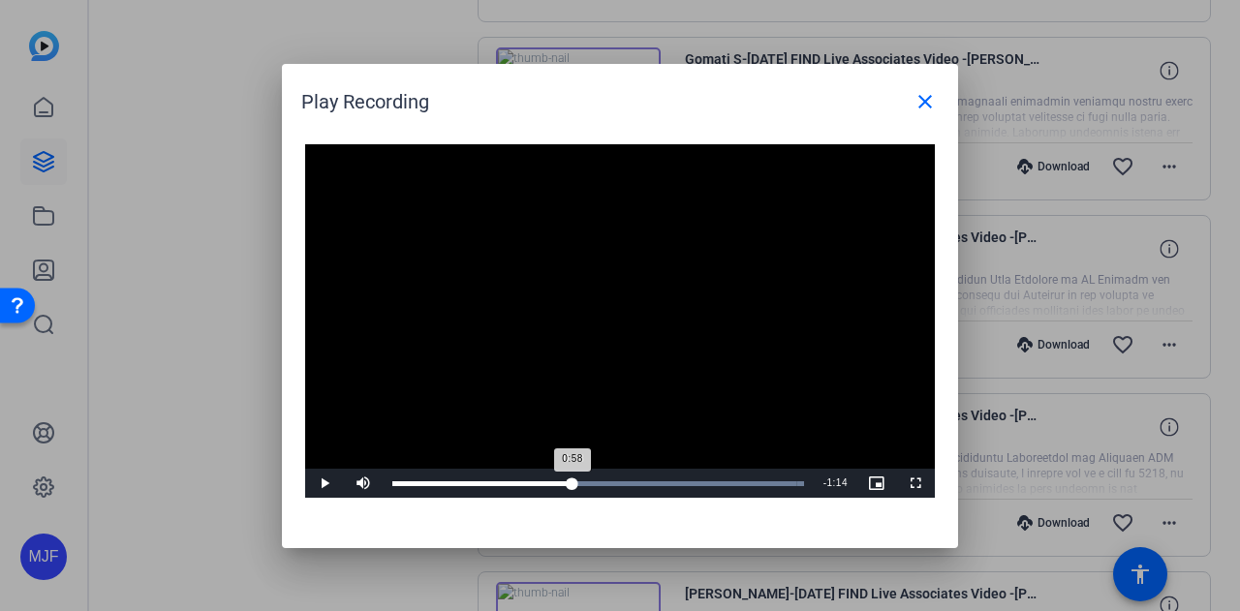
click at [572, 479] on div "Loaded : 100.00% 0:58 0:58" at bounding box center [598, 483] width 431 height 29
click at [560, 490] on div "Loaded : 100.00% 0:54 1:07" at bounding box center [598, 483] width 431 height 29
click at [738, 352] on video "Video Player" at bounding box center [620, 321] width 630 height 354
click at [744, 348] on video "Video Player" at bounding box center [620, 321] width 630 height 354
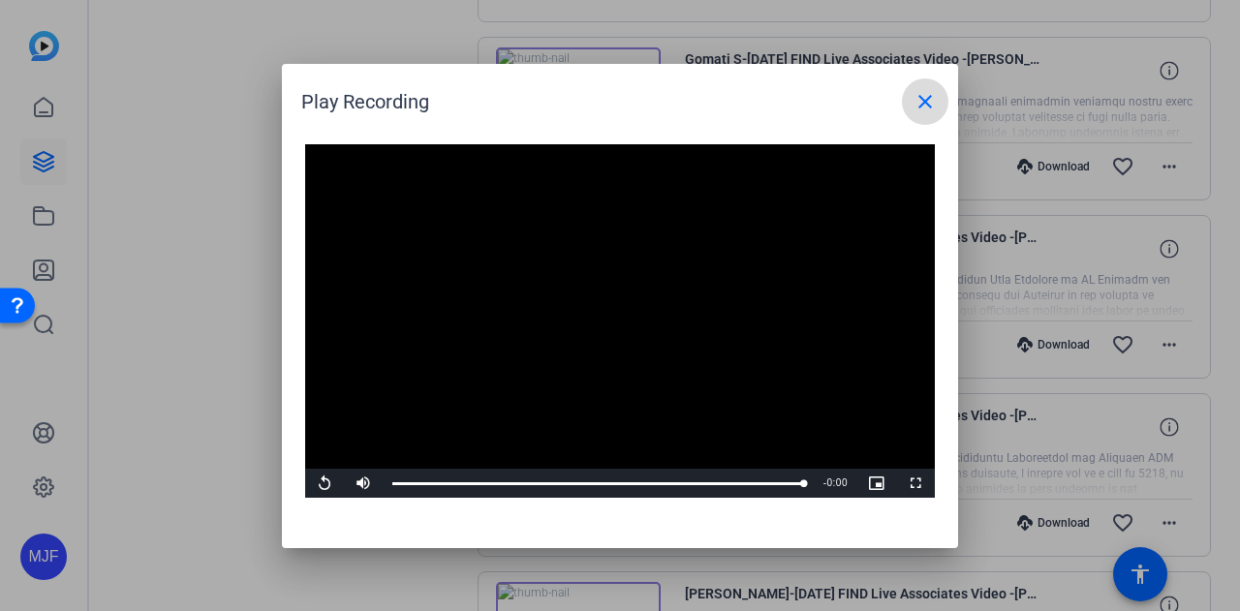
click at [918, 102] on mat-icon "close" at bounding box center [924, 101] width 23 height 23
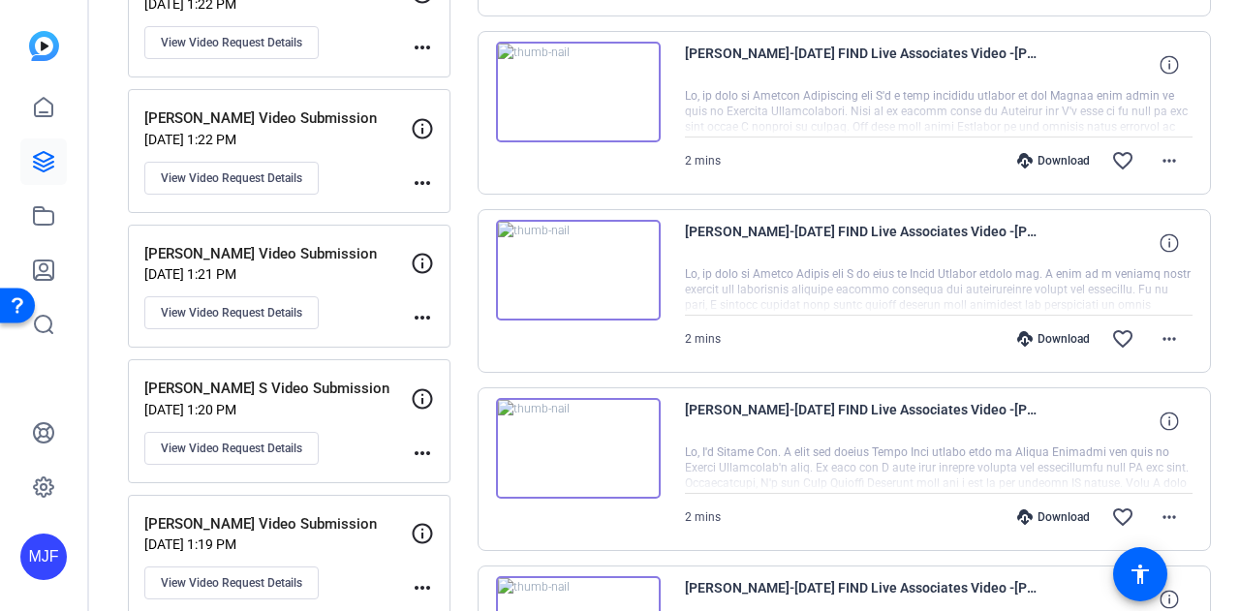
scroll to position [1315, 0]
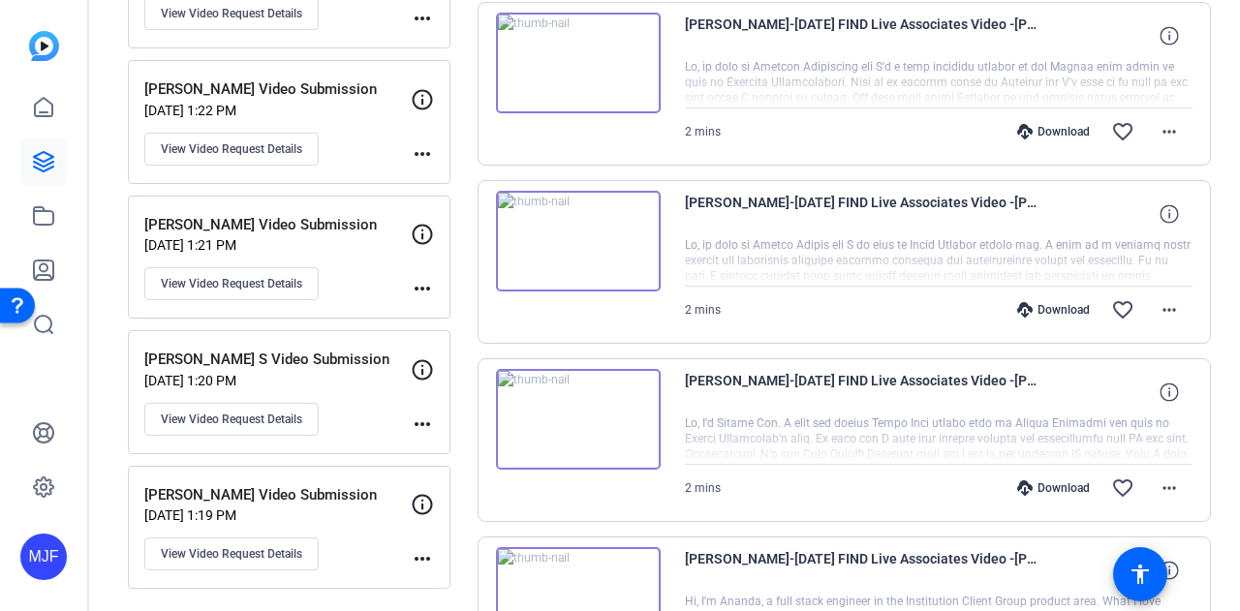
click at [583, 212] on img at bounding box center [578, 241] width 165 height 101
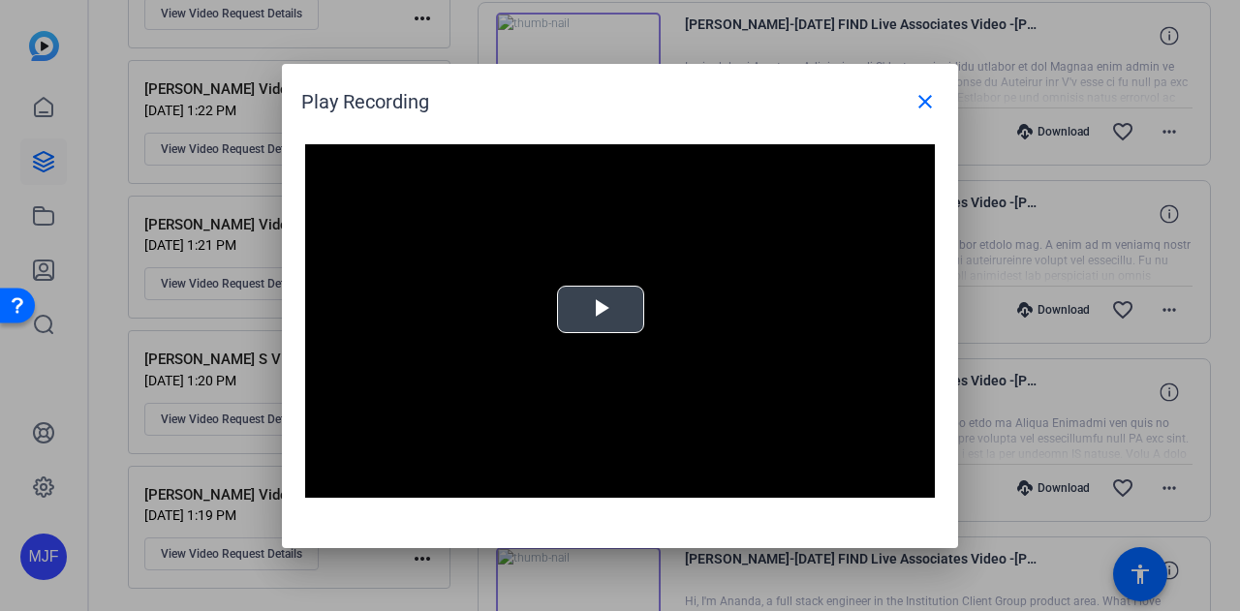
click at [639, 268] on video "Video Player" at bounding box center [620, 321] width 630 height 354
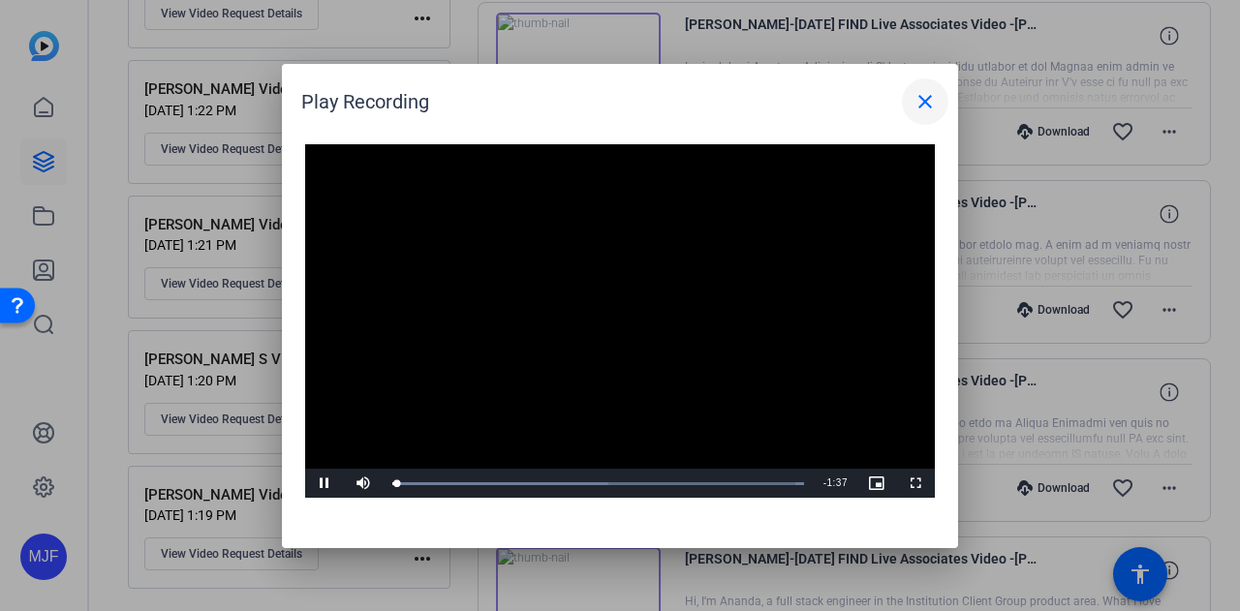
click at [932, 107] on mat-icon "close" at bounding box center [924, 101] width 23 height 23
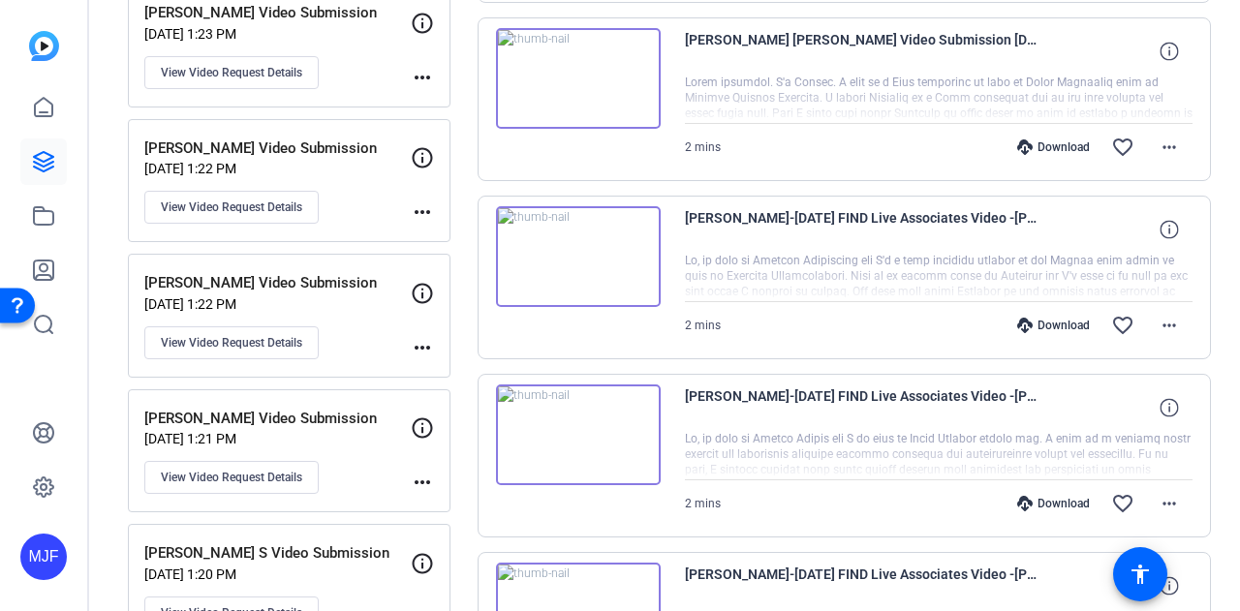
scroll to position [1218, 0]
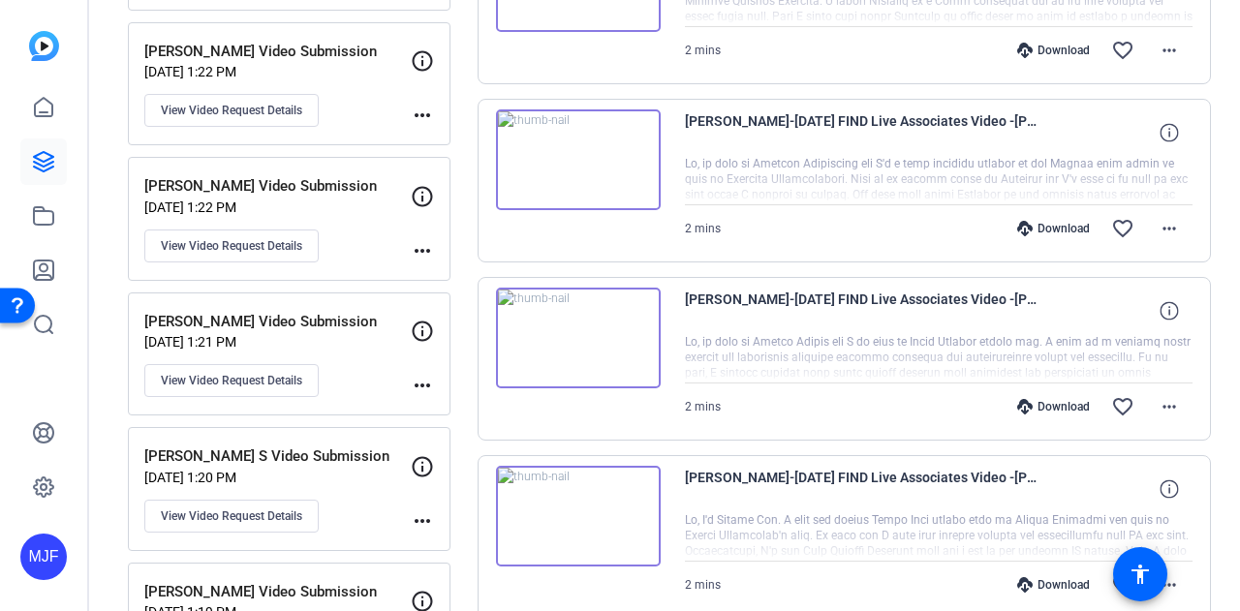
click at [574, 321] on img at bounding box center [578, 338] width 165 height 101
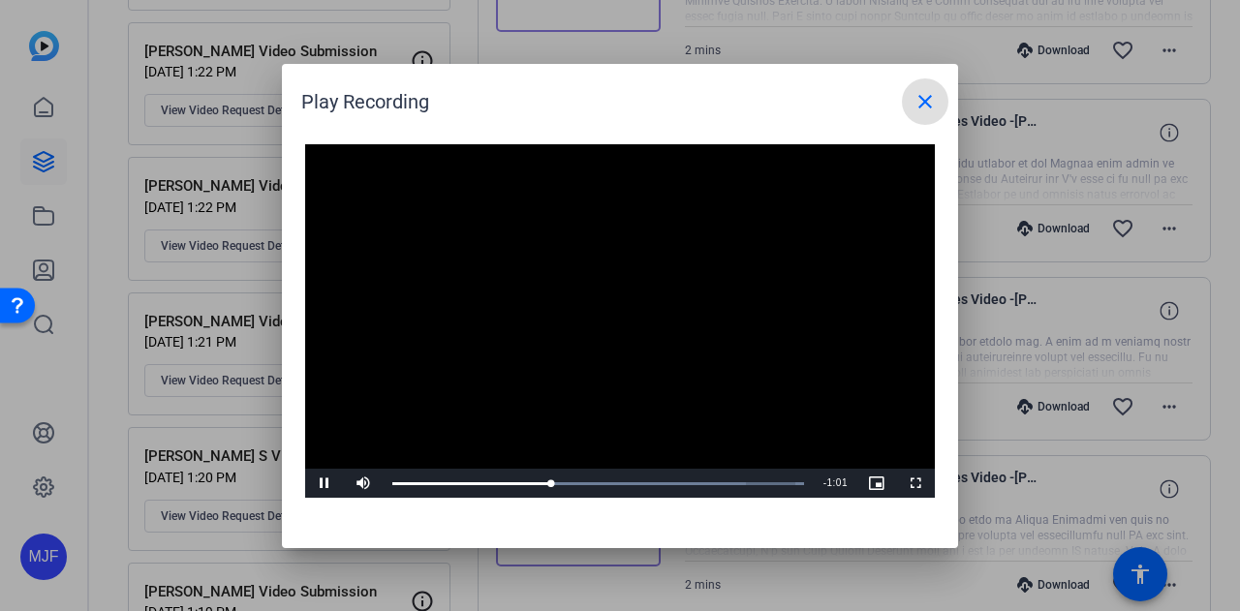
click at [645, 352] on video "Video Player" at bounding box center [620, 321] width 630 height 354
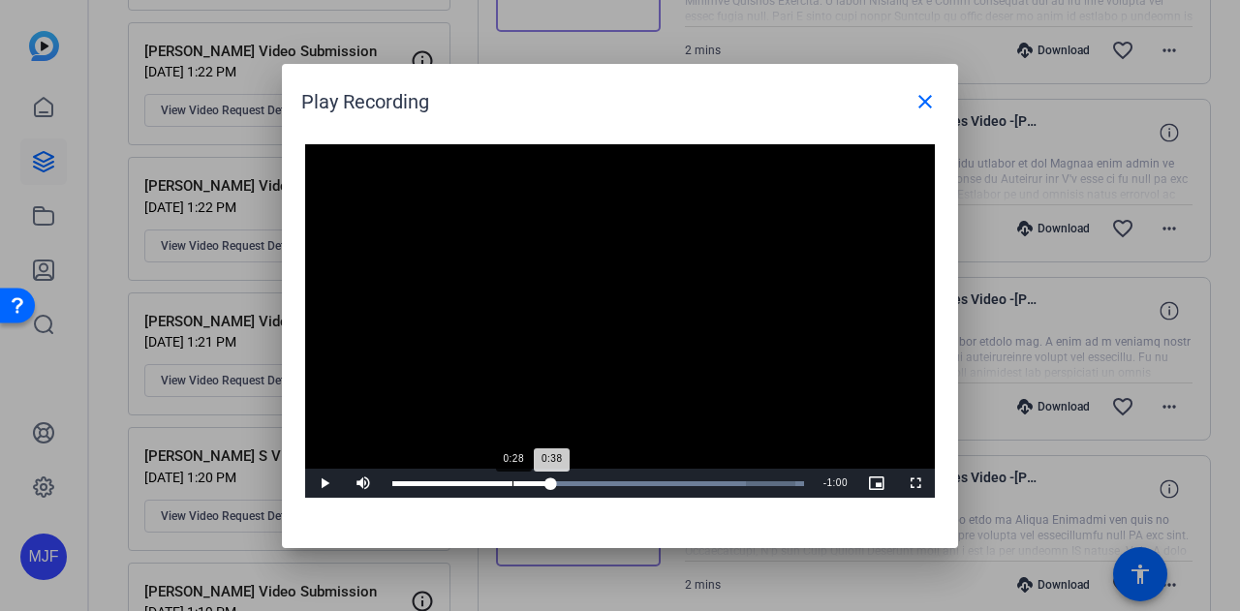
click at [515, 484] on div "0:38" at bounding box center [471, 483] width 159 height 5
click at [475, 484] on div "Loaded : 100.00% 0:19 0:19" at bounding box center [598, 483] width 412 height 5
click at [504, 439] on video "Video Player" at bounding box center [620, 321] width 630 height 354
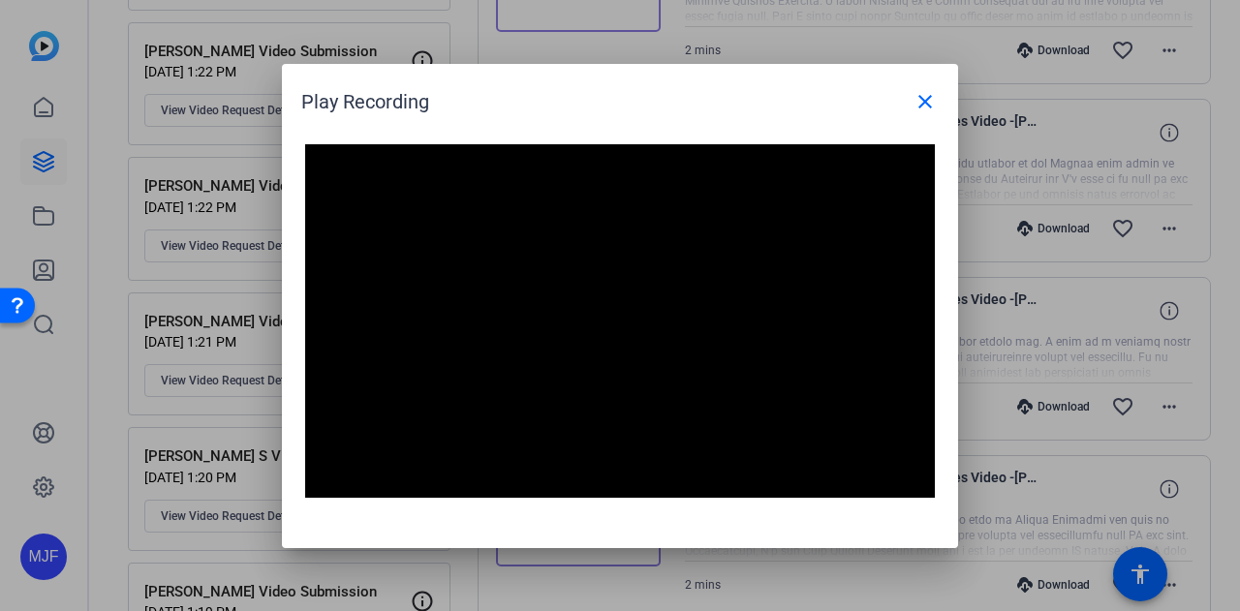
click at [507, 425] on video "Video Player" at bounding box center [620, 321] width 630 height 354
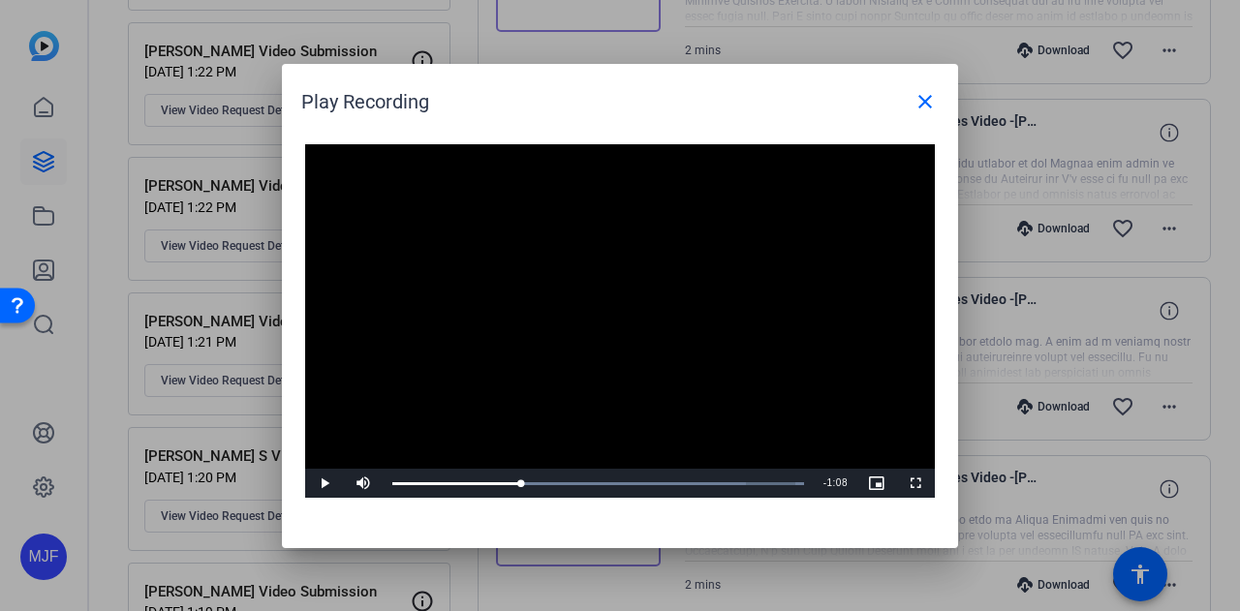
click at [541, 255] on video "Video Player" at bounding box center [620, 321] width 630 height 354
click at [541, 256] on video "Video Player" at bounding box center [620, 321] width 630 height 354
click at [540, 257] on video "Video Player" at bounding box center [620, 321] width 630 height 354
click at [679, 481] on div "Loaded : 100.00% 1:08 1:11" at bounding box center [598, 483] width 412 height 5
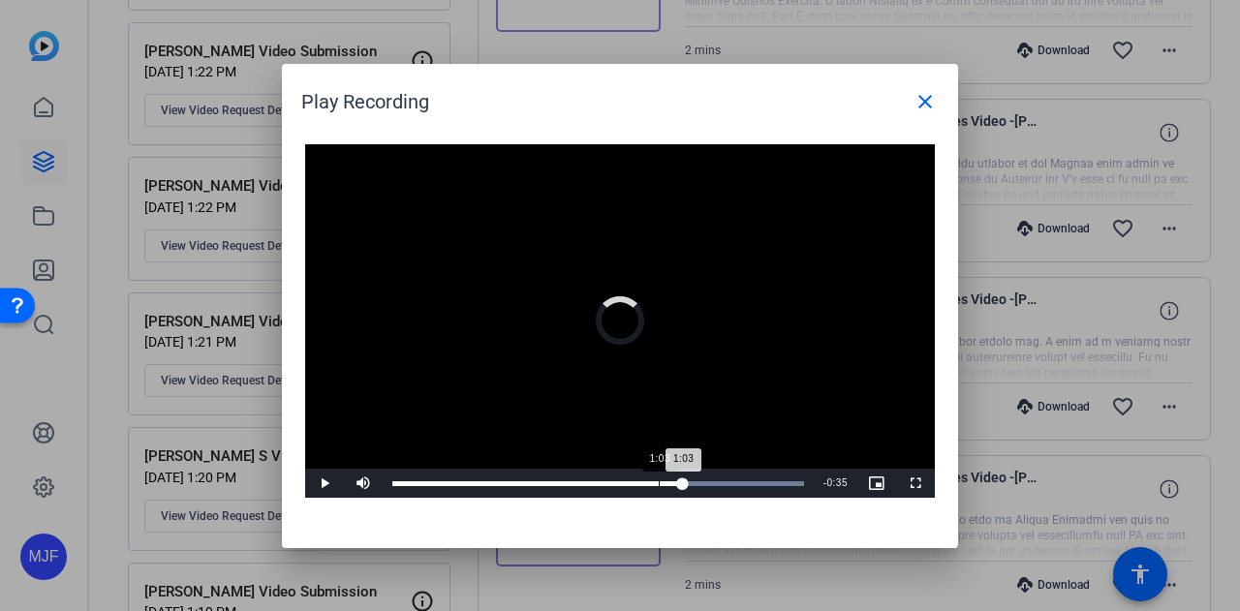
click at [659, 485] on div "Loaded : 100.00% 1:03 1:03" at bounding box center [598, 483] width 412 height 5
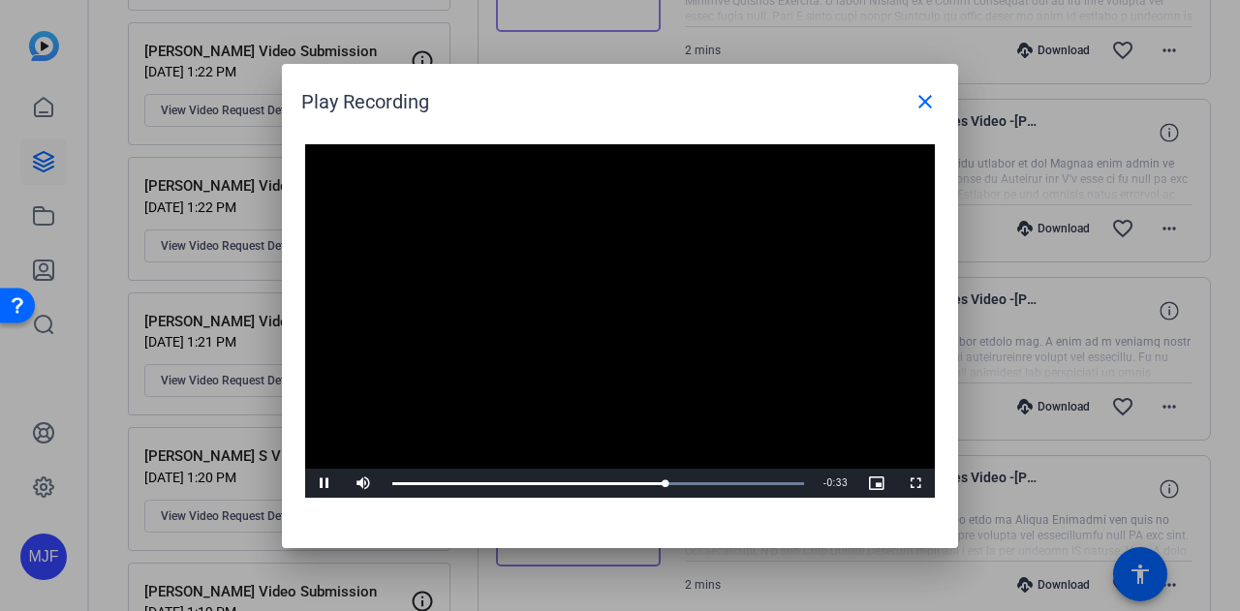
click at [614, 420] on video "Video Player" at bounding box center [620, 321] width 630 height 354
click at [661, 486] on div "1:05" at bounding box center [528, 483] width 273 height 5
click at [635, 411] on video "Video Player" at bounding box center [620, 321] width 630 height 354
click at [647, 487] on div "Loaded : 100.00% 1:01 1:04" at bounding box center [598, 483] width 431 height 29
click at [653, 433] on video "Video Player" at bounding box center [620, 321] width 630 height 354
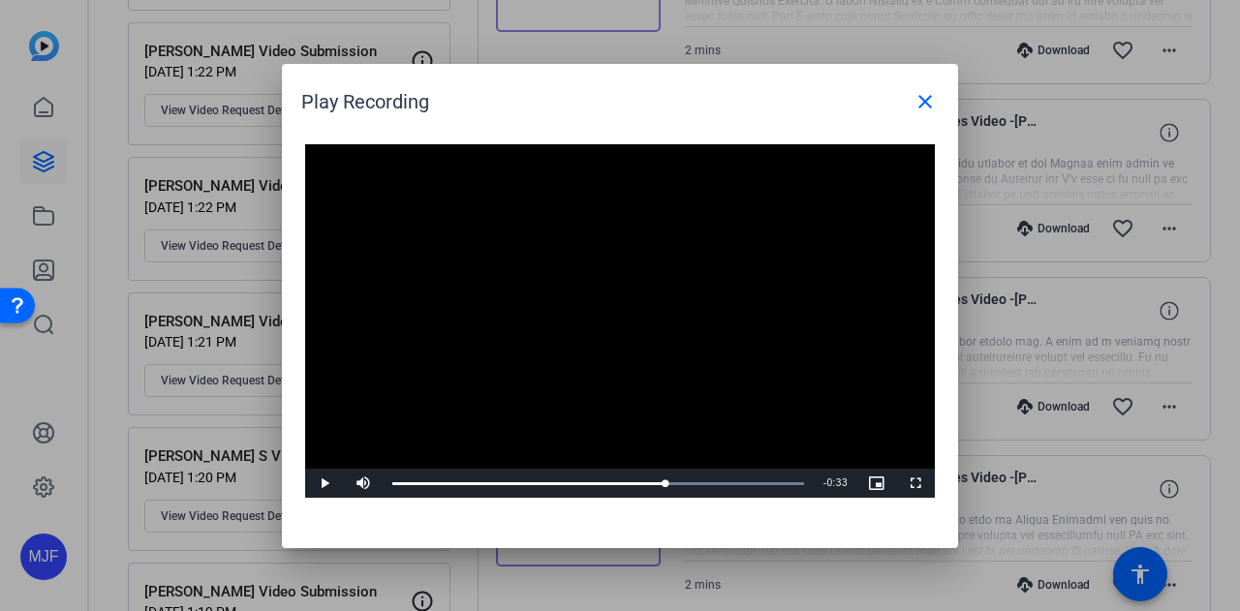
click at [528, 329] on video "Video Player" at bounding box center [620, 321] width 630 height 354
click at [912, 94] on span at bounding box center [925, 101] width 46 height 46
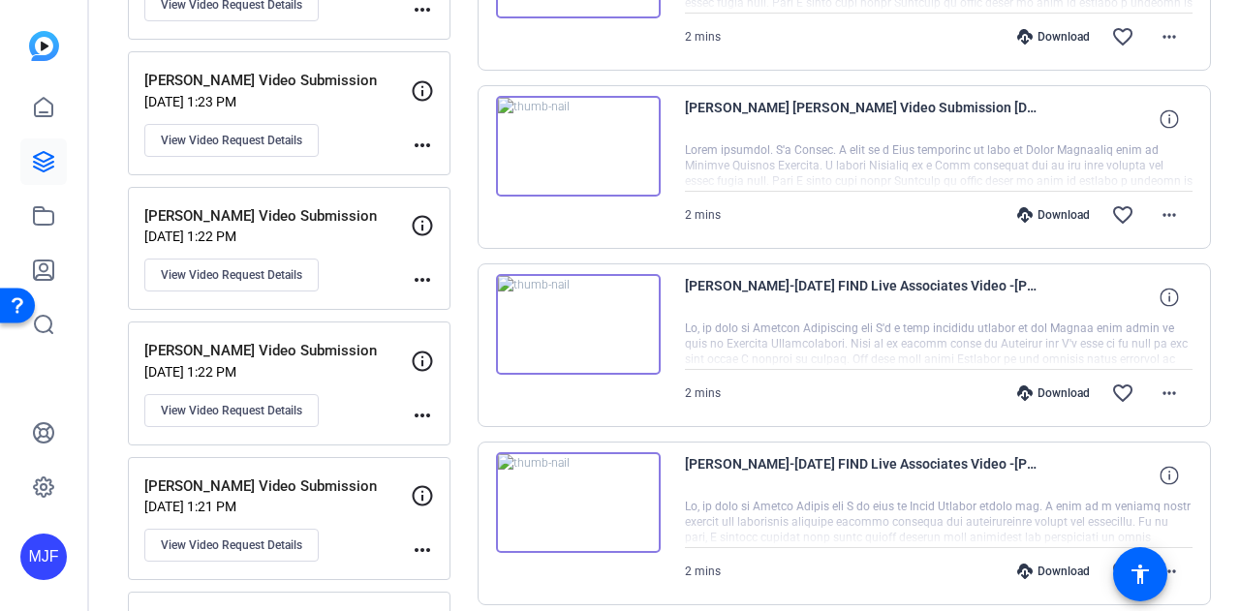
scroll to position [1025, 0]
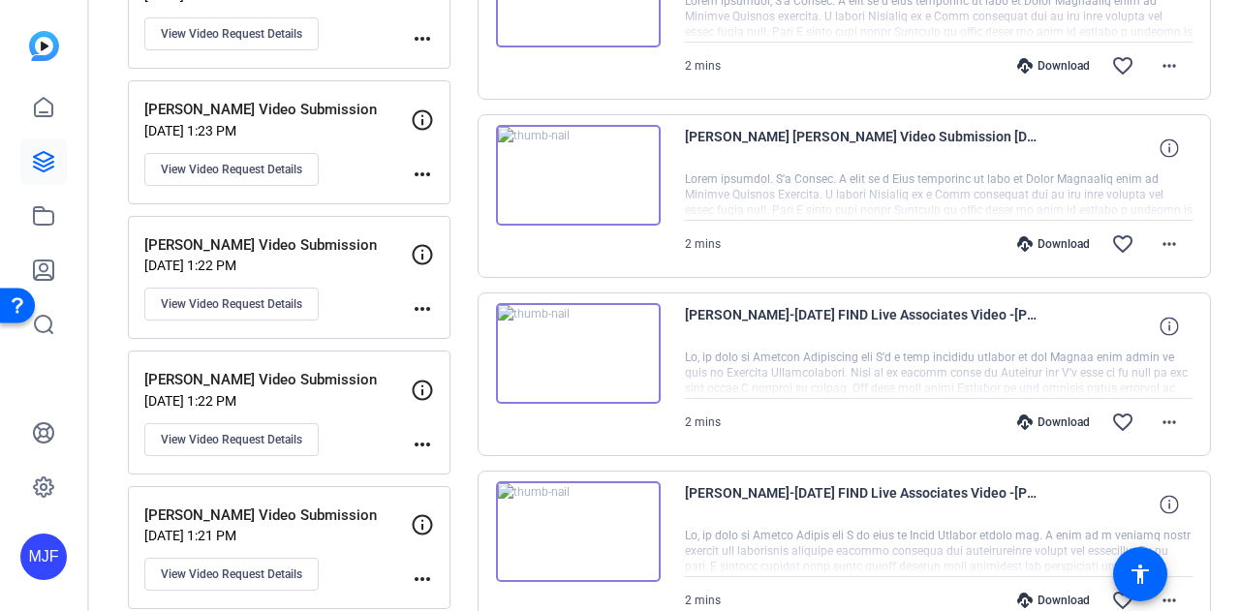
click at [644, 350] on img at bounding box center [578, 353] width 165 height 101
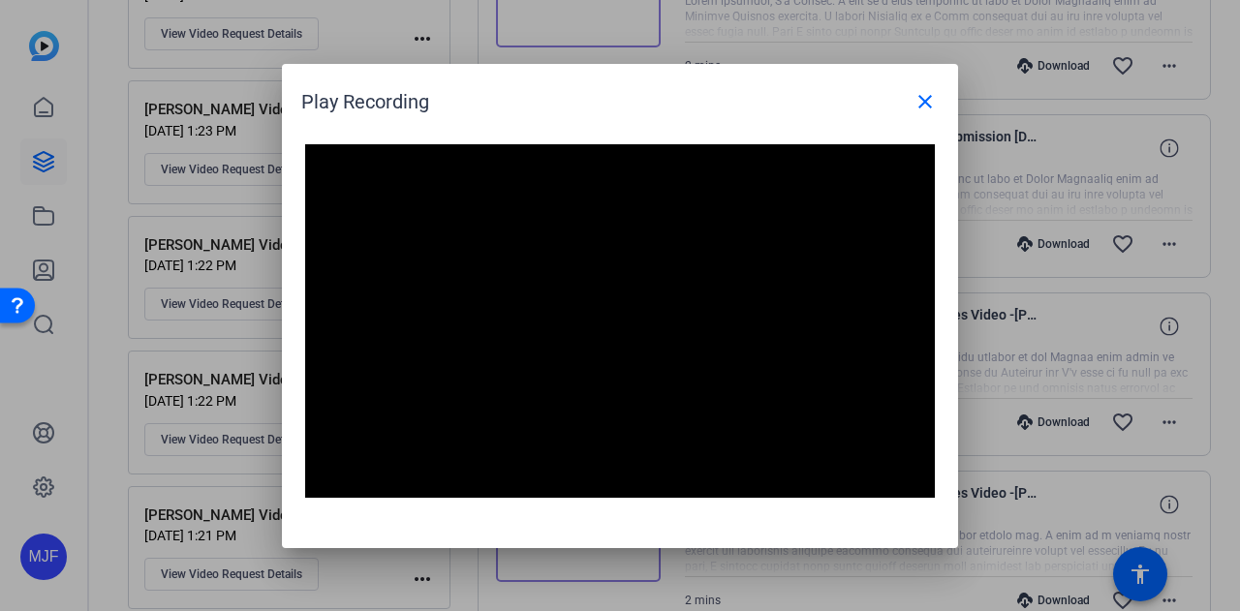
click at [711, 240] on video "Video Player" at bounding box center [620, 321] width 630 height 354
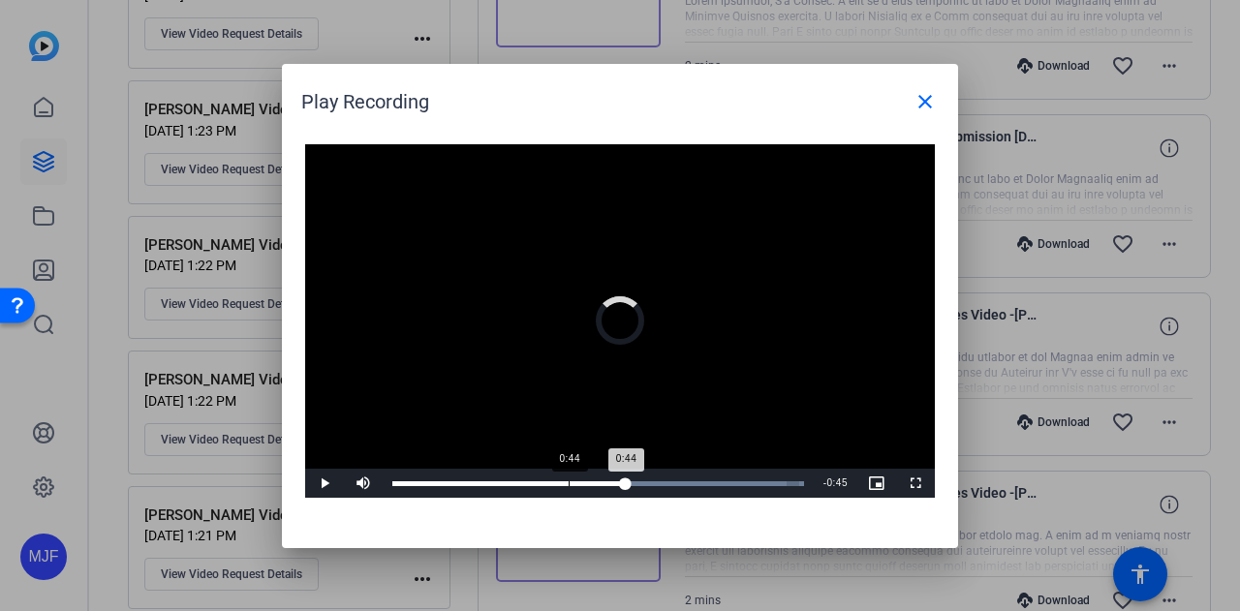
click at [568, 479] on div "Loaded : 100.00% 0:44 0:44" at bounding box center [598, 483] width 431 height 29
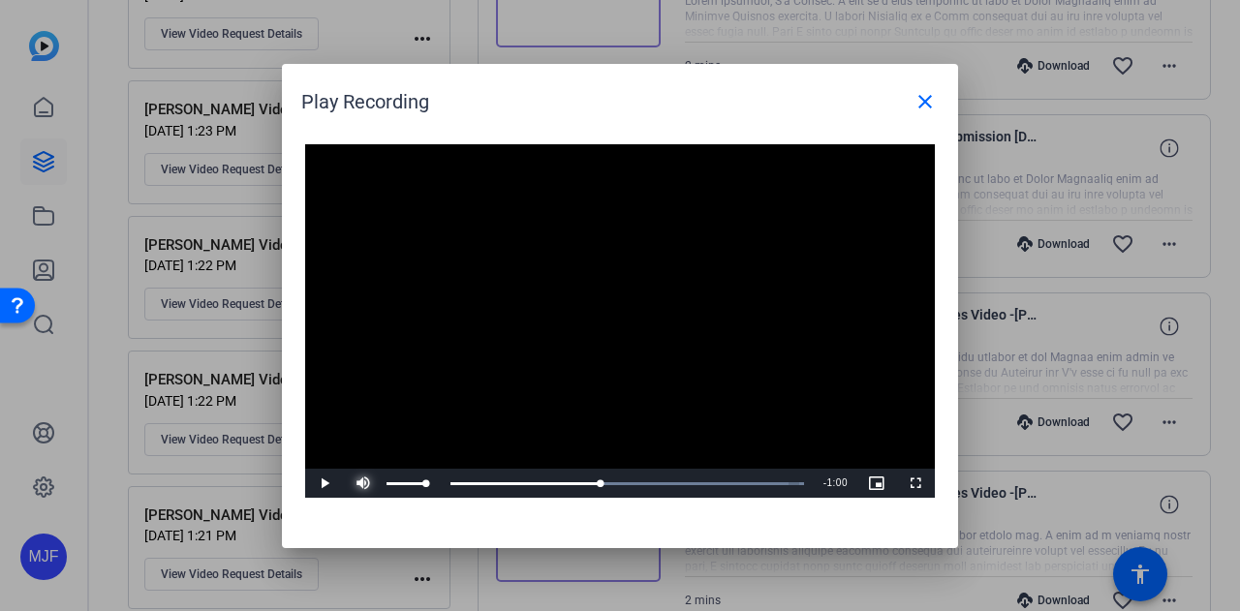
click at [344, 483] on span "Video Player" at bounding box center [363, 483] width 39 height 0
click at [366, 483] on span "Video Player" at bounding box center [363, 483] width 39 height 0
click at [324, 483] on span "Video Player" at bounding box center [324, 483] width 39 height 0
click at [536, 489] on div "Loaded : 100.00% 0:36 0:47" at bounding box center [598, 483] width 431 height 29
click at [325, 483] on span "Video Player" at bounding box center [324, 483] width 39 height 0
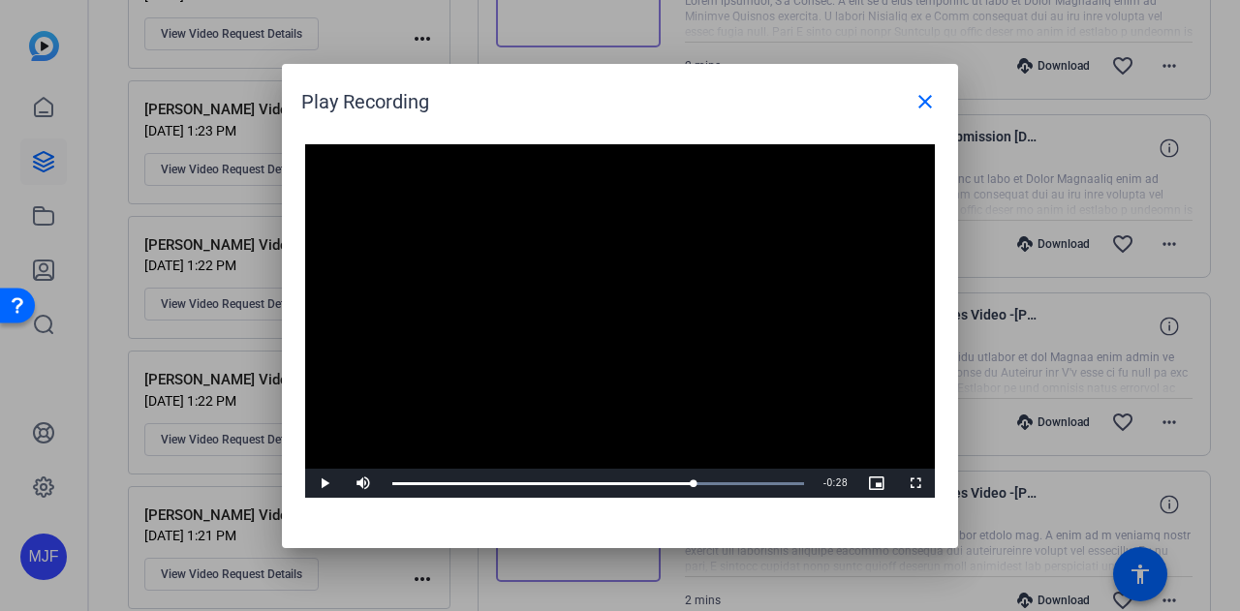
click at [784, 212] on video "Video Player" at bounding box center [620, 321] width 630 height 354
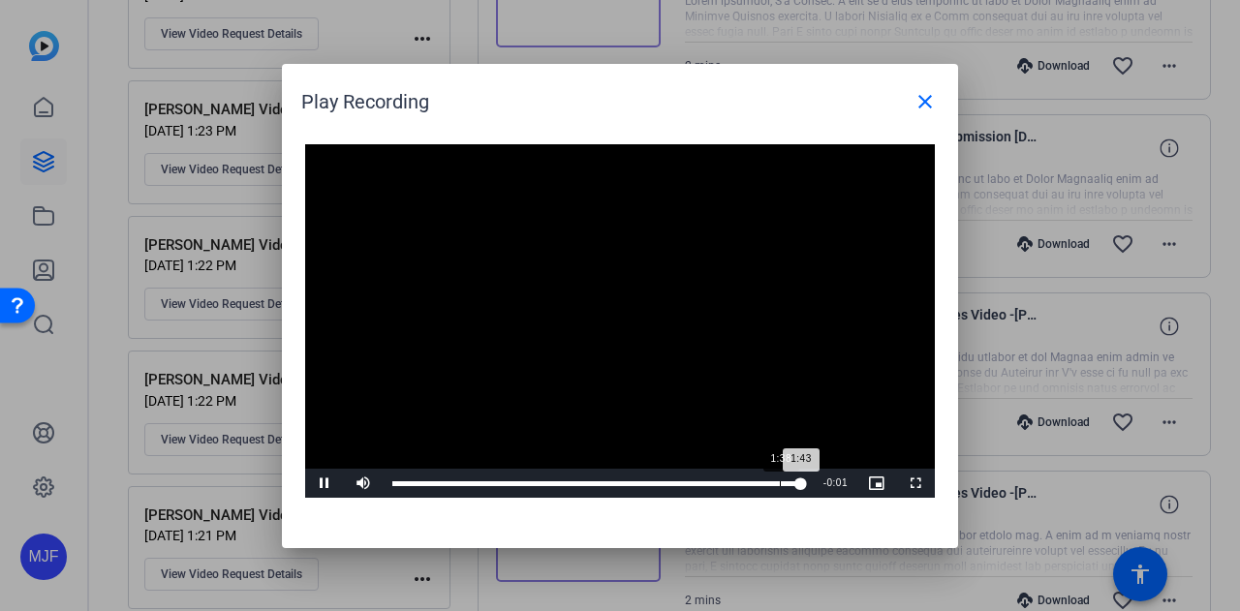
click at [780, 487] on div "Loaded : 100.00% 1:38 1:43" at bounding box center [598, 483] width 431 height 29
click at [746, 481] on div "1:39" at bounding box center [588, 483] width 392 height 5
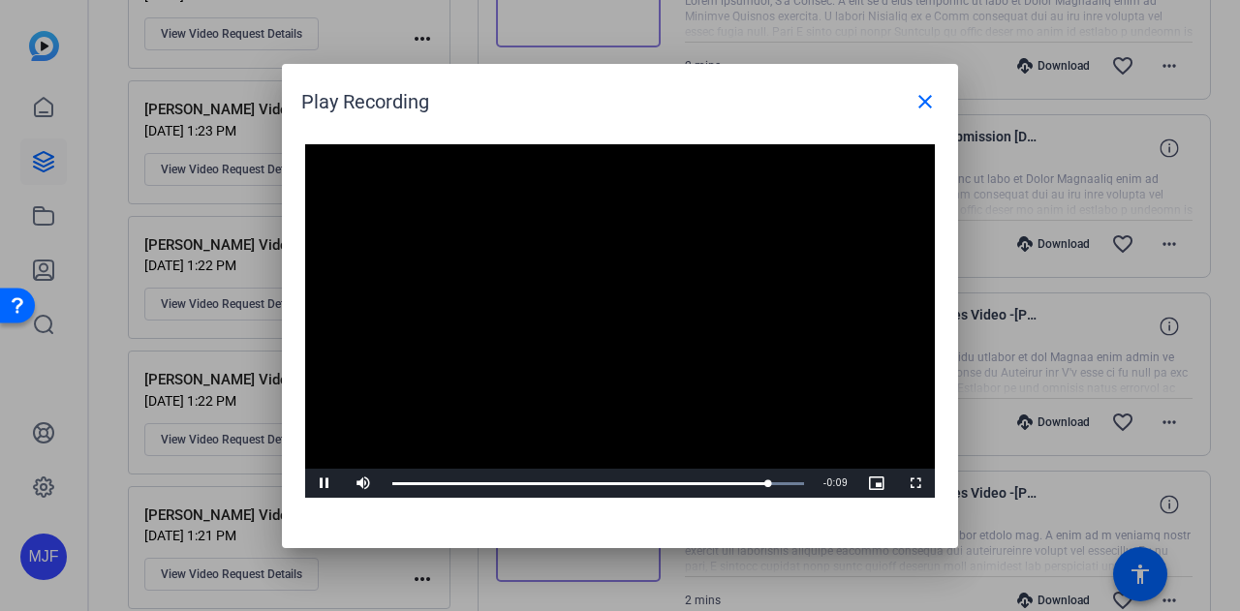
click at [599, 409] on video "Video Player" at bounding box center [620, 321] width 630 height 354
click at [608, 379] on video "Video Player" at bounding box center [620, 321] width 630 height 354
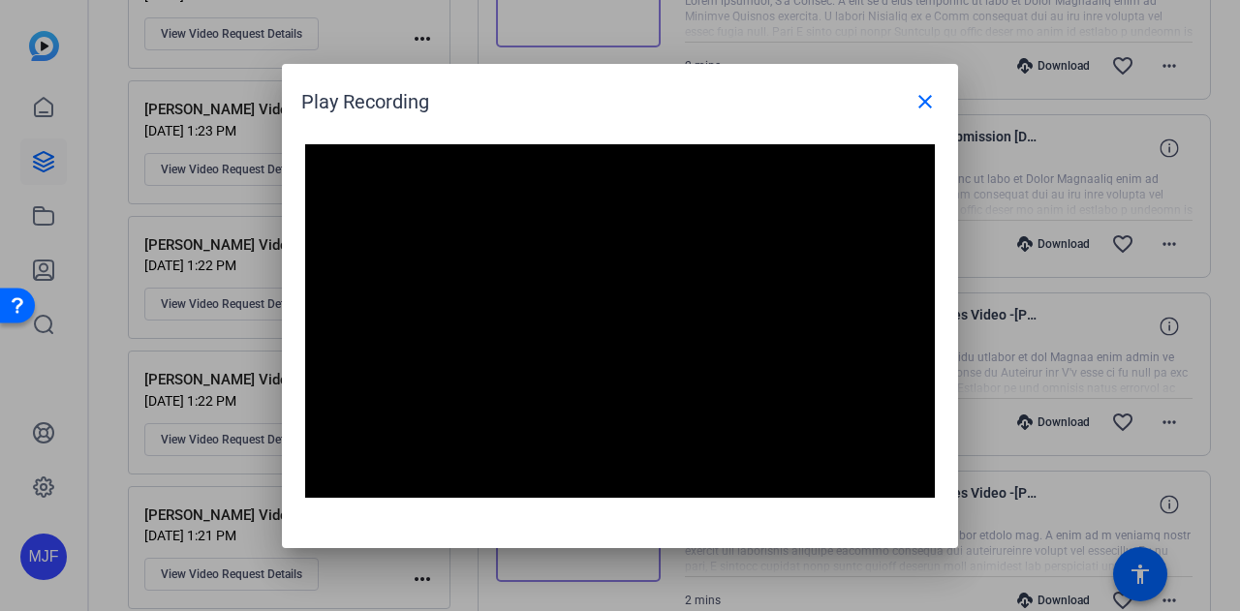
click at [788, 324] on video "Video Player" at bounding box center [620, 321] width 630 height 354
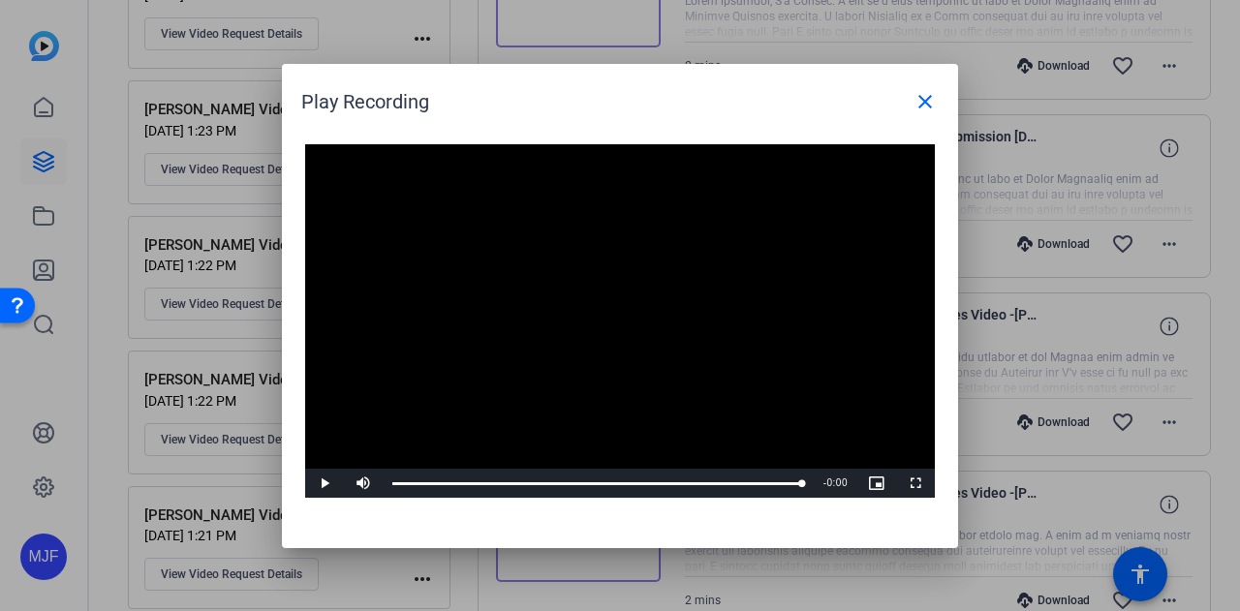
click at [854, 253] on video "Video Player" at bounding box center [620, 321] width 630 height 354
click at [856, 247] on video "Video Player" at bounding box center [620, 321] width 630 height 354
click at [912, 113] on span at bounding box center [925, 101] width 46 height 46
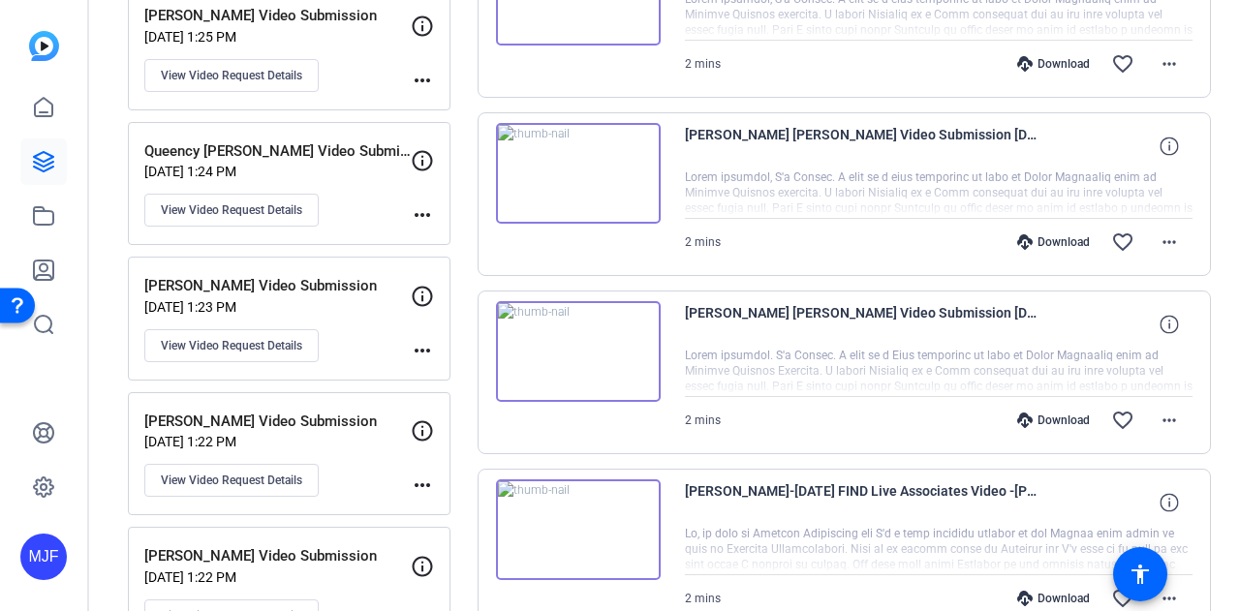
scroll to position [928, 0]
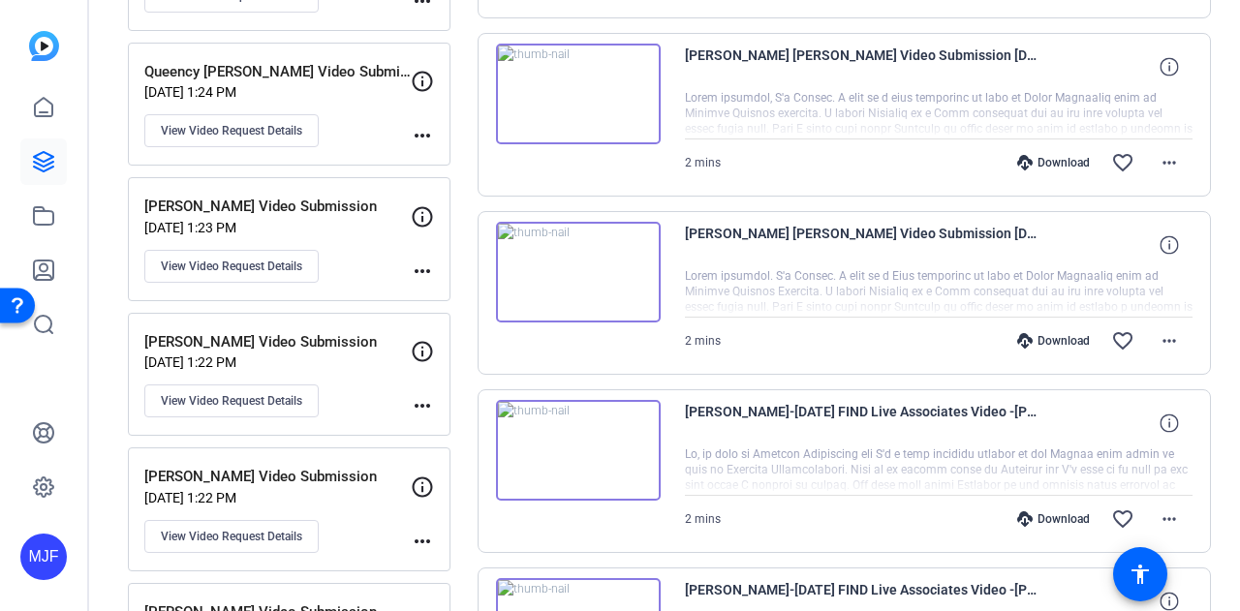
click at [602, 271] on img at bounding box center [578, 272] width 165 height 101
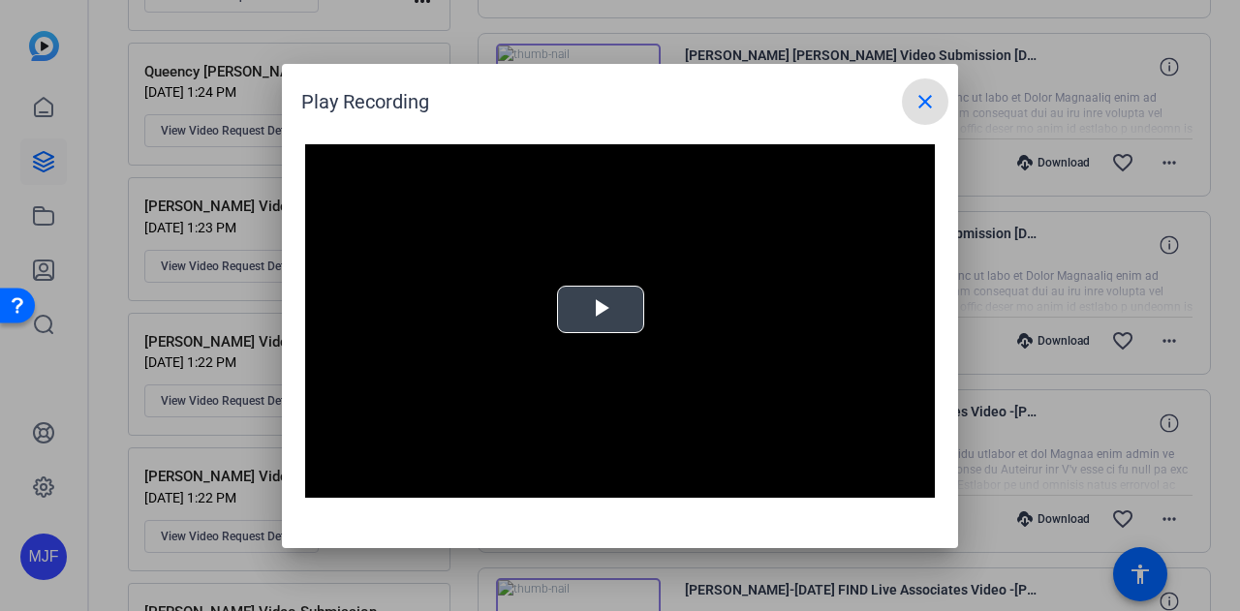
click at [600, 309] on span "Video Player" at bounding box center [600, 309] width 0 height 0
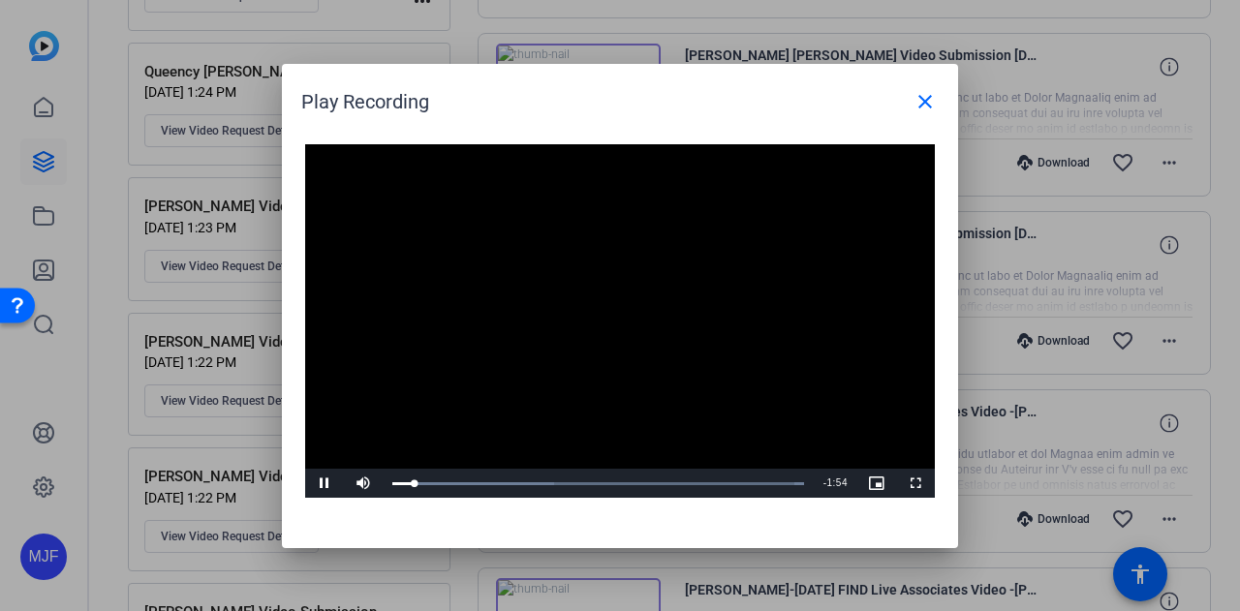
click at [650, 319] on video "Video Player" at bounding box center [620, 321] width 630 height 354
click at [922, 100] on mat-icon "close" at bounding box center [924, 101] width 23 height 23
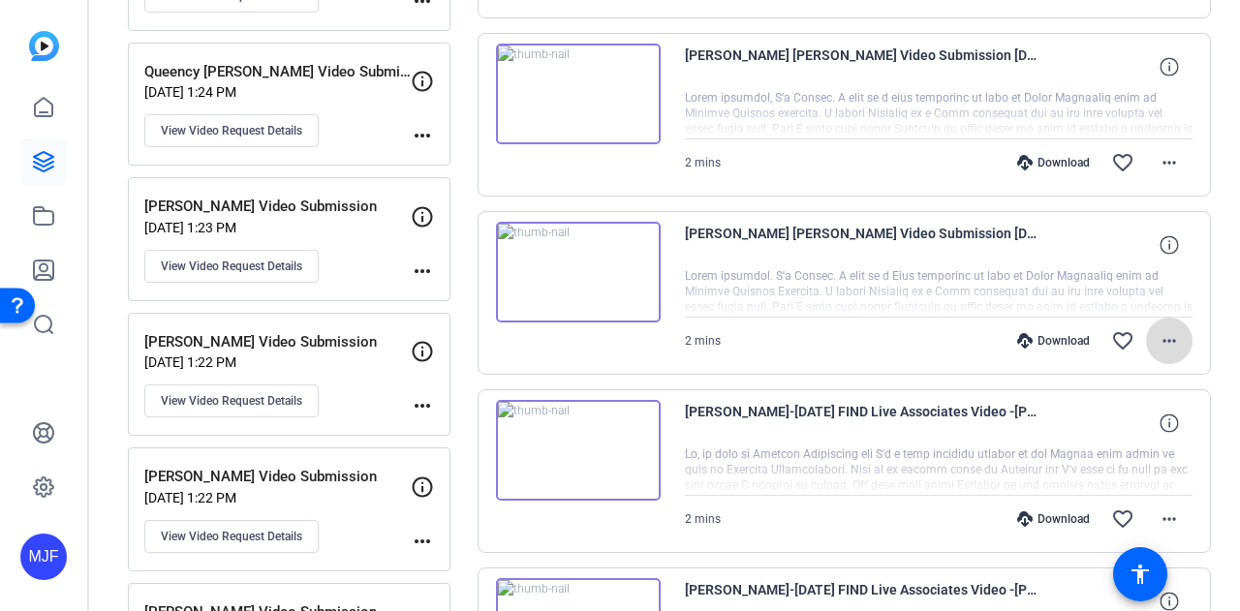
click at [1163, 329] on mat-icon "more_horiz" at bounding box center [1168, 340] width 23 height 23
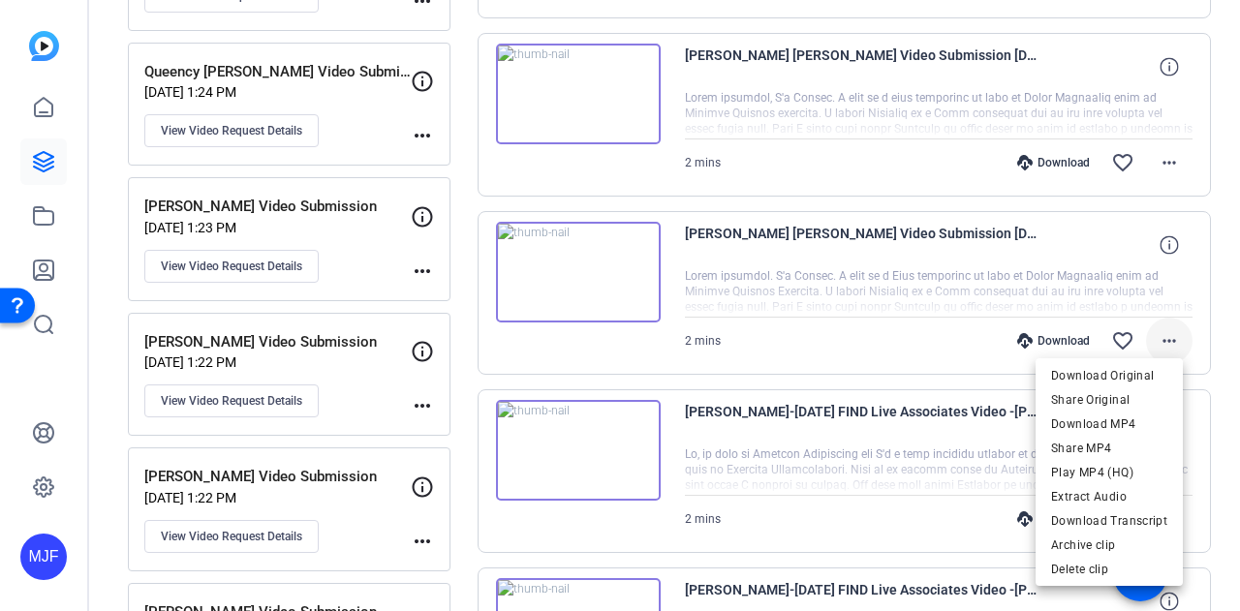
click at [1163, 324] on div at bounding box center [620, 305] width 1240 height 611
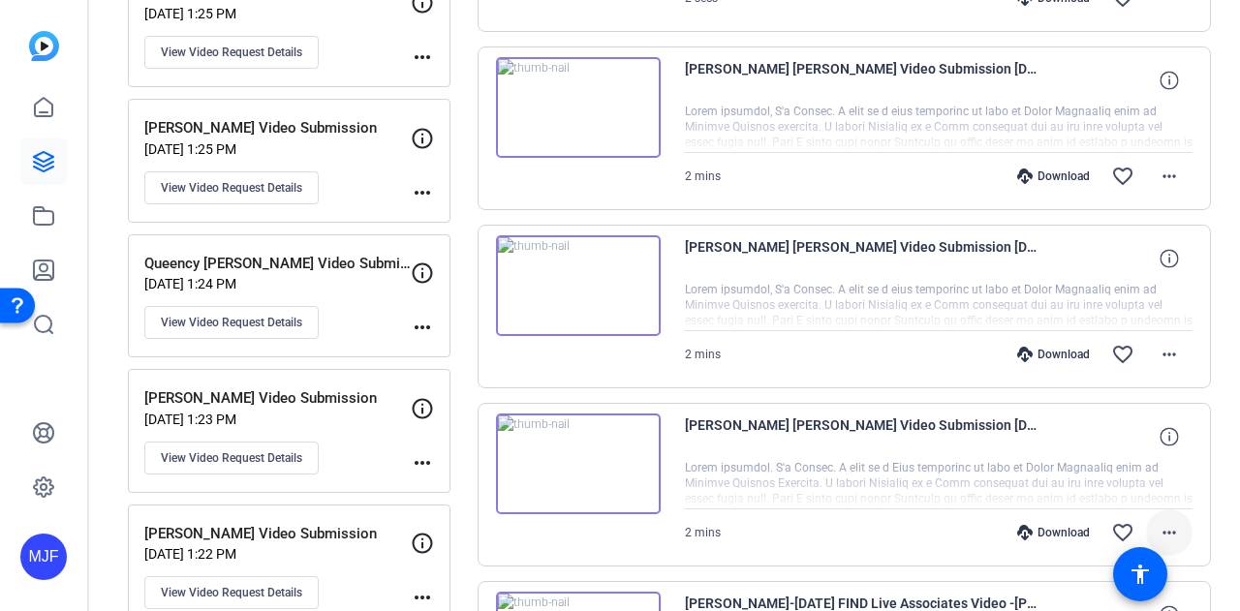
scroll to position [734, 0]
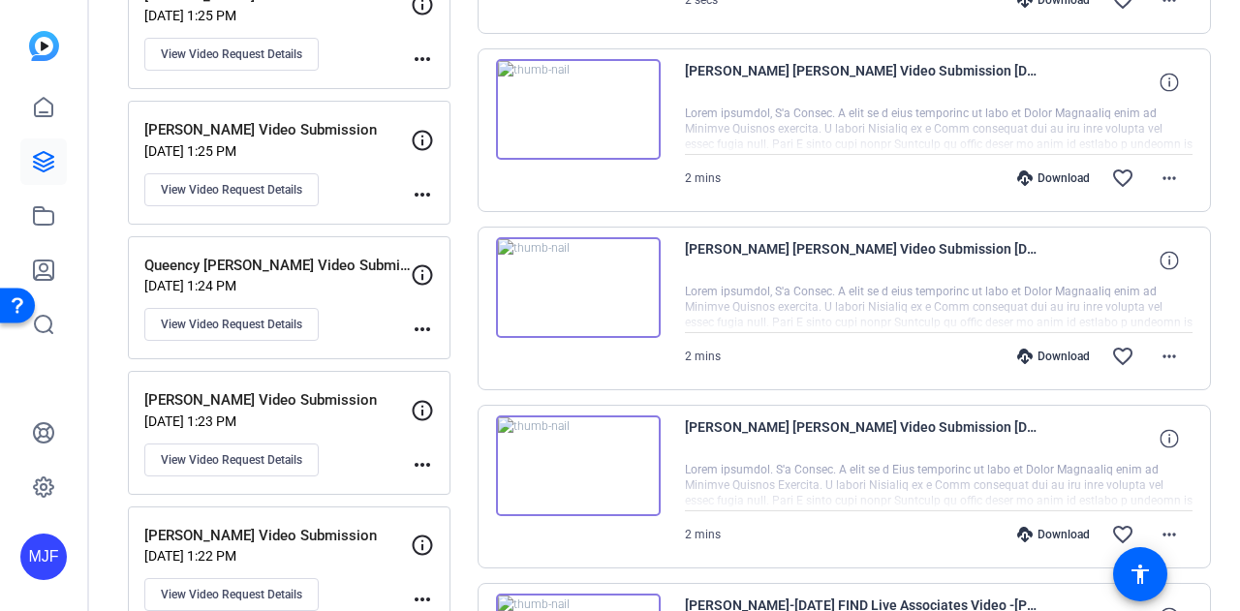
click at [591, 292] on img at bounding box center [578, 287] width 165 height 101
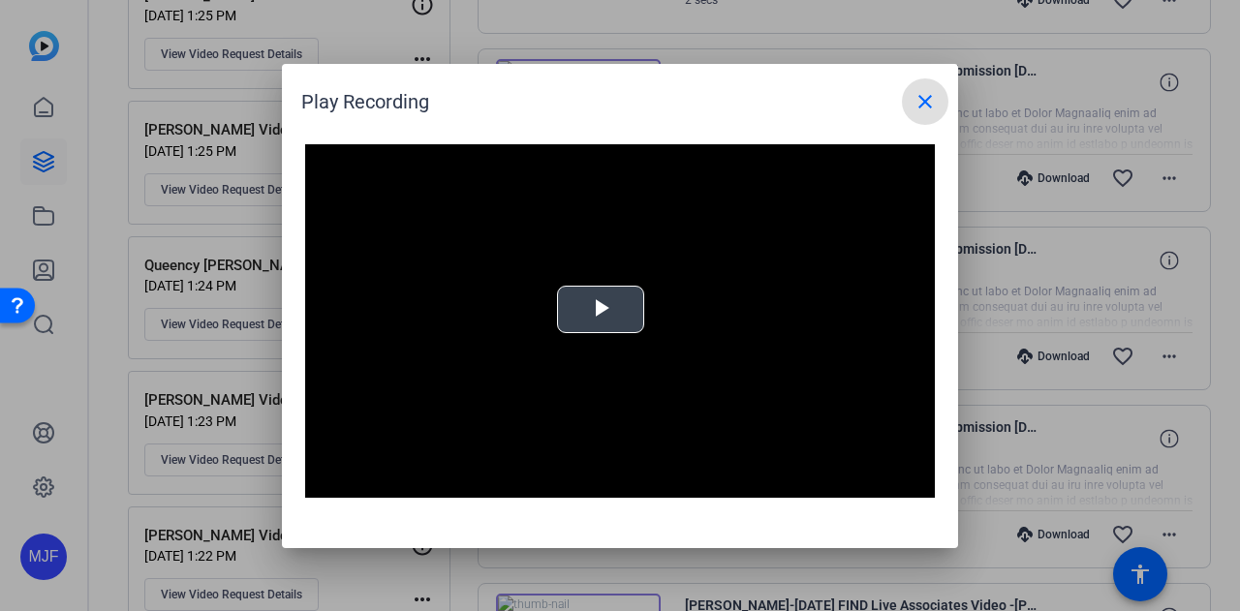
click at [600, 309] on span "Video Player" at bounding box center [600, 309] width 0 height 0
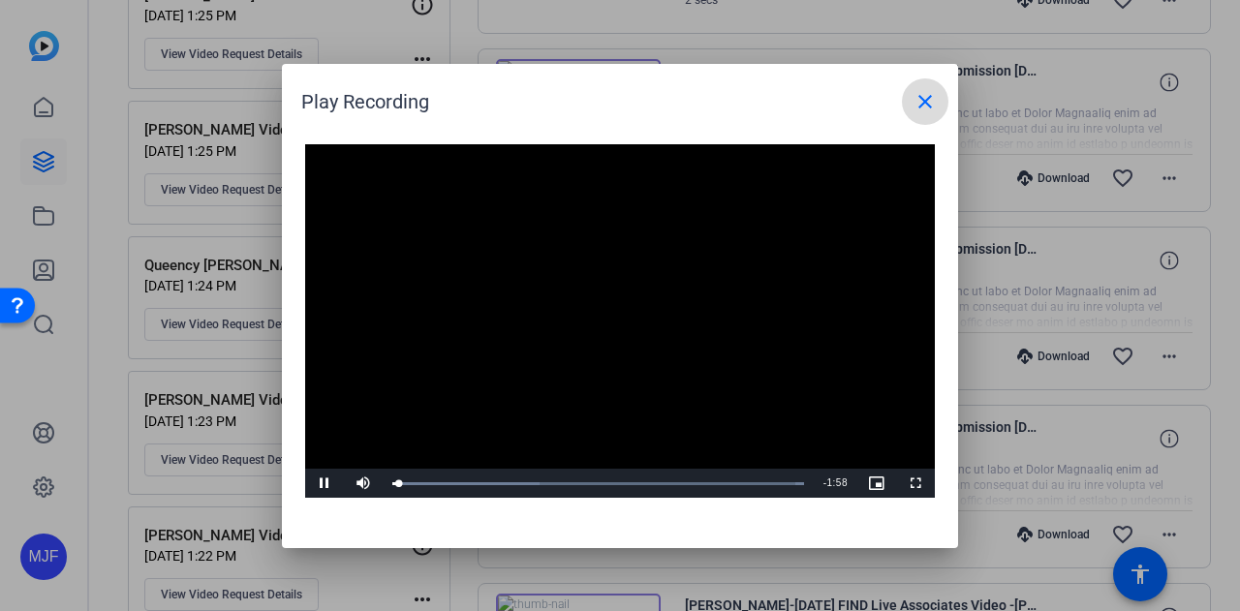
click at [923, 104] on mat-icon "close" at bounding box center [924, 101] width 23 height 23
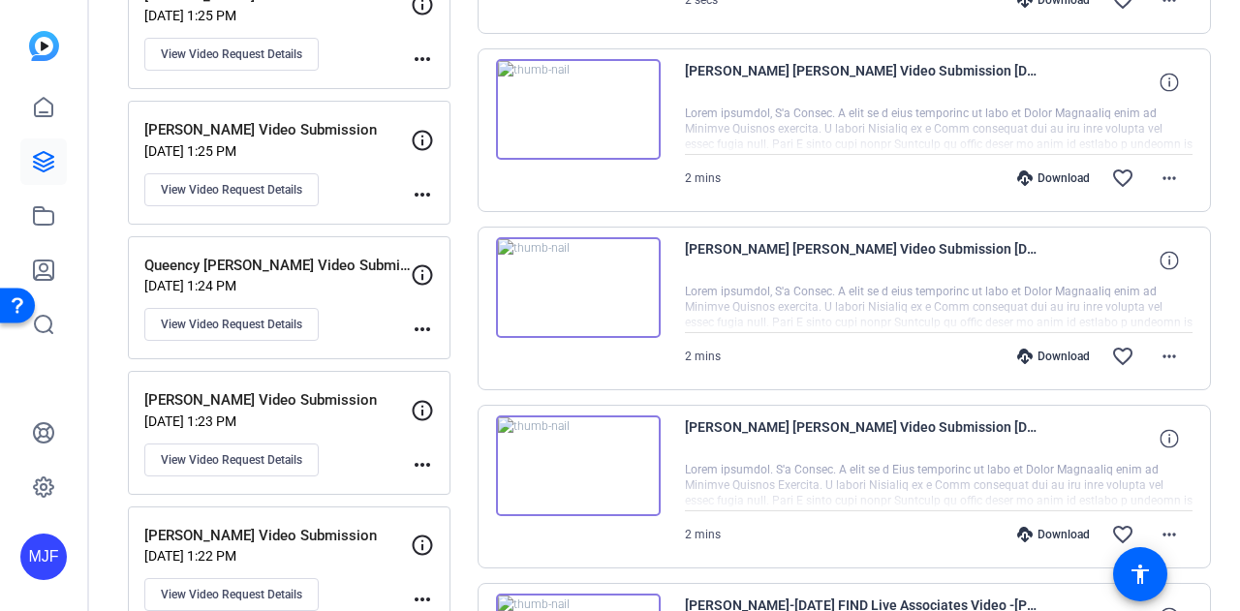
click at [570, 108] on img at bounding box center [578, 109] width 165 height 101
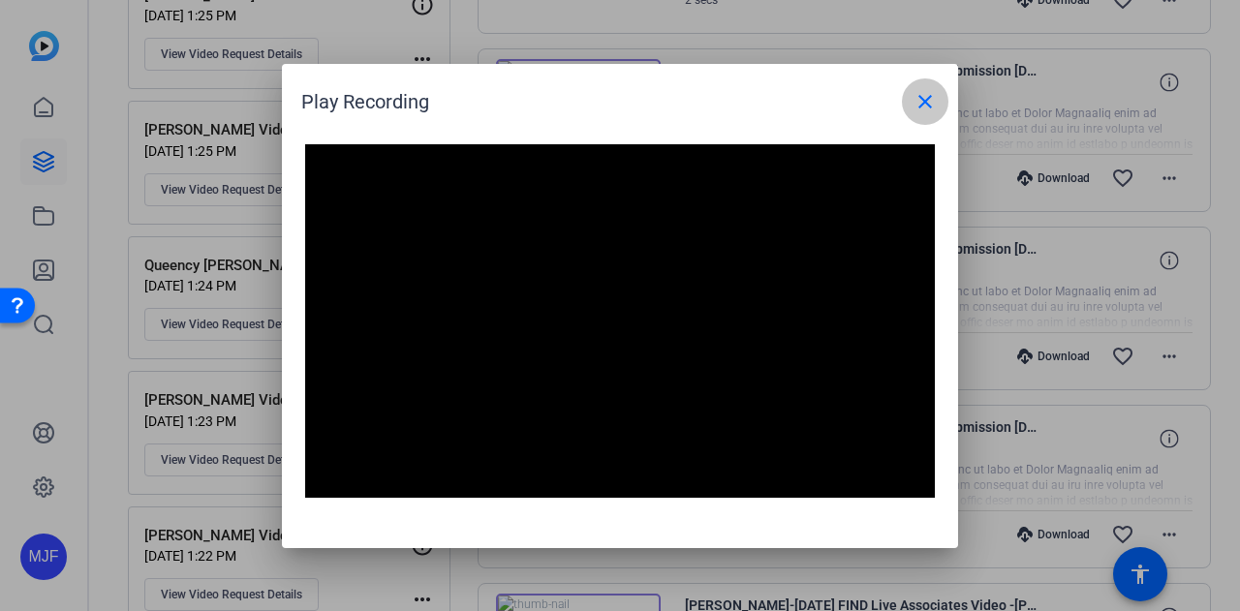
click at [919, 108] on mat-icon "close" at bounding box center [924, 101] width 23 height 23
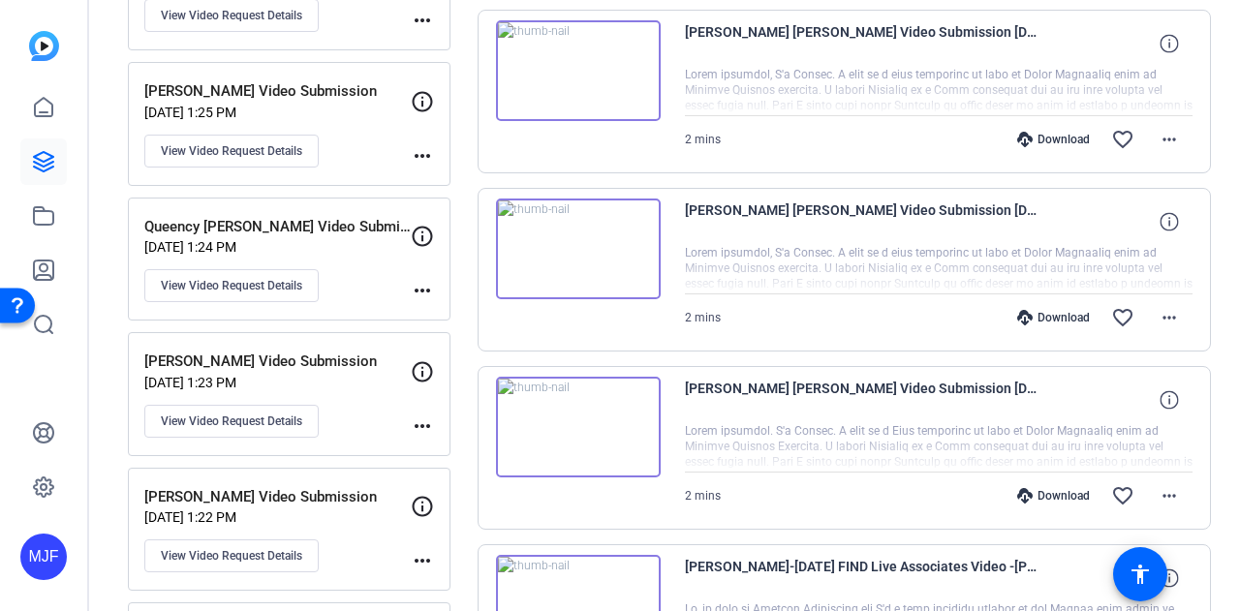
scroll to position [775, 0]
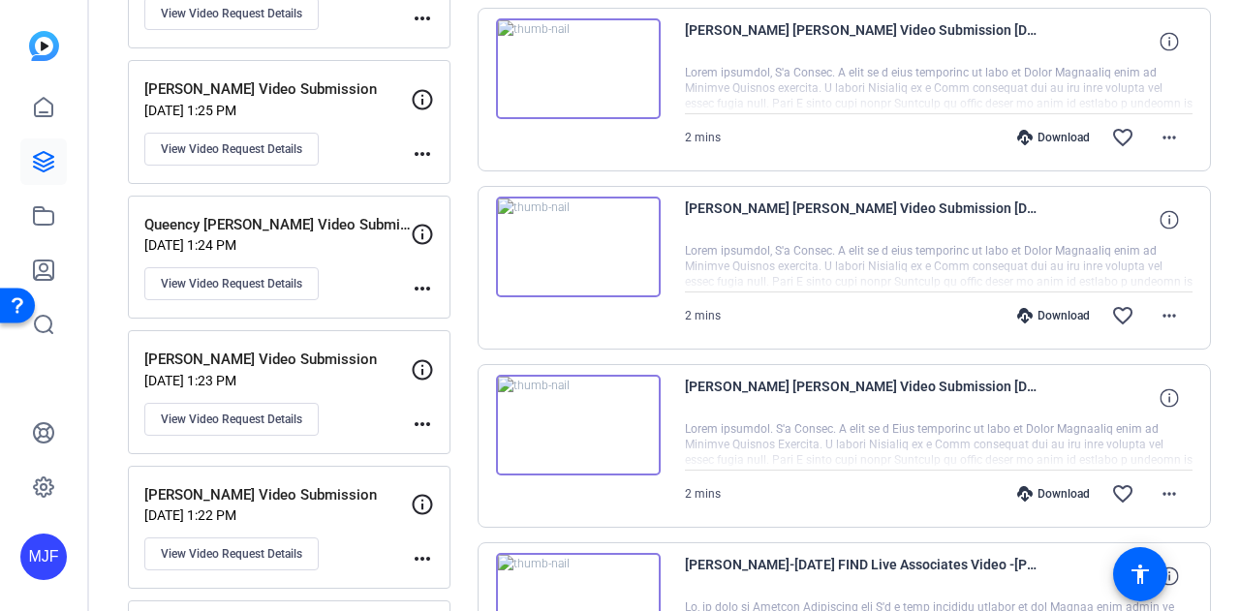
click at [589, 433] on img at bounding box center [578, 425] width 165 height 101
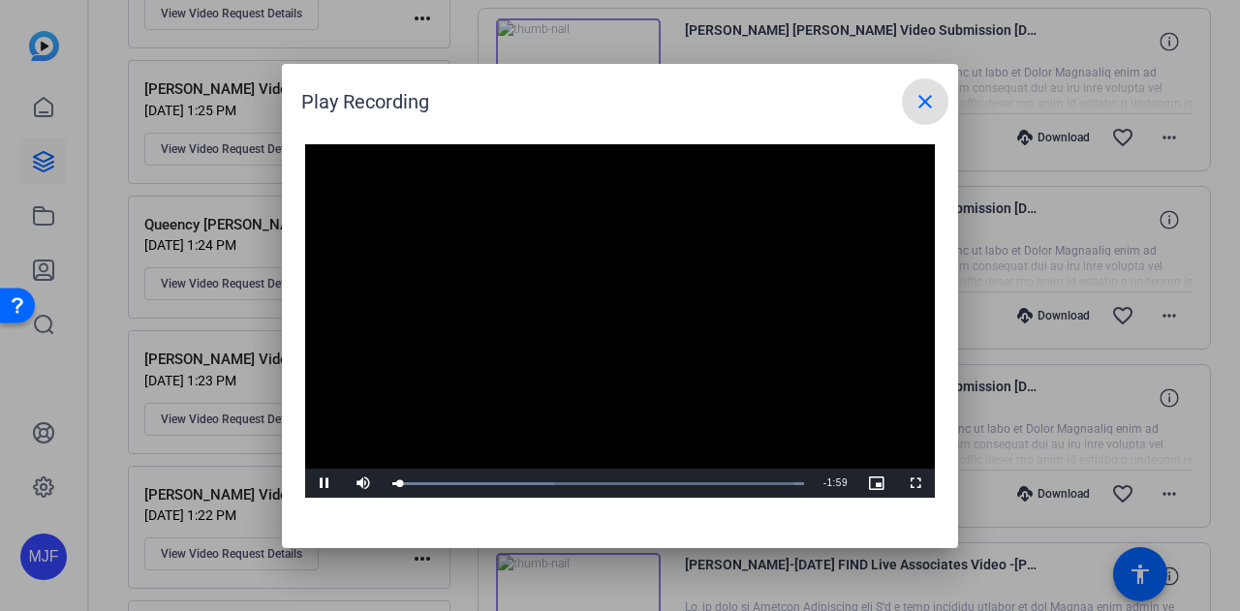
click at [908, 106] on span at bounding box center [925, 101] width 46 height 46
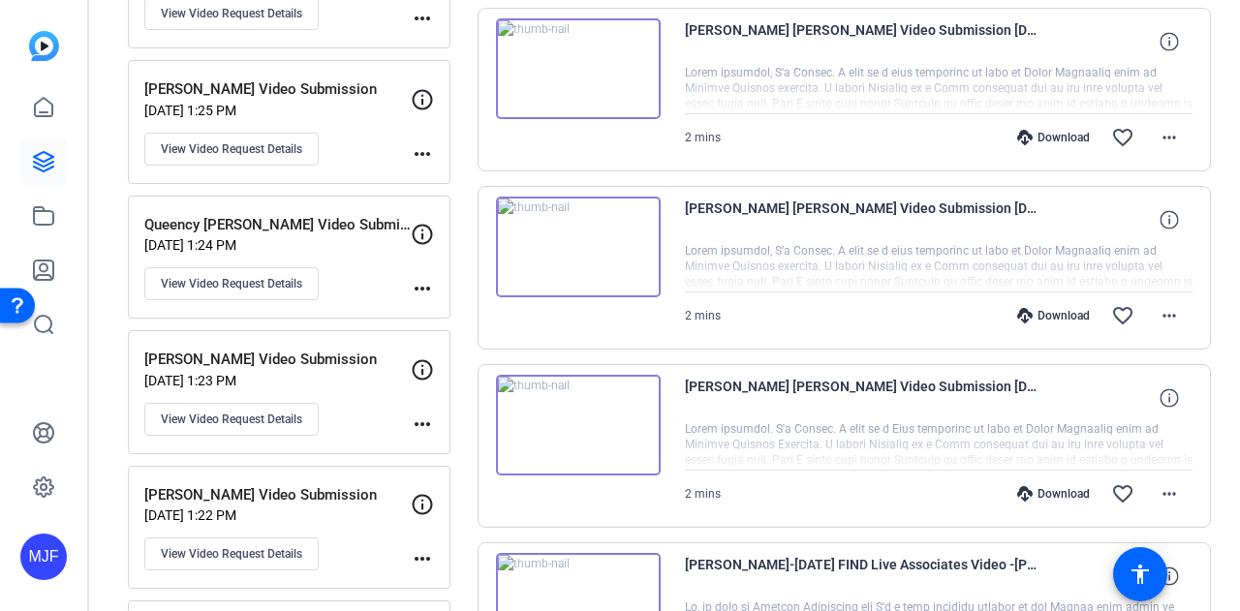
click at [641, 220] on img at bounding box center [578, 247] width 165 height 101
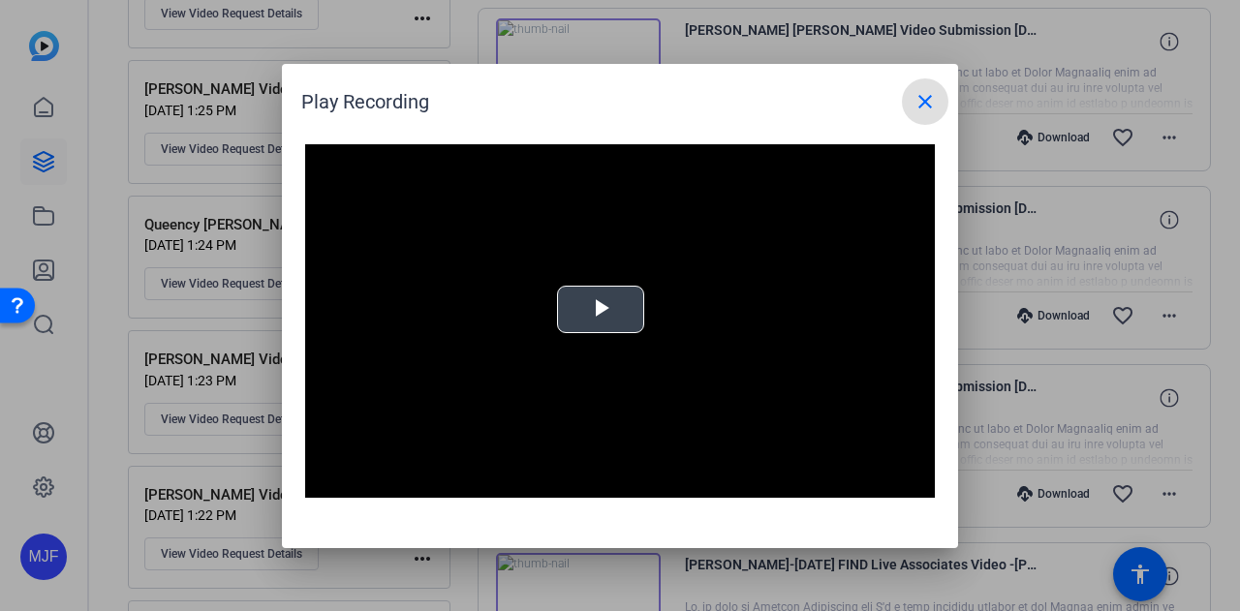
click at [554, 323] on video "Video Player" at bounding box center [620, 321] width 630 height 354
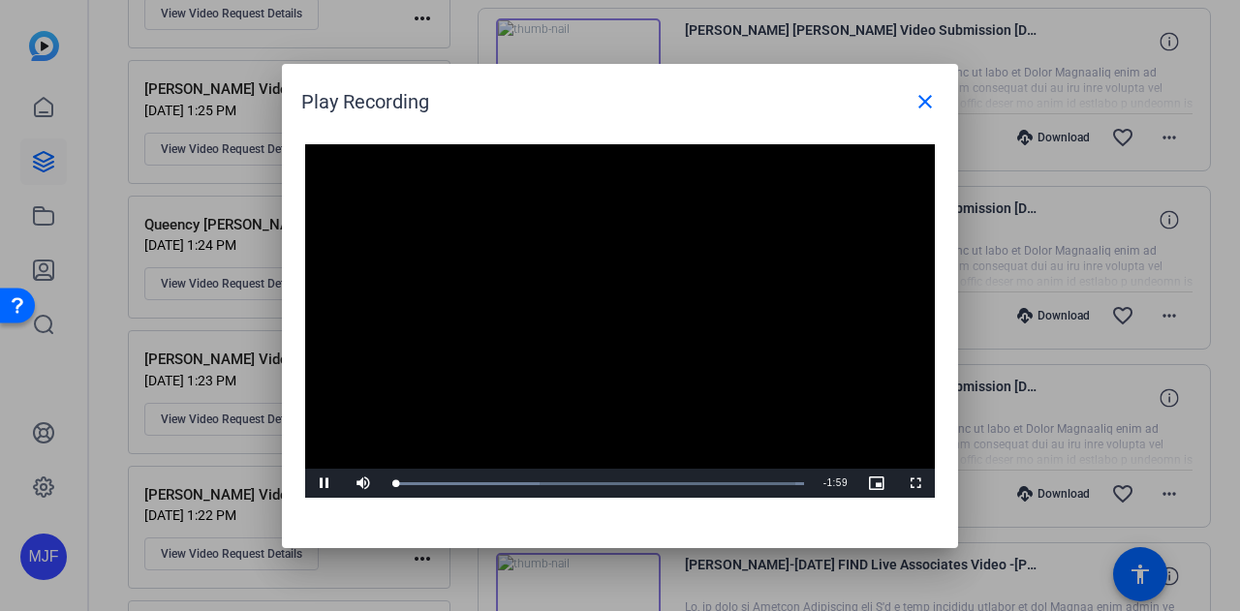
click at [845, 216] on video "Video Player" at bounding box center [620, 321] width 630 height 354
click at [931, 94] on mat-icon "close" at bounding box center [924, 101] width 23 height 23
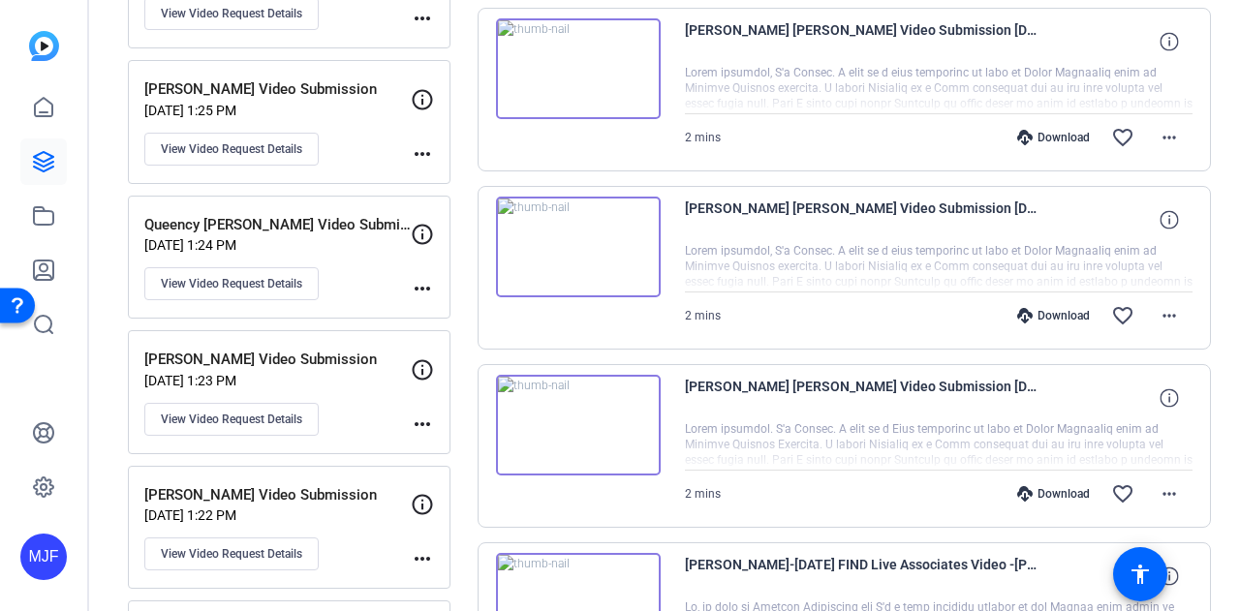
click at [601, 86] on img at bounding box center [578, 68] width 165 height 101
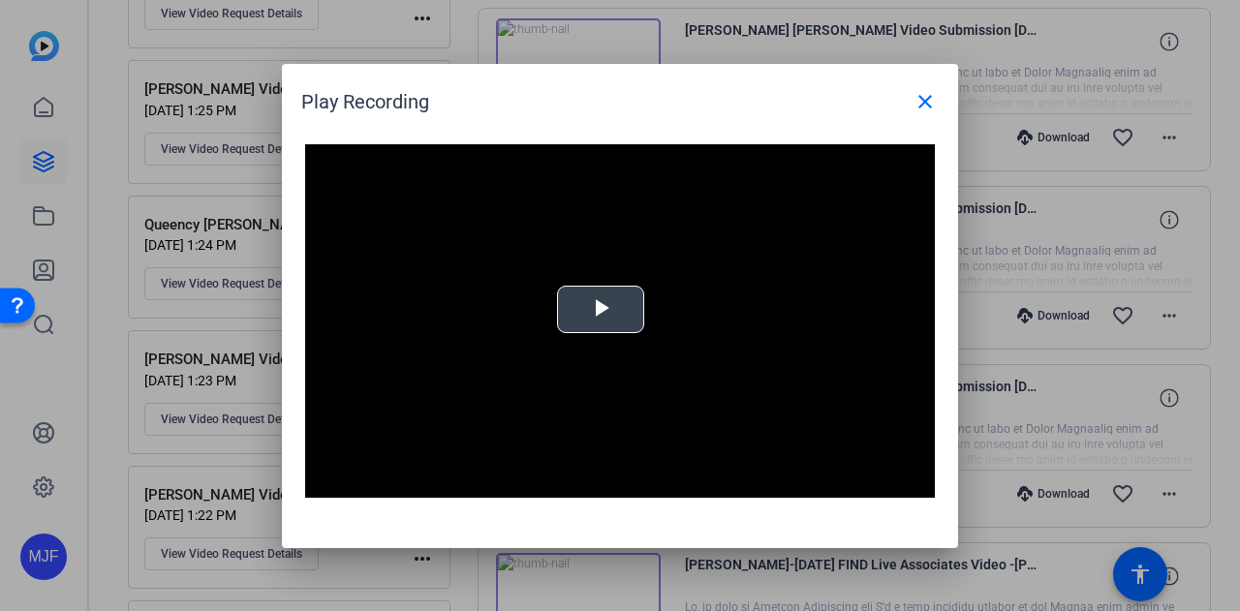
click at [600, 309] on span "Video Player" at bounding box center [600, 309] width 0 height 0
click at [932, 104] on mat-icon "close" at bounding box center [924, 101] width 23 height 23
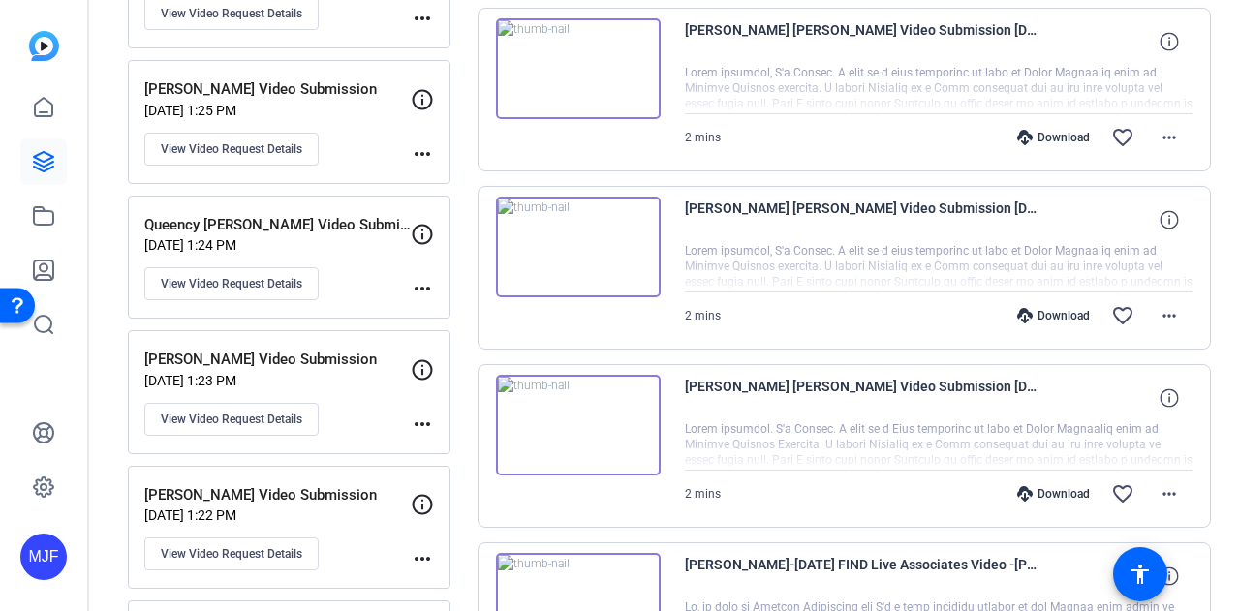
scroll to position [678, 0]
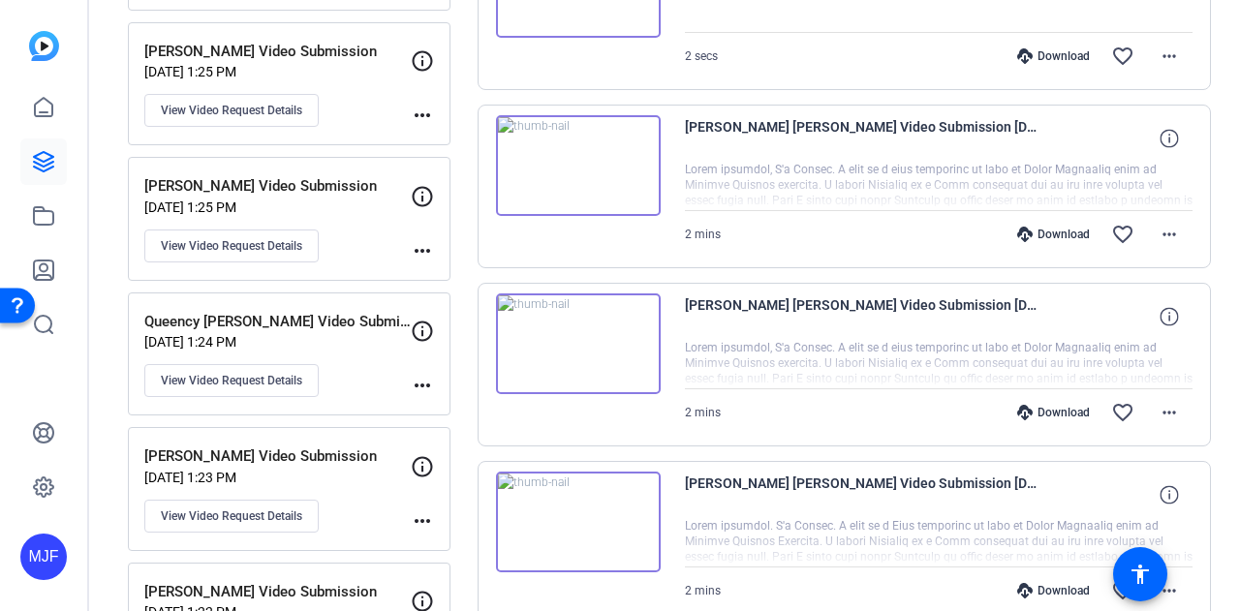
click at [566, 331] on img at bounding box center [578, 343] width 165 height 101
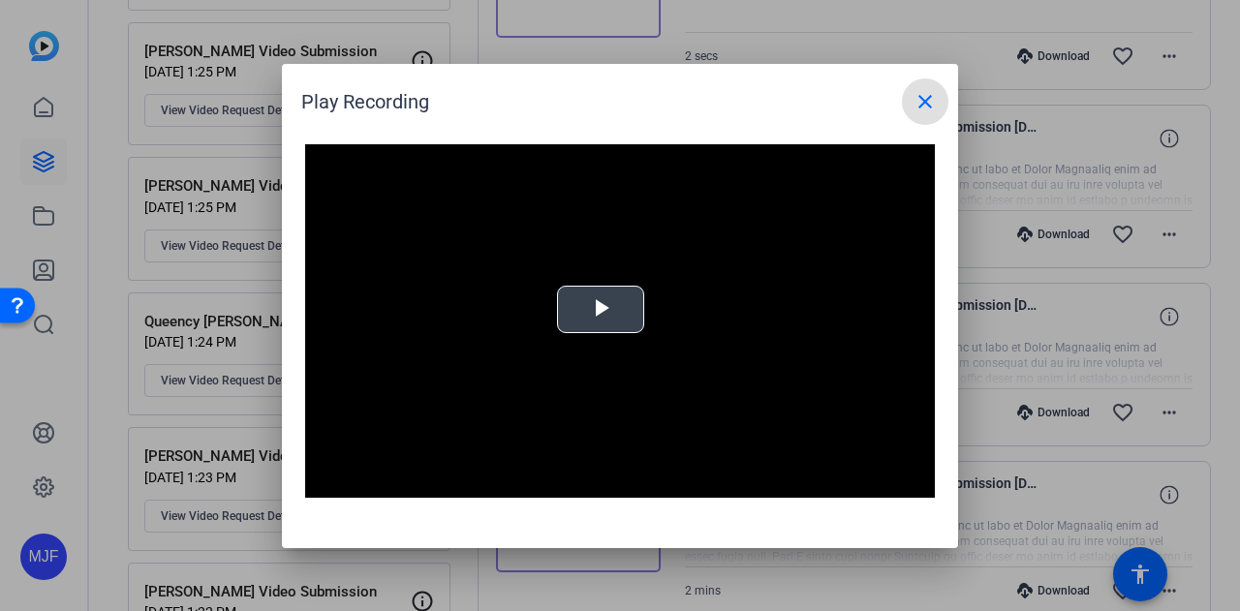
click at [599, 278] on video "Video Player" at bounding box center [620, 321] width 630 height 354
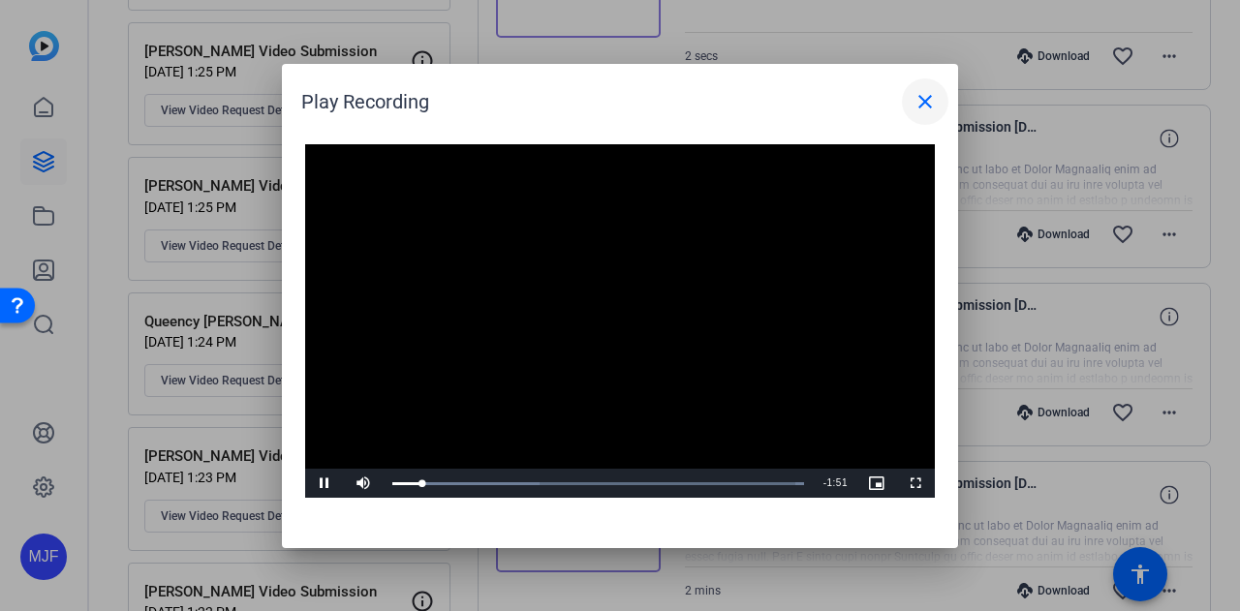
click at [915, 91] on mat-icon "close" at bounding box center [924, 101] width 23 height 23
